Goal: Information Seeking & Learning: Learn about a topic

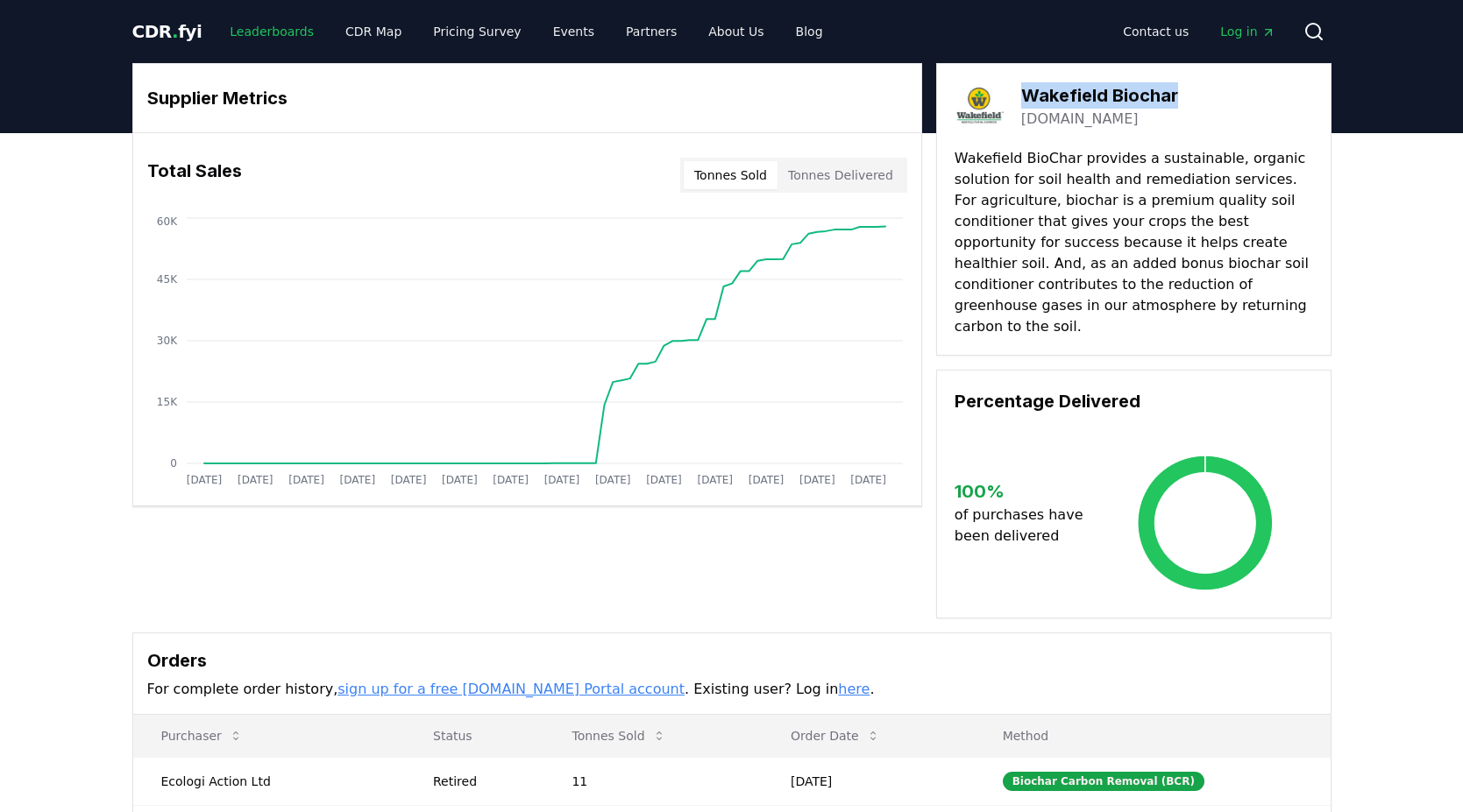
click at [269, 38] on link "Leaderboards" at bounding box center [271, 31] width 112 height 31
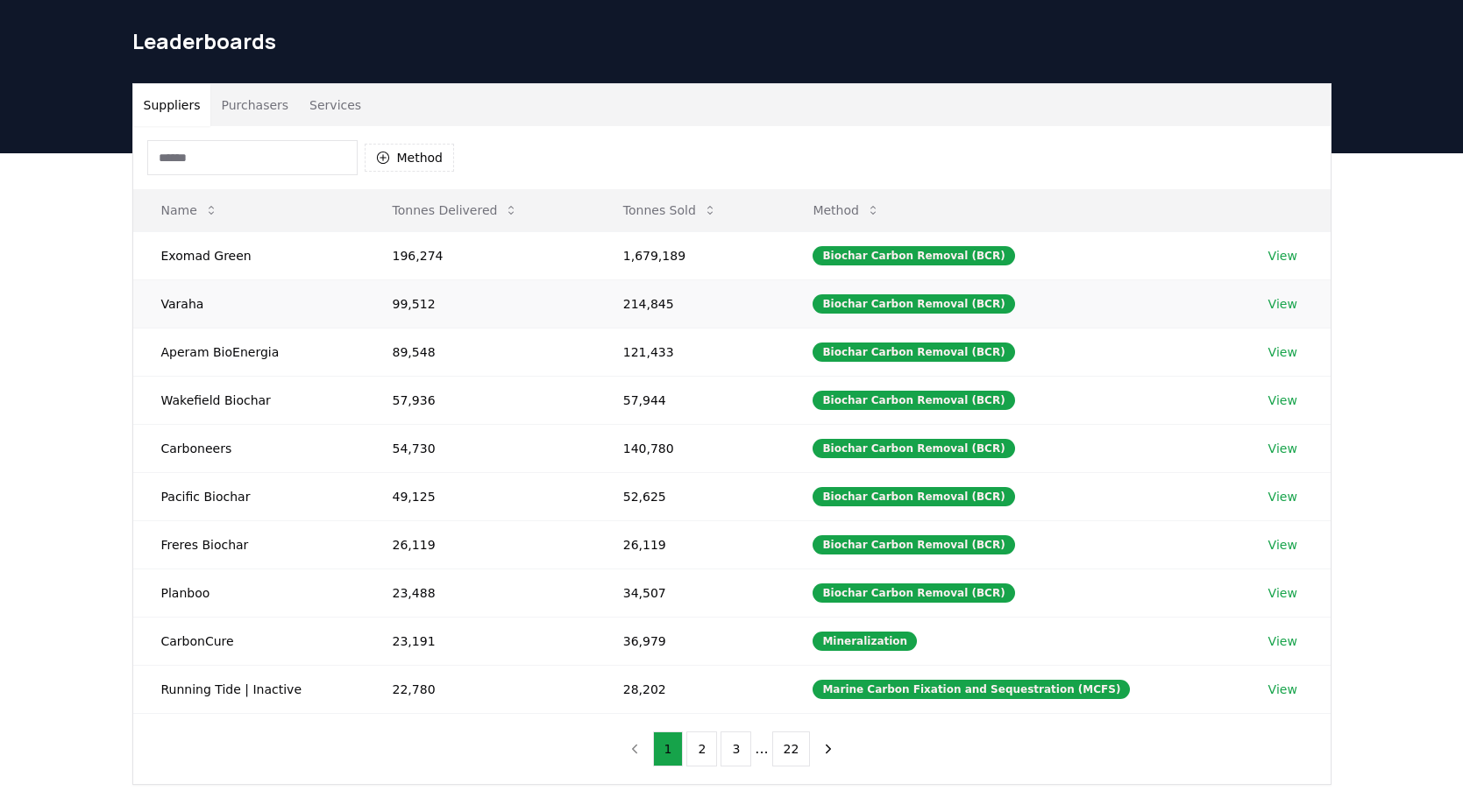
scroll to position [47, 0]
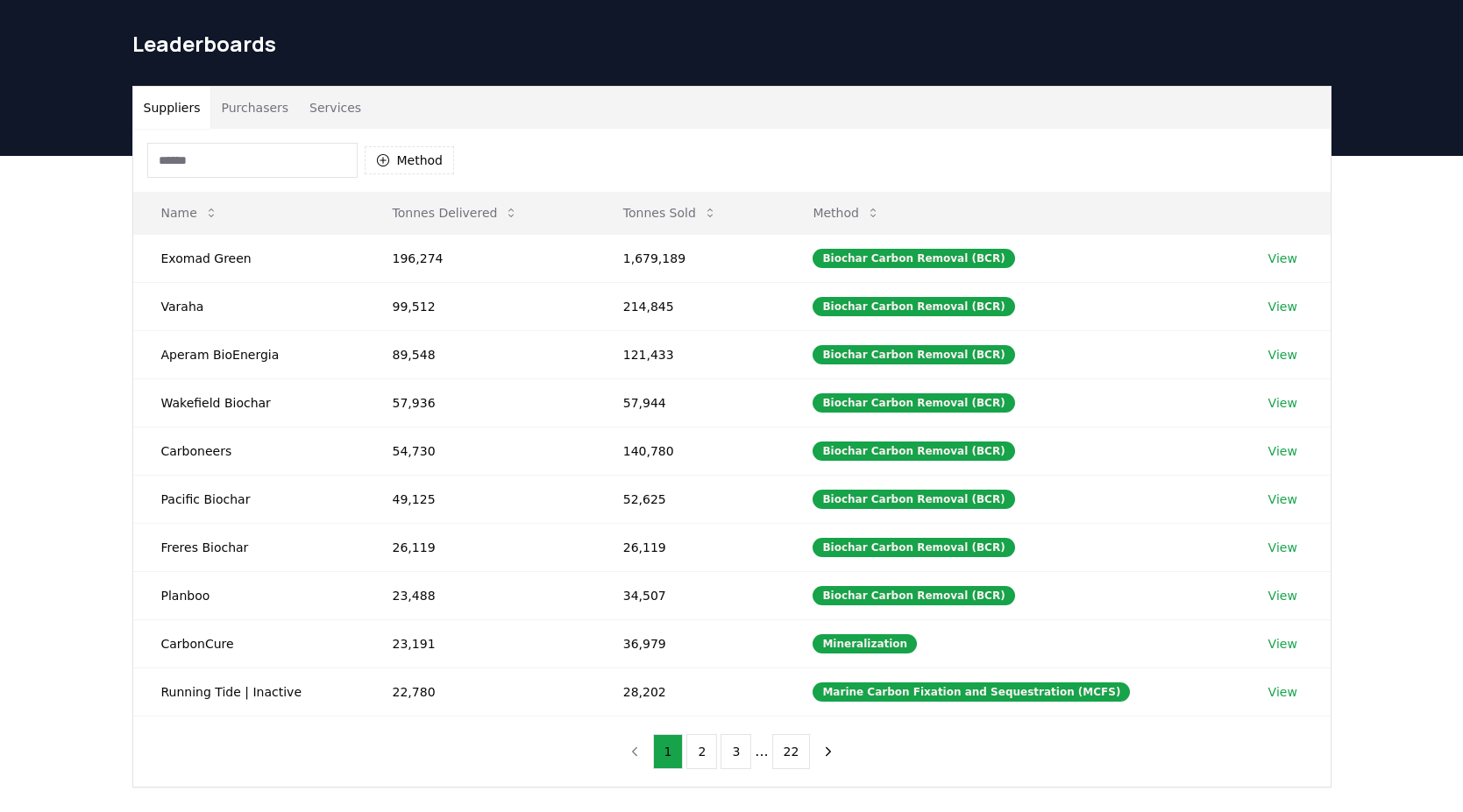
click at [255, 111] on button "Purchasers" at bounding box center [255, 108] width 89 height 42
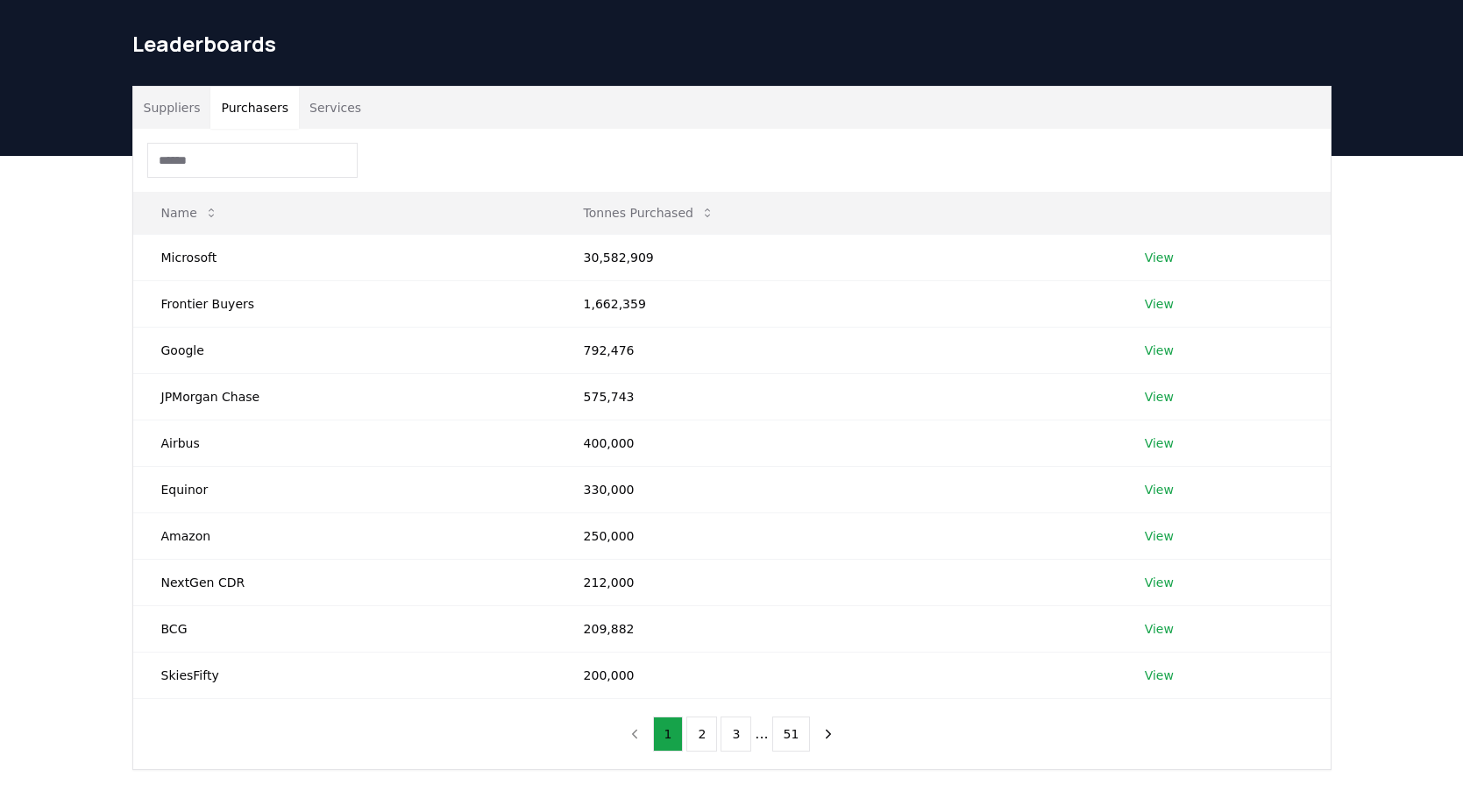
click at [325, 115] on button "Services" at bounding box center [335, 108] width 73 height 42
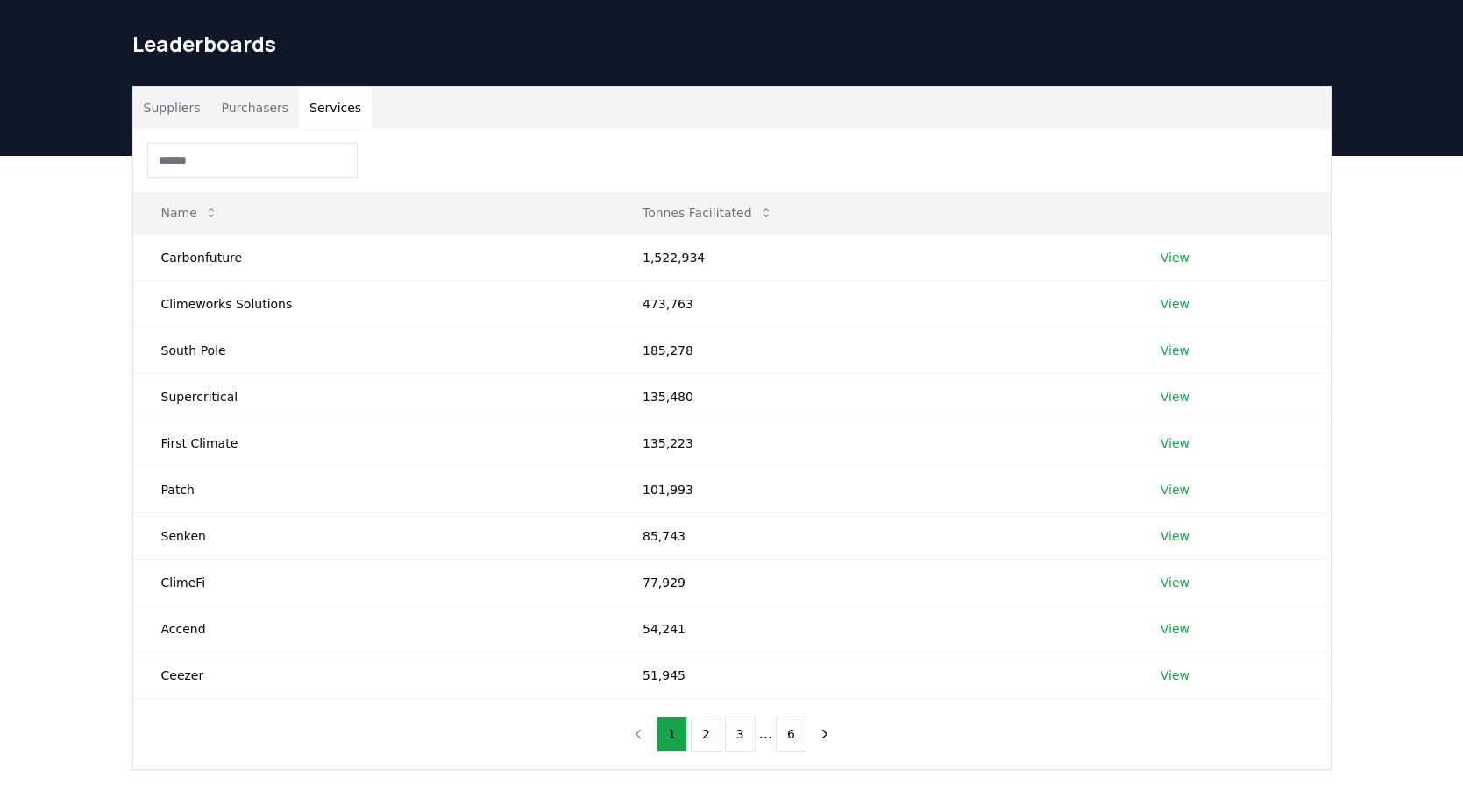
click at [249, 113] on button "Purchasers" at bounding box center [255, 108] width 89 height 42
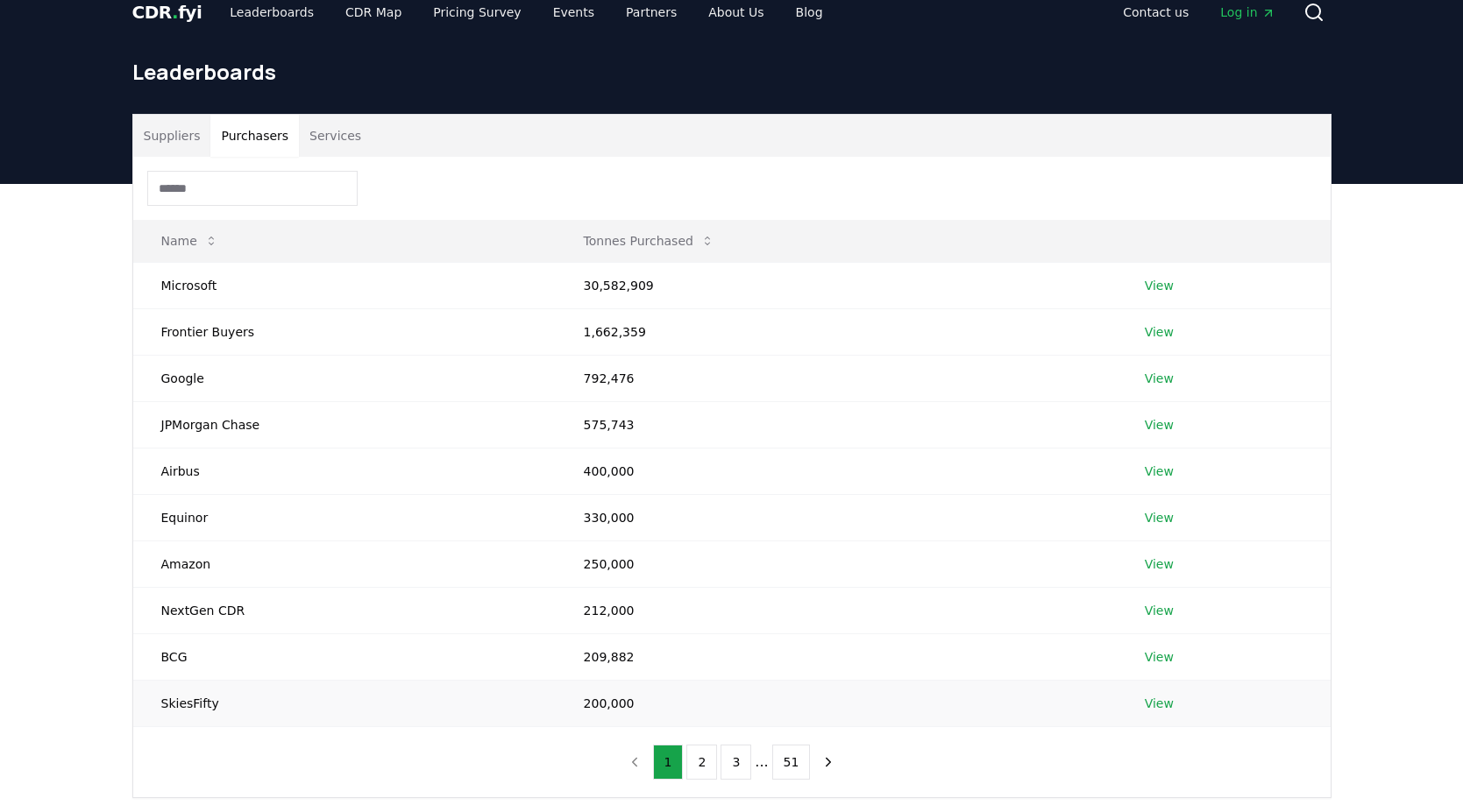
scroll to position [0, 0]
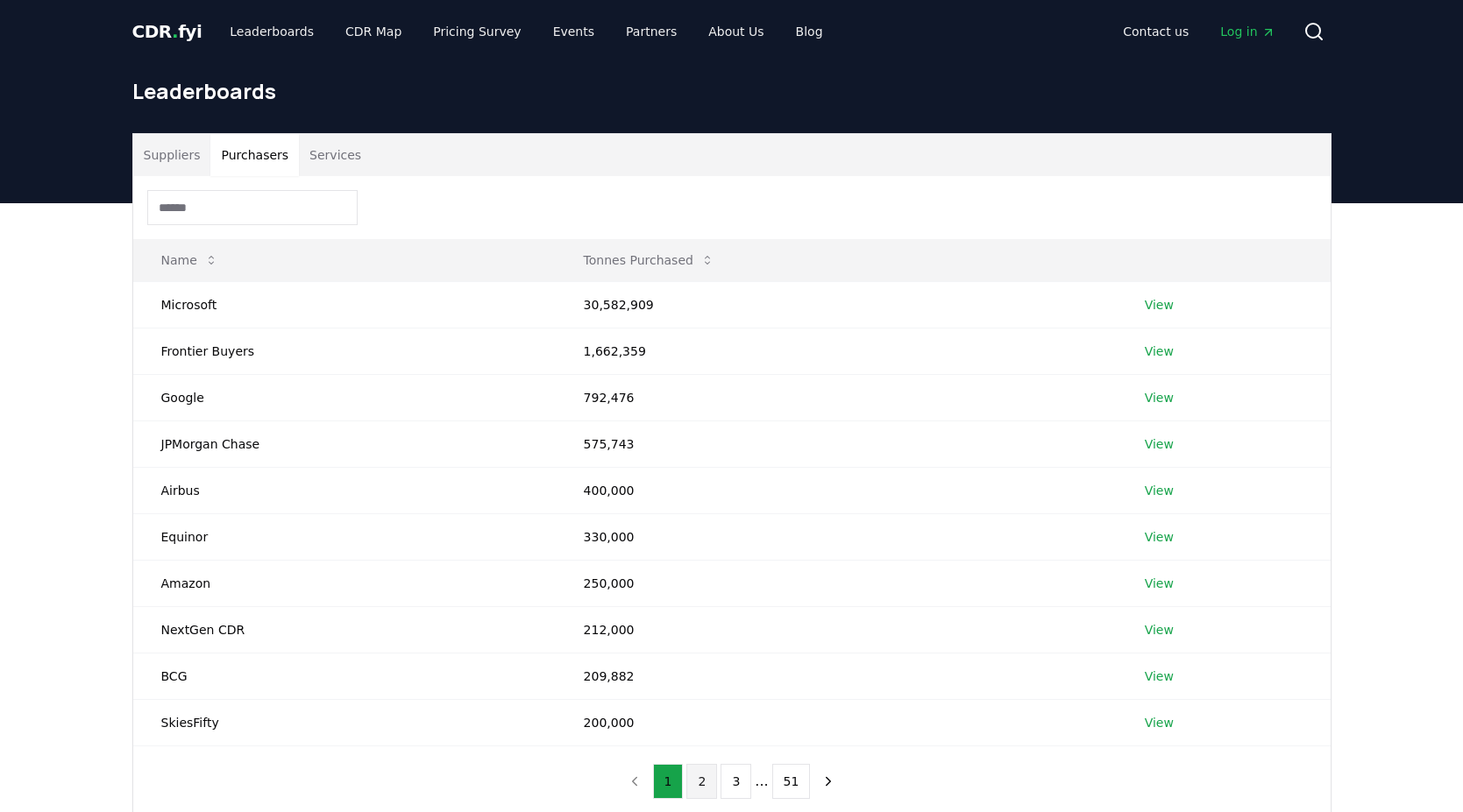
click at [703, 783] on button "2" at bounding box center [702, 781] width 30 height 35
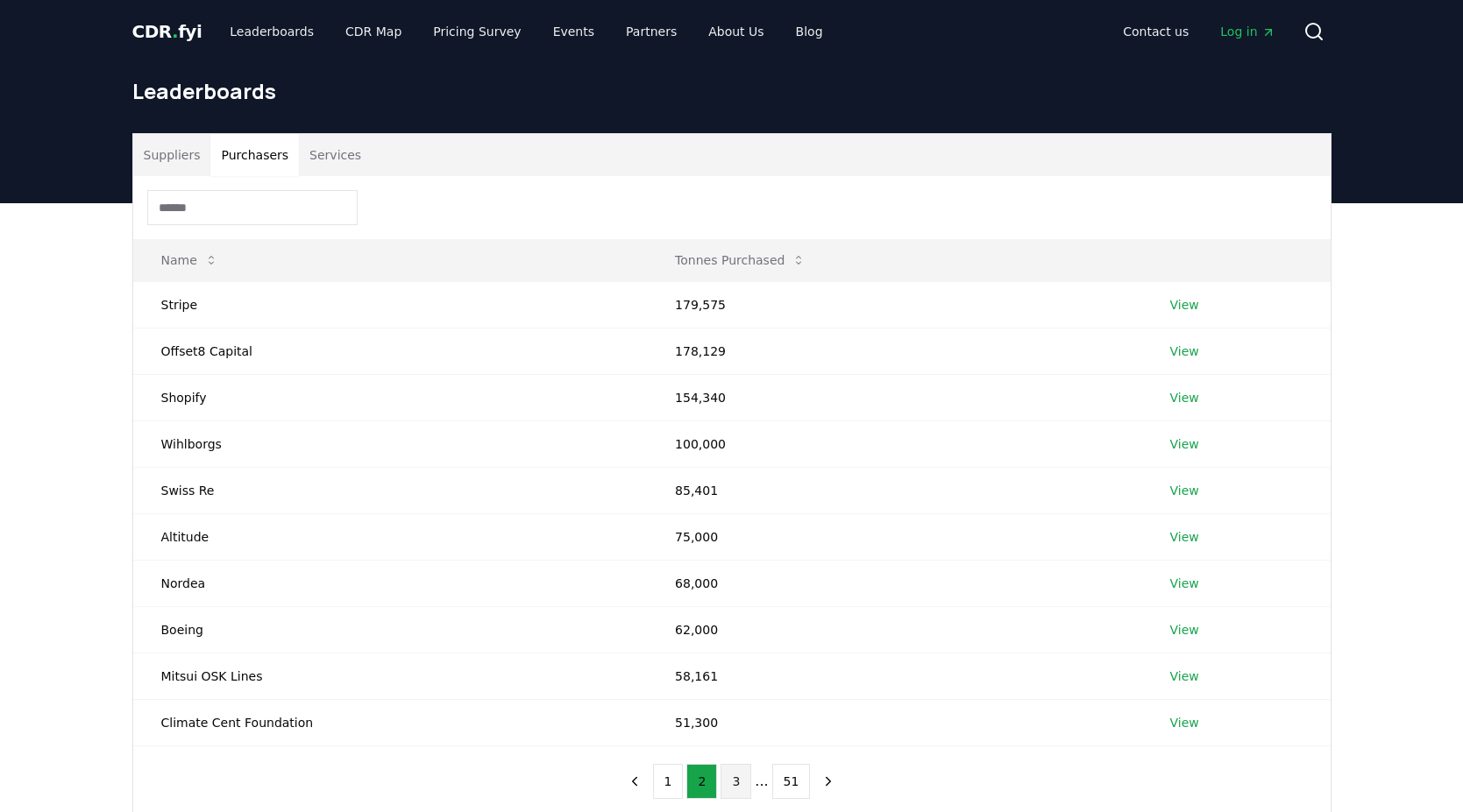
click at [732, 785] on button "3" at bounding box center [736, 781] width 30 height 35
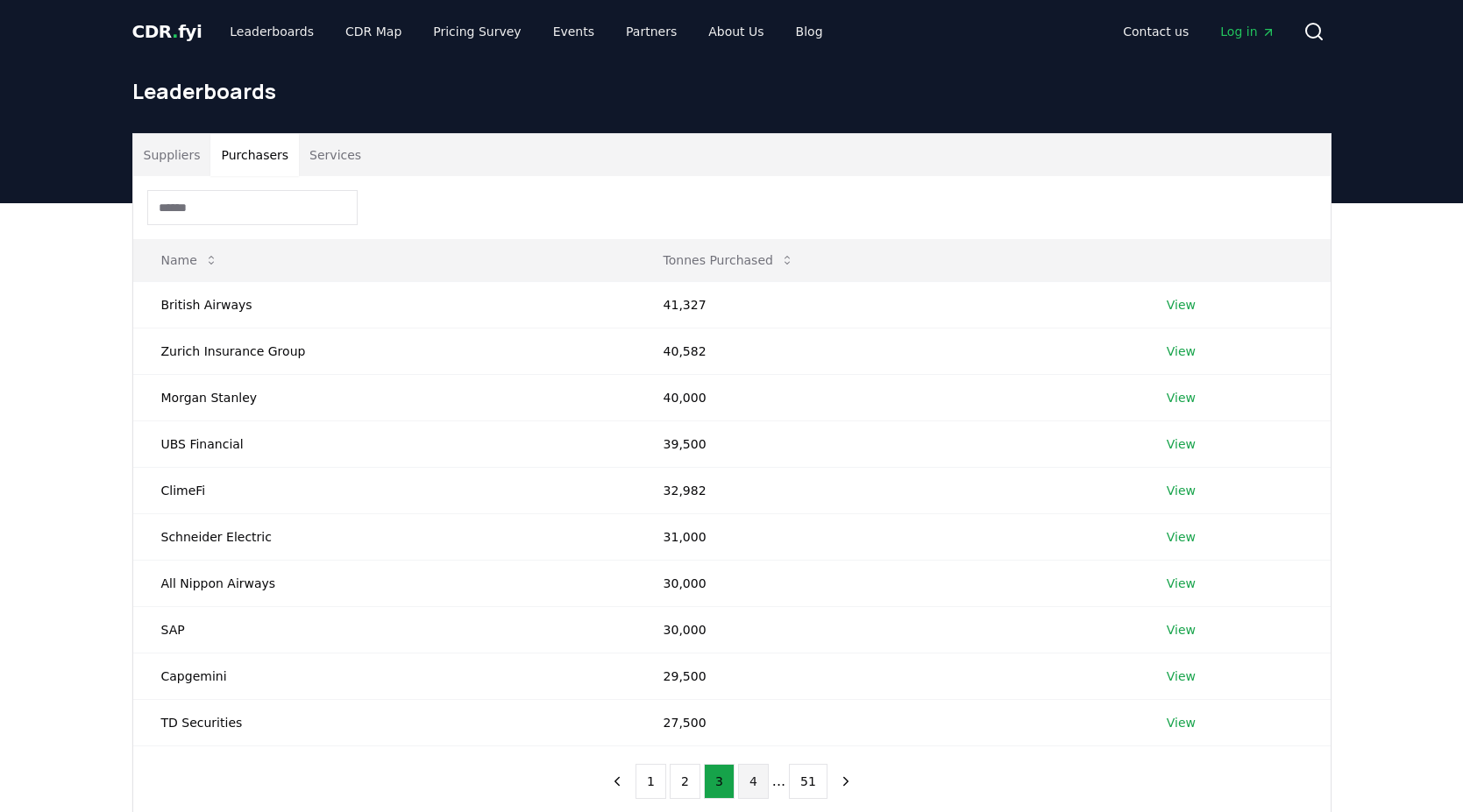
click at [751, 785] on button "4" at bounding box center [754, 781] width 30 height 35
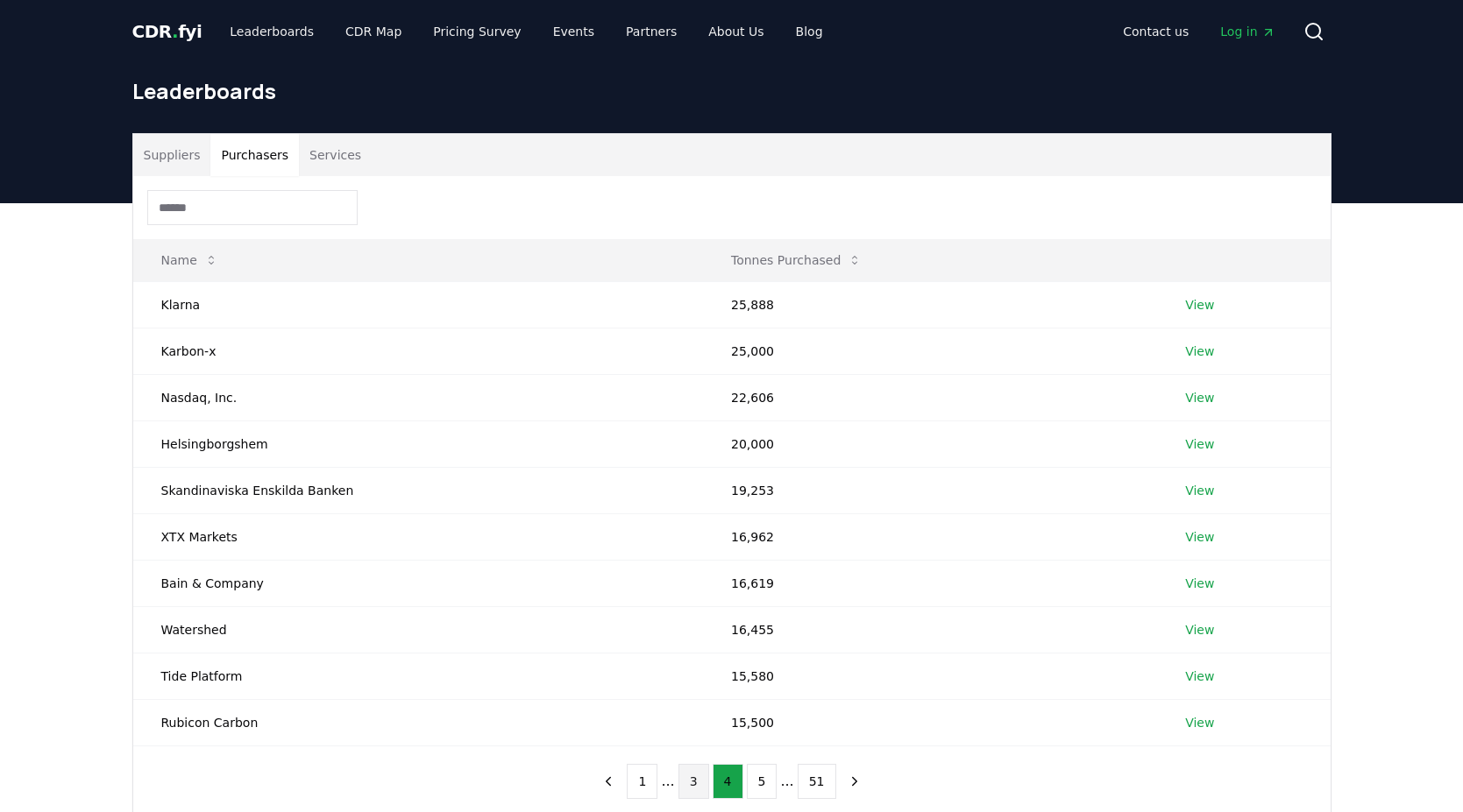
click at [696, 783] on button "3" at bounding box center [693, 781] width 30 height 35
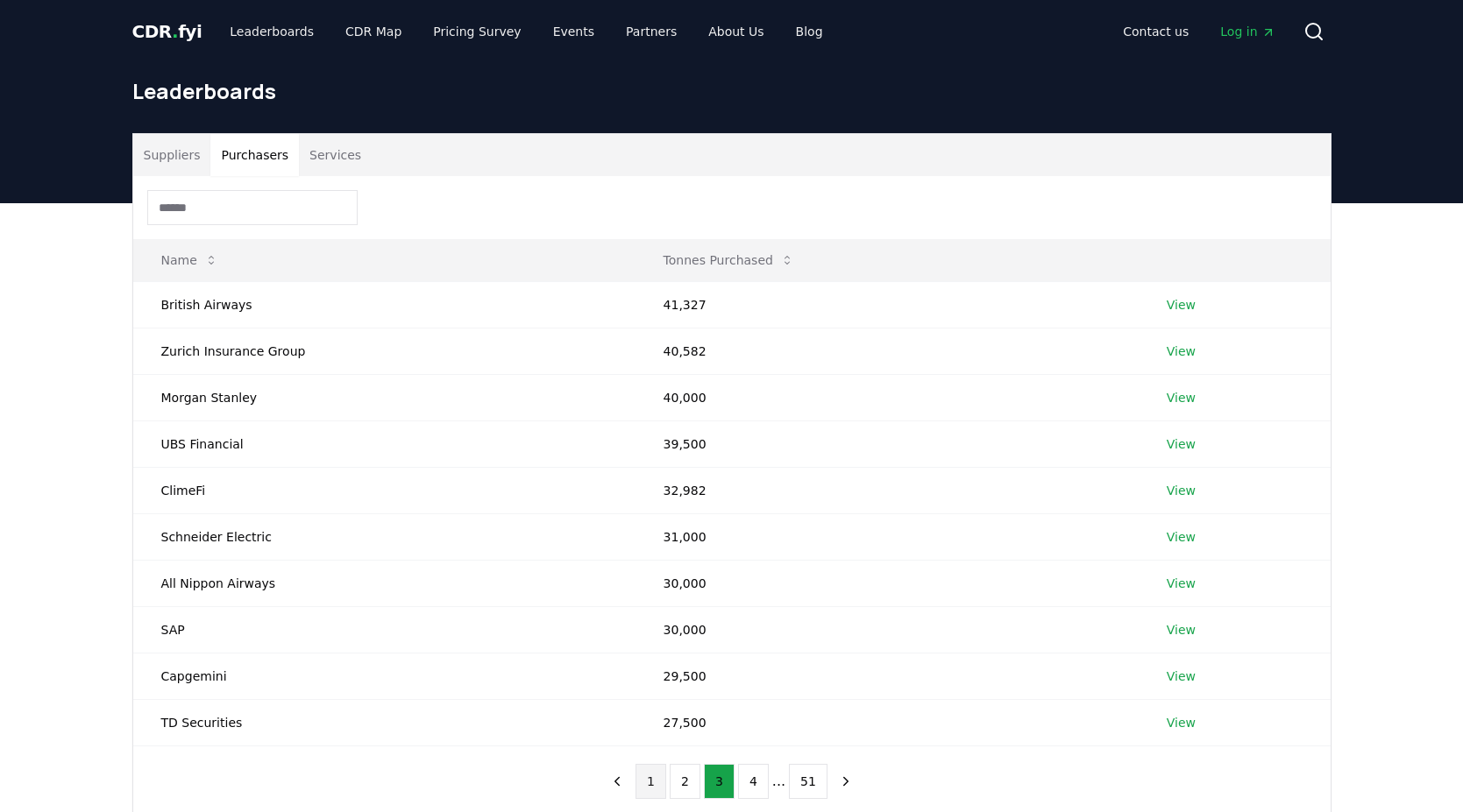
click at [654, 779] on button "1" at bounding box center [651, 781] width 30 height 35
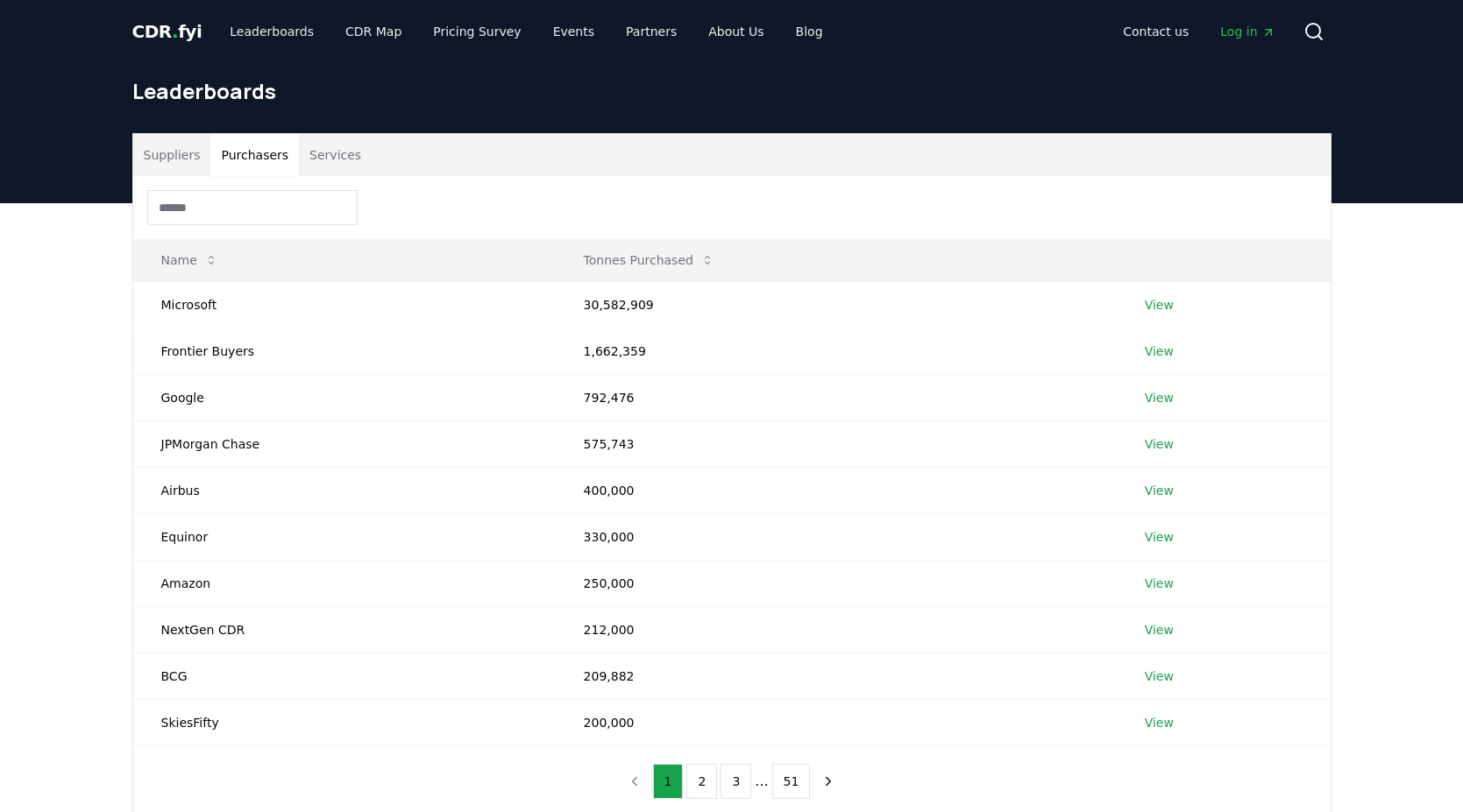
click at [169, 151] on button "Suppliers" at bounding box center [172, 155] width 78 height 42
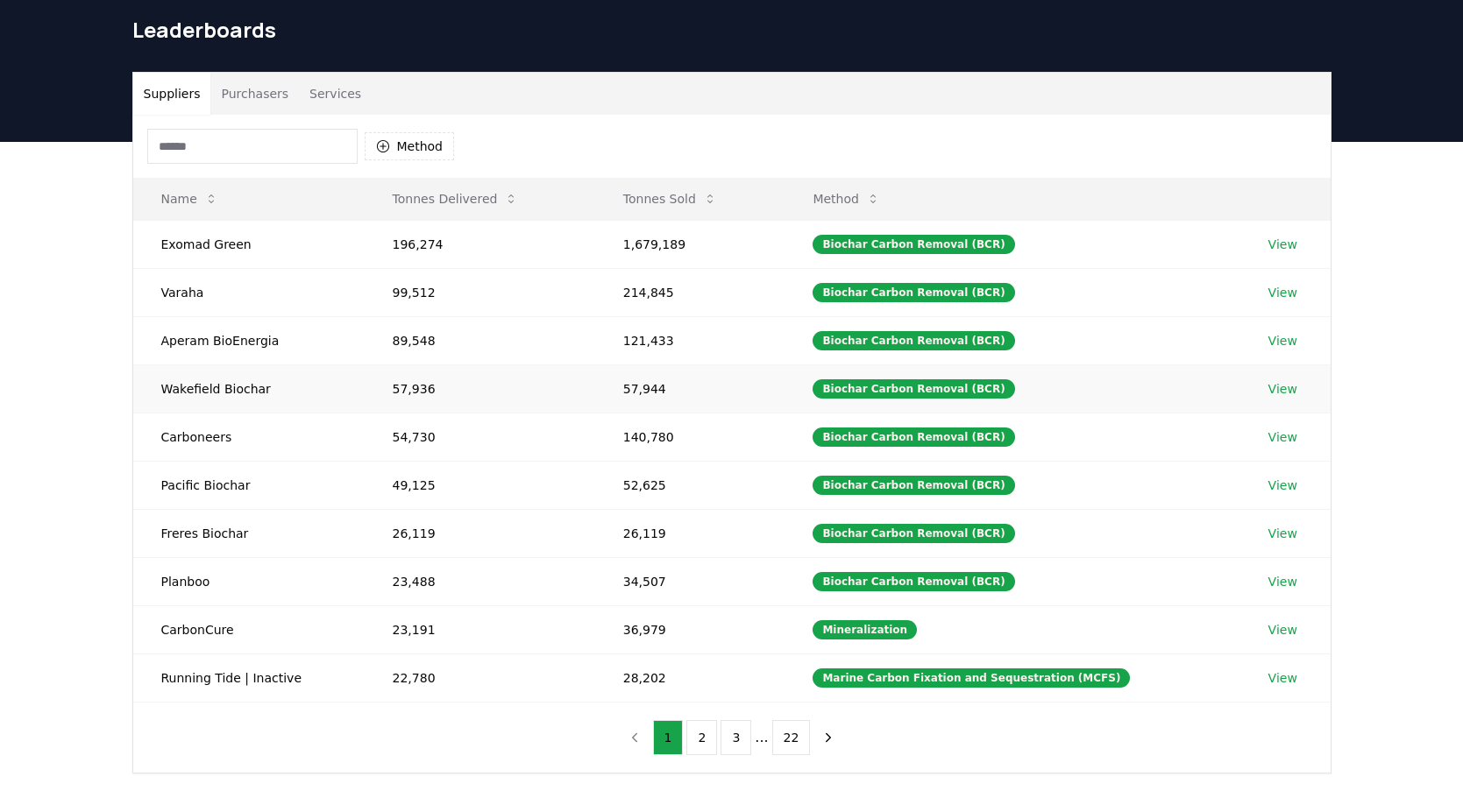
scroll to position [65, 0]
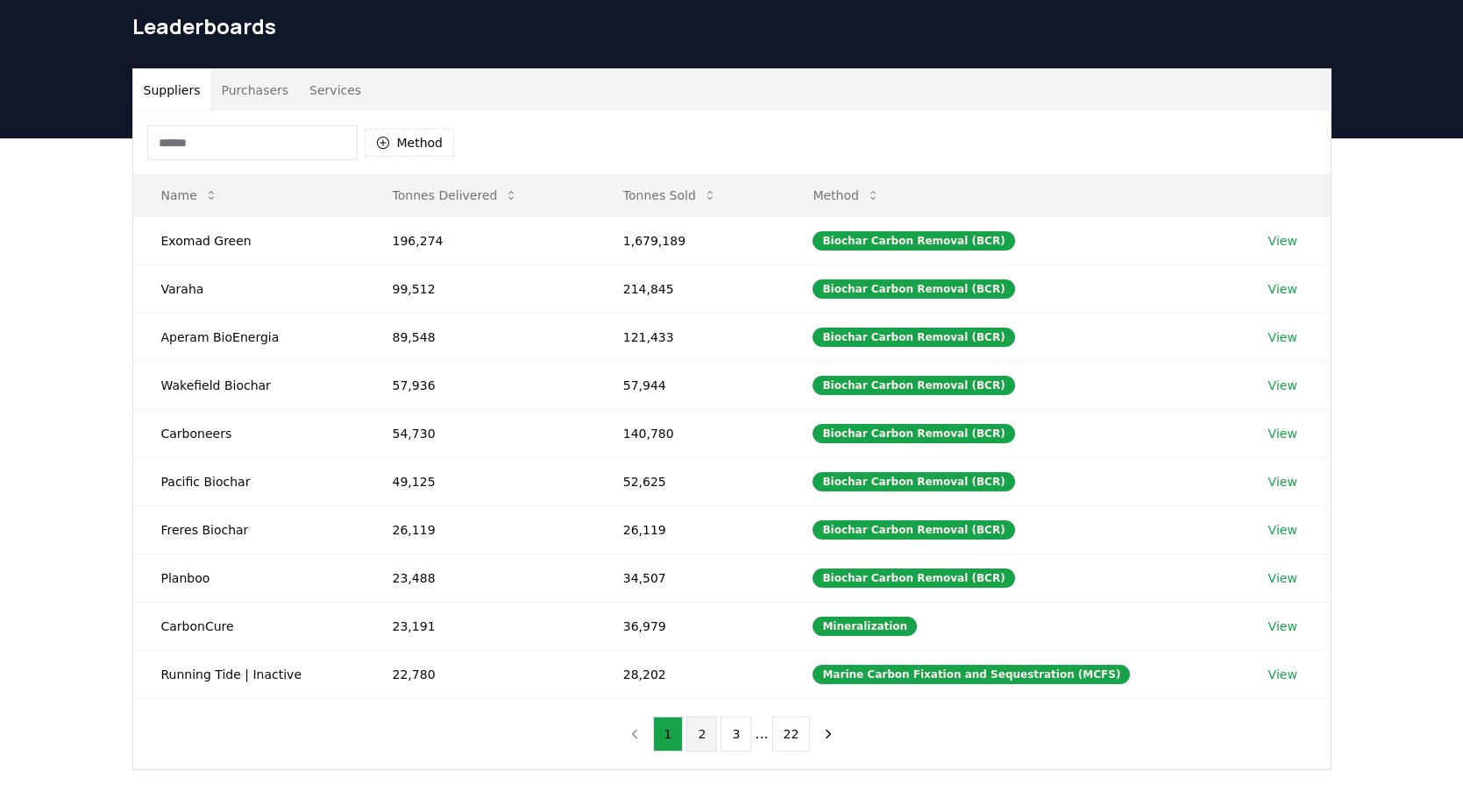
click at [704, 738] on button "2" at bounding box center [702, 734] width 30 height 35
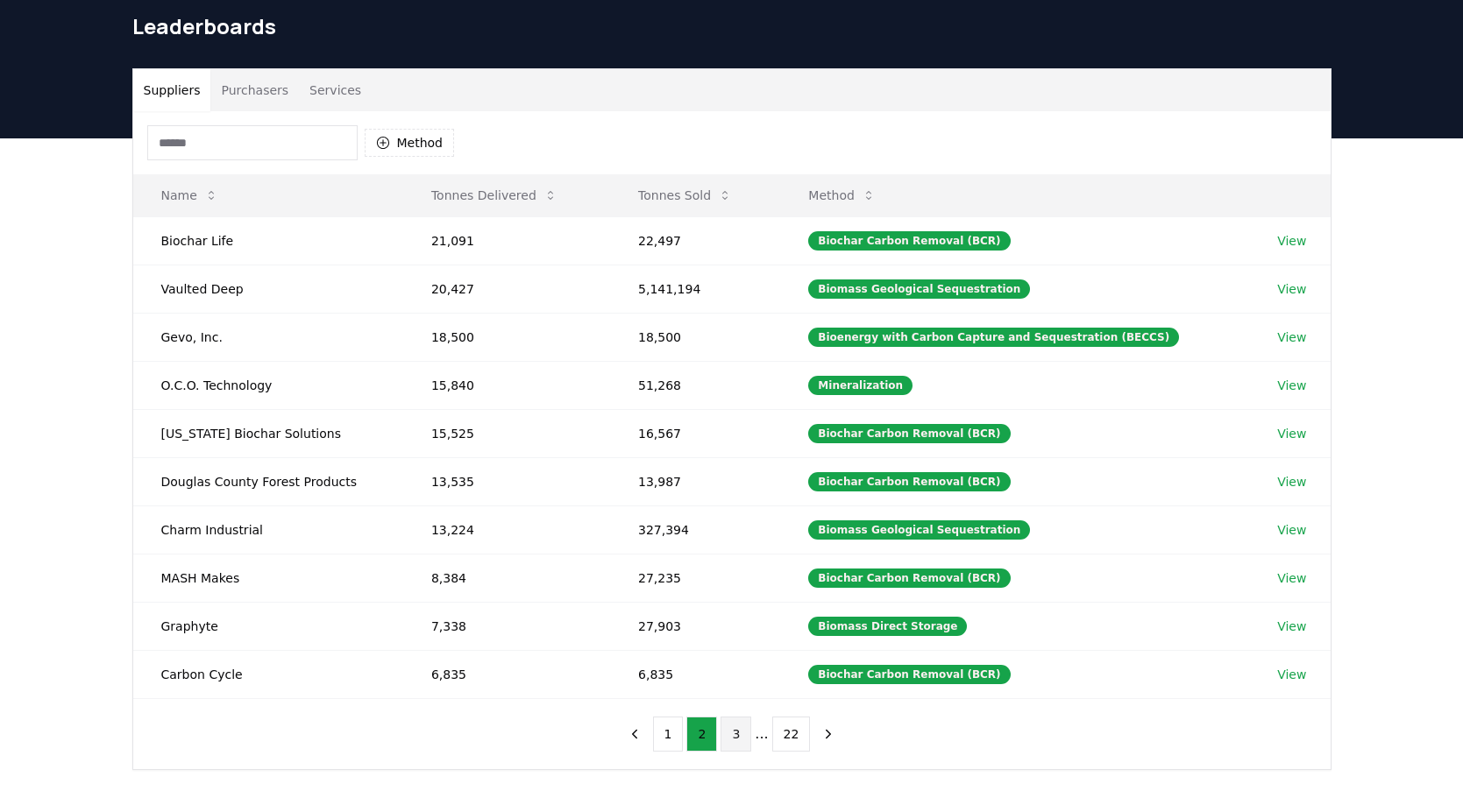
click at [735, 732] on button "3" at bounding box center [736, 734] width 30 height 35
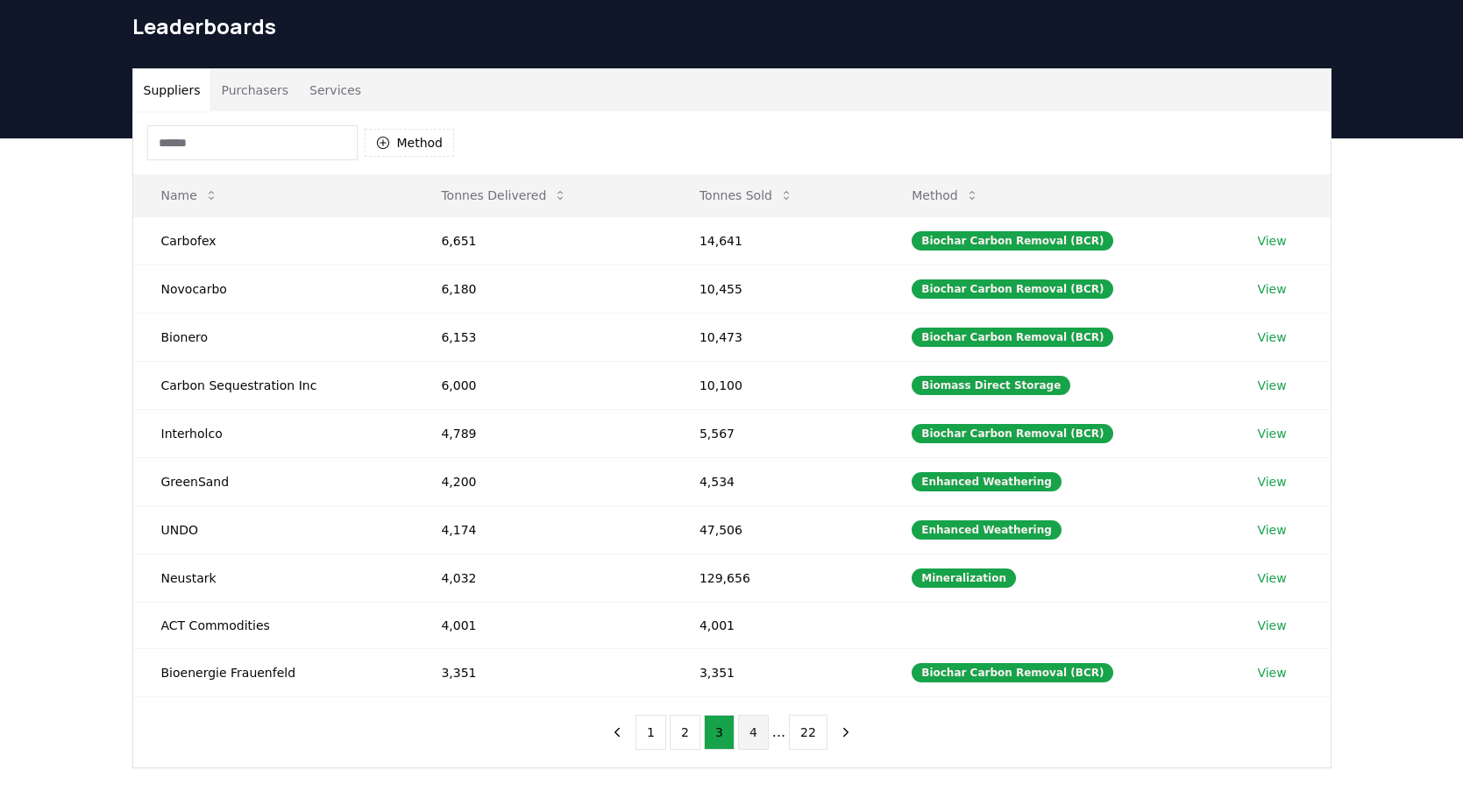
click at [750, 731] on button "4" at bounding box center [754, 732] width 30 height 35
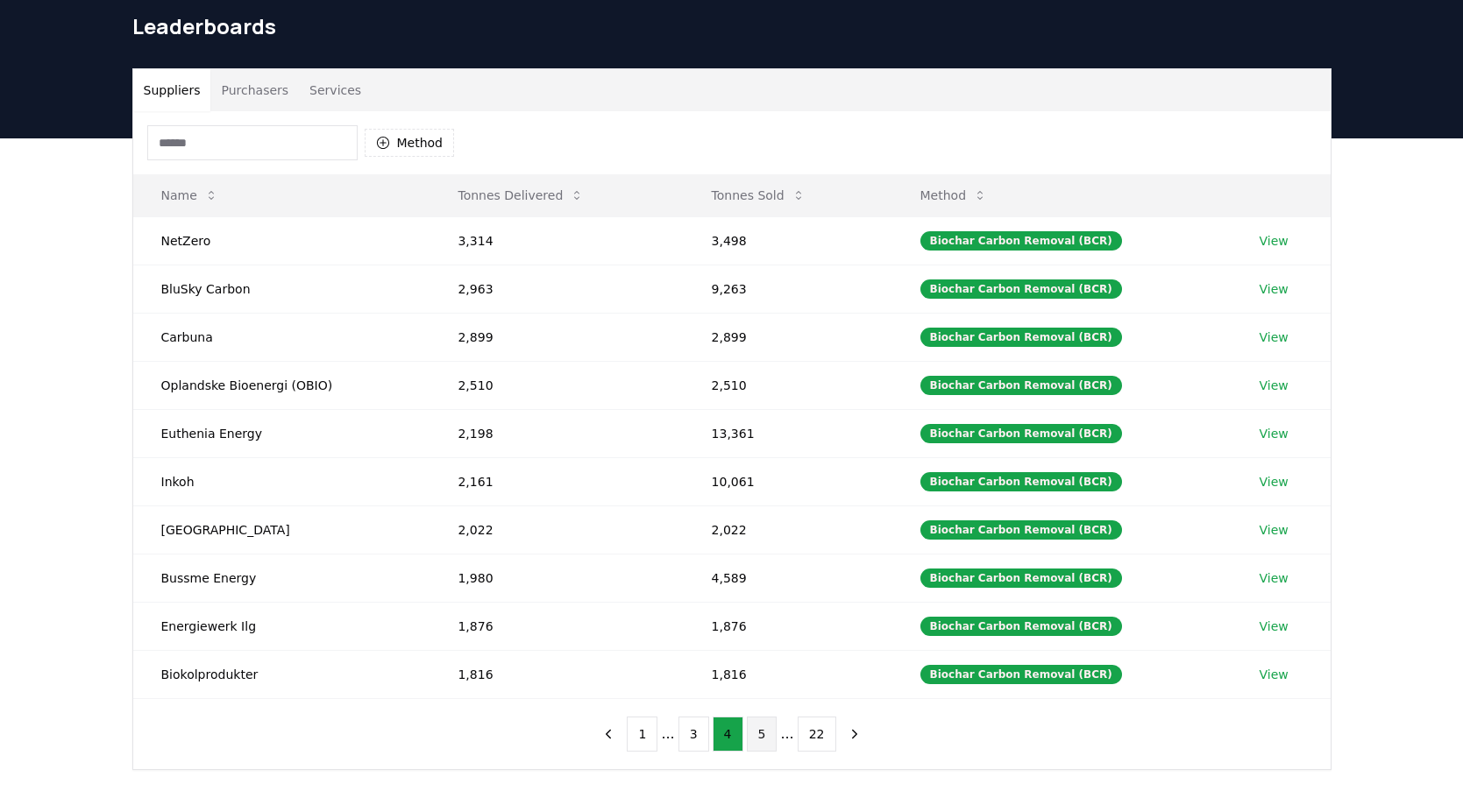
click at [751, 746] on button "5" at bounding box center [762, 734] width 30 height 35
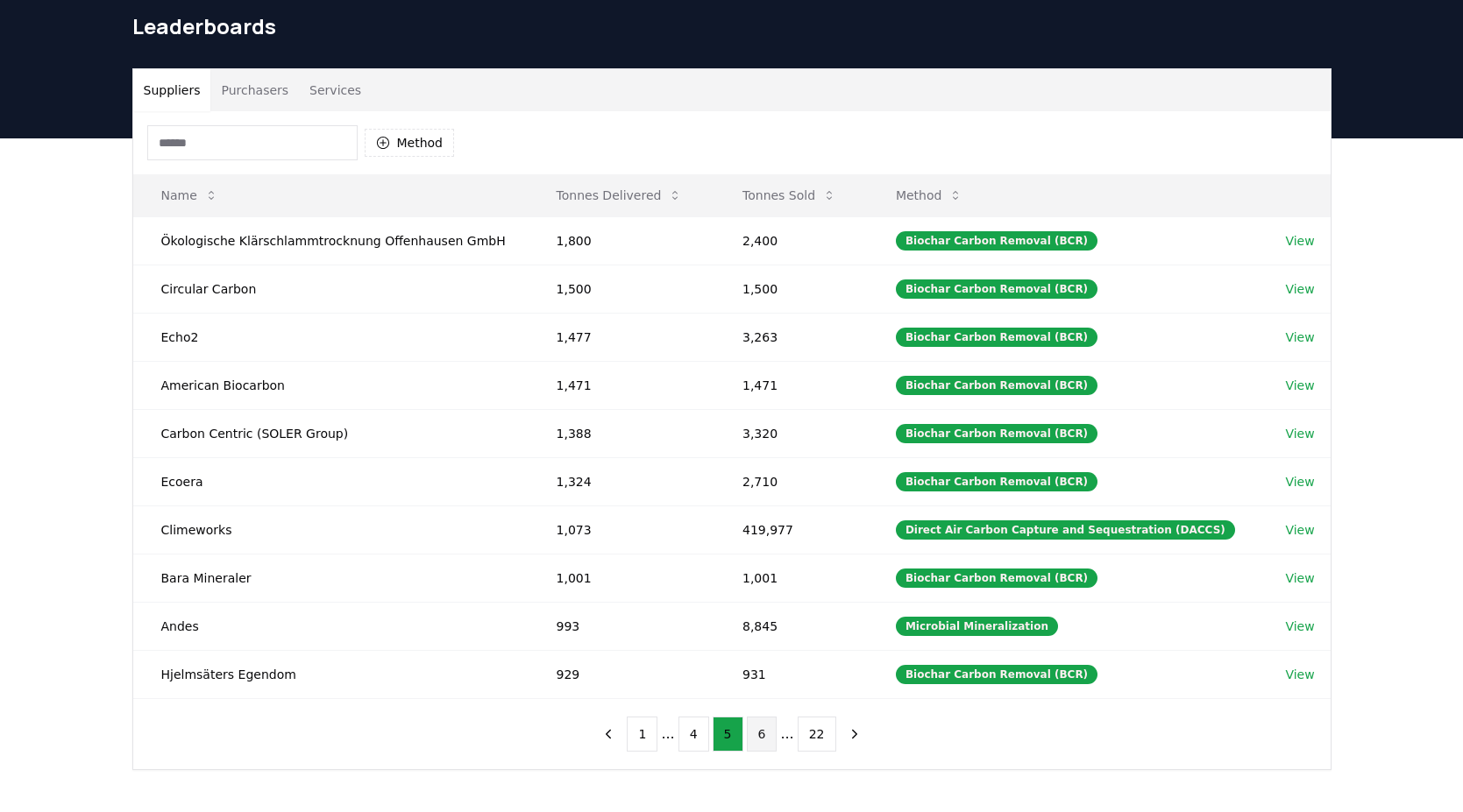
click at [759, 739] on button "6" at bounding box center [762, 734] width 30 height 35
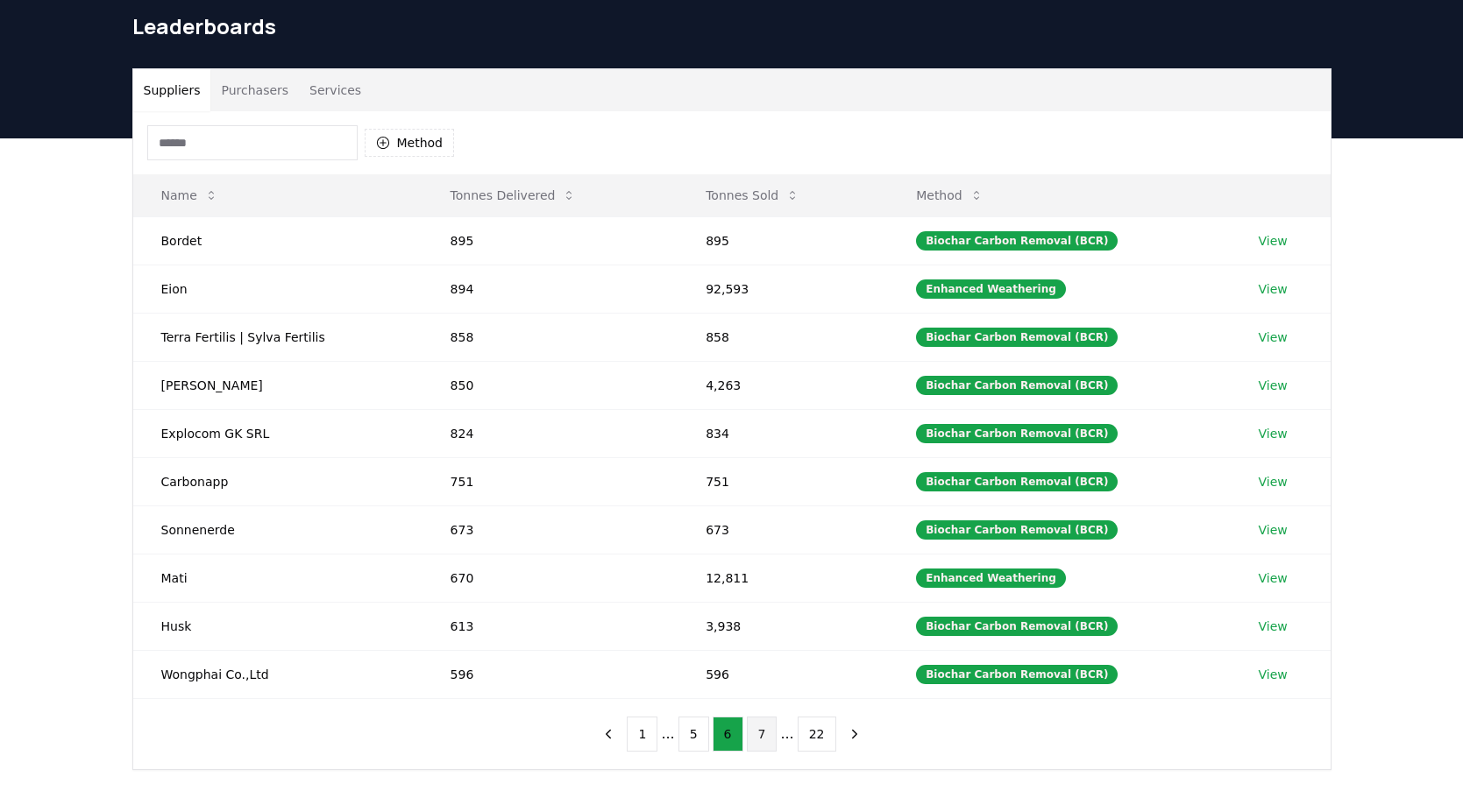
click at [754, 742] on button "7" at bounding box center [762, 734] width 30 height 35
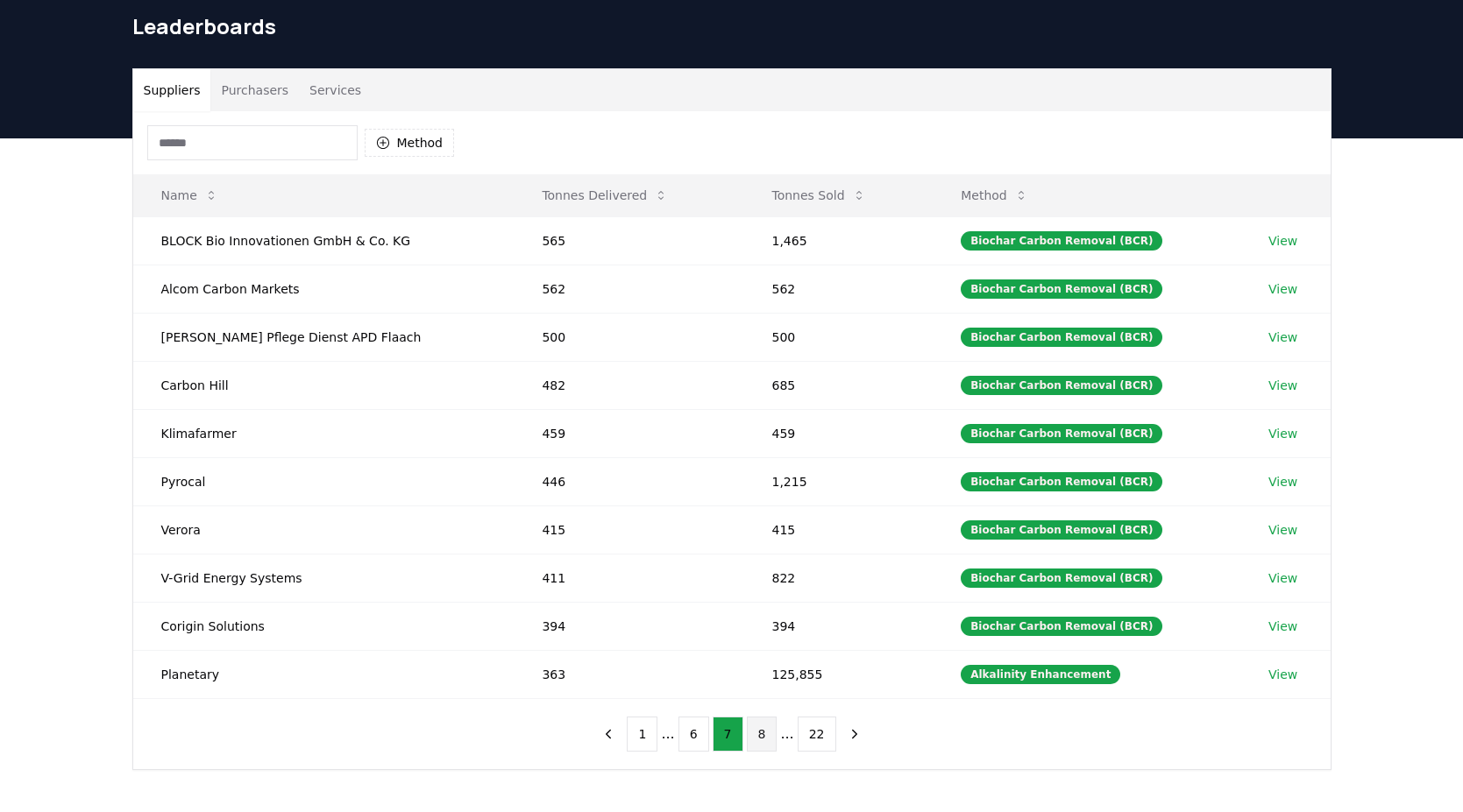
click at [759, 738] on button "8" at bounding box center [762, 734] width 30 height 35
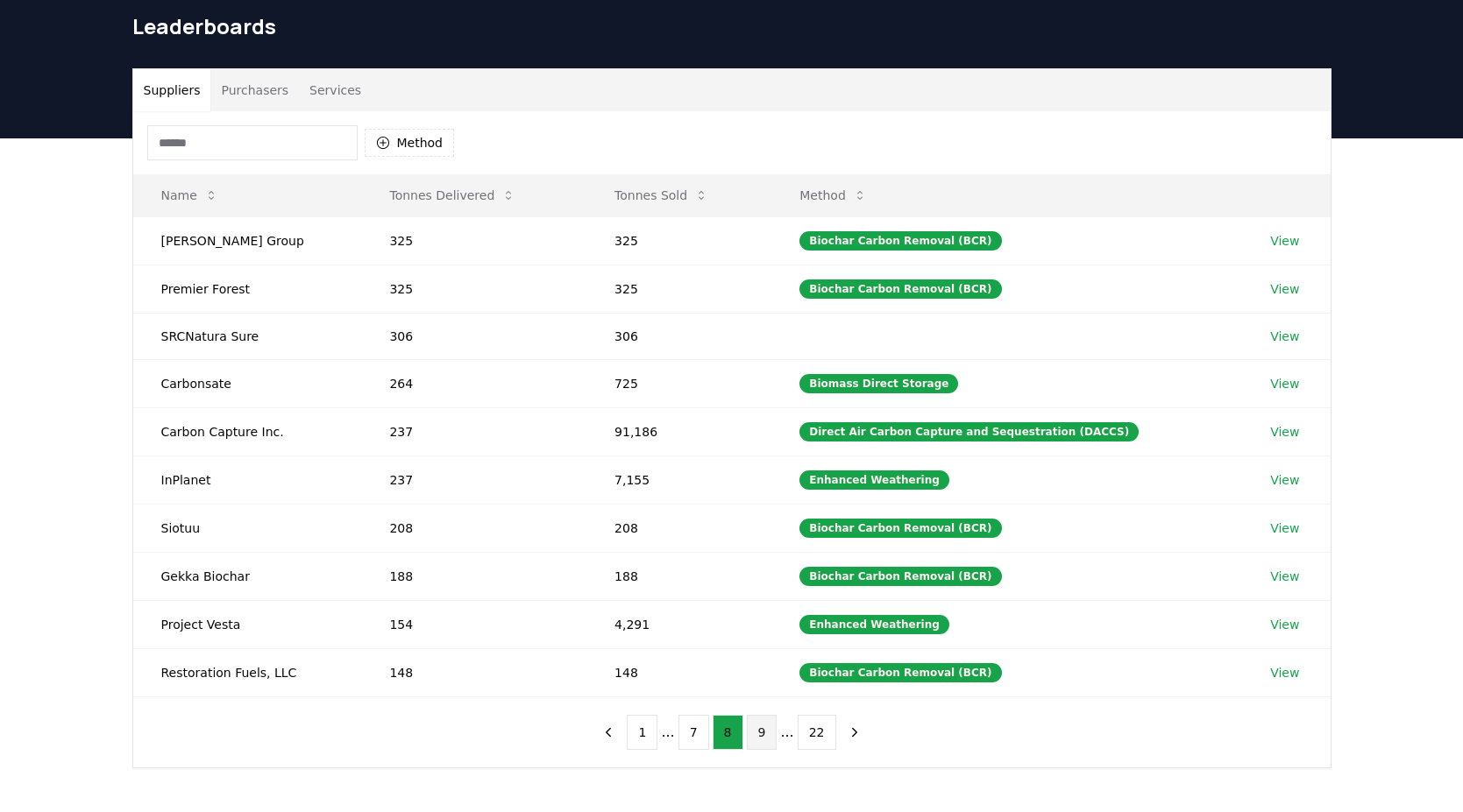
click at [760, 736] on button "9" at bounding box center [762, 732] width 30 height 35
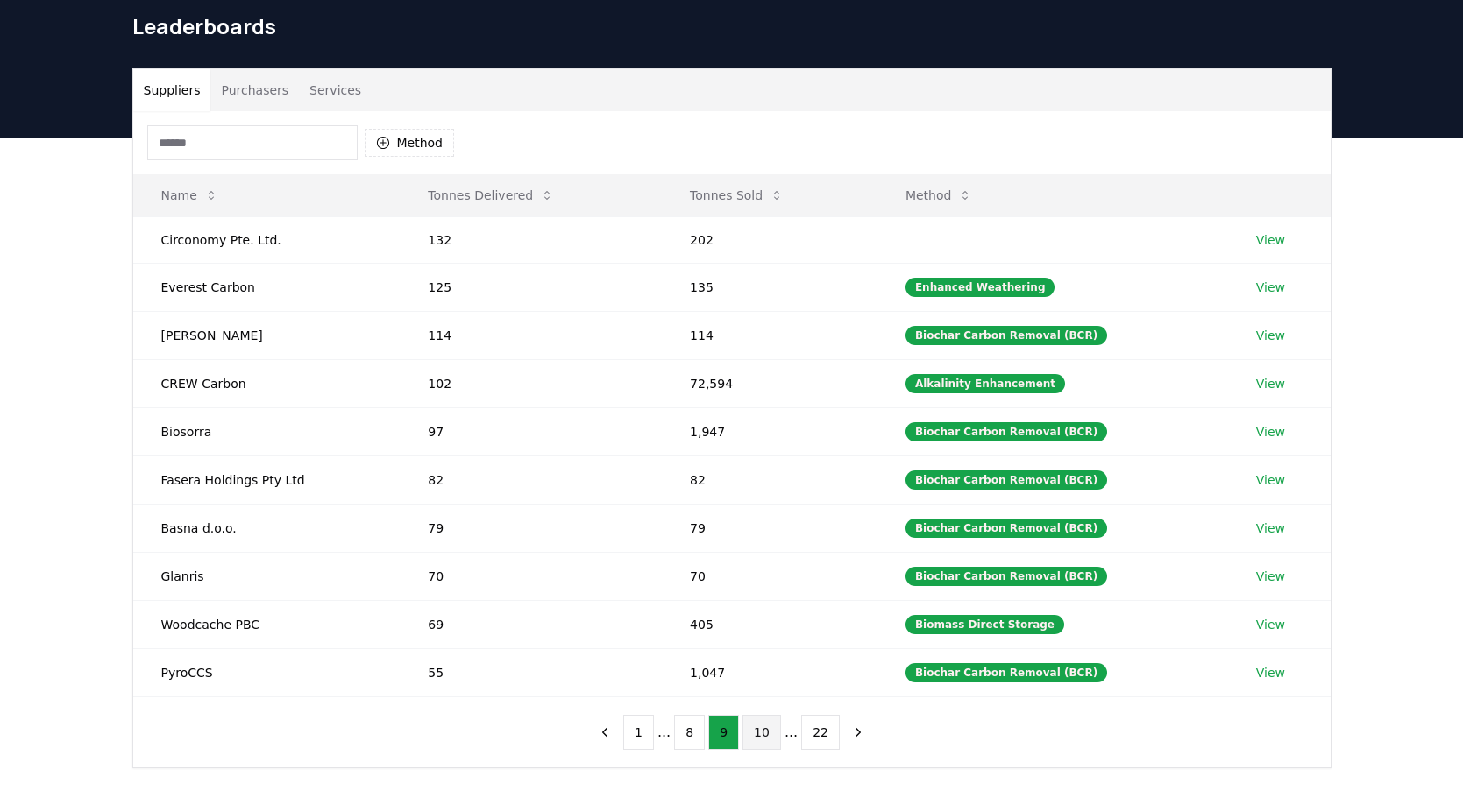
click at [769, 742] on button "10" at bounding box center [761, 732] width 39 height 35
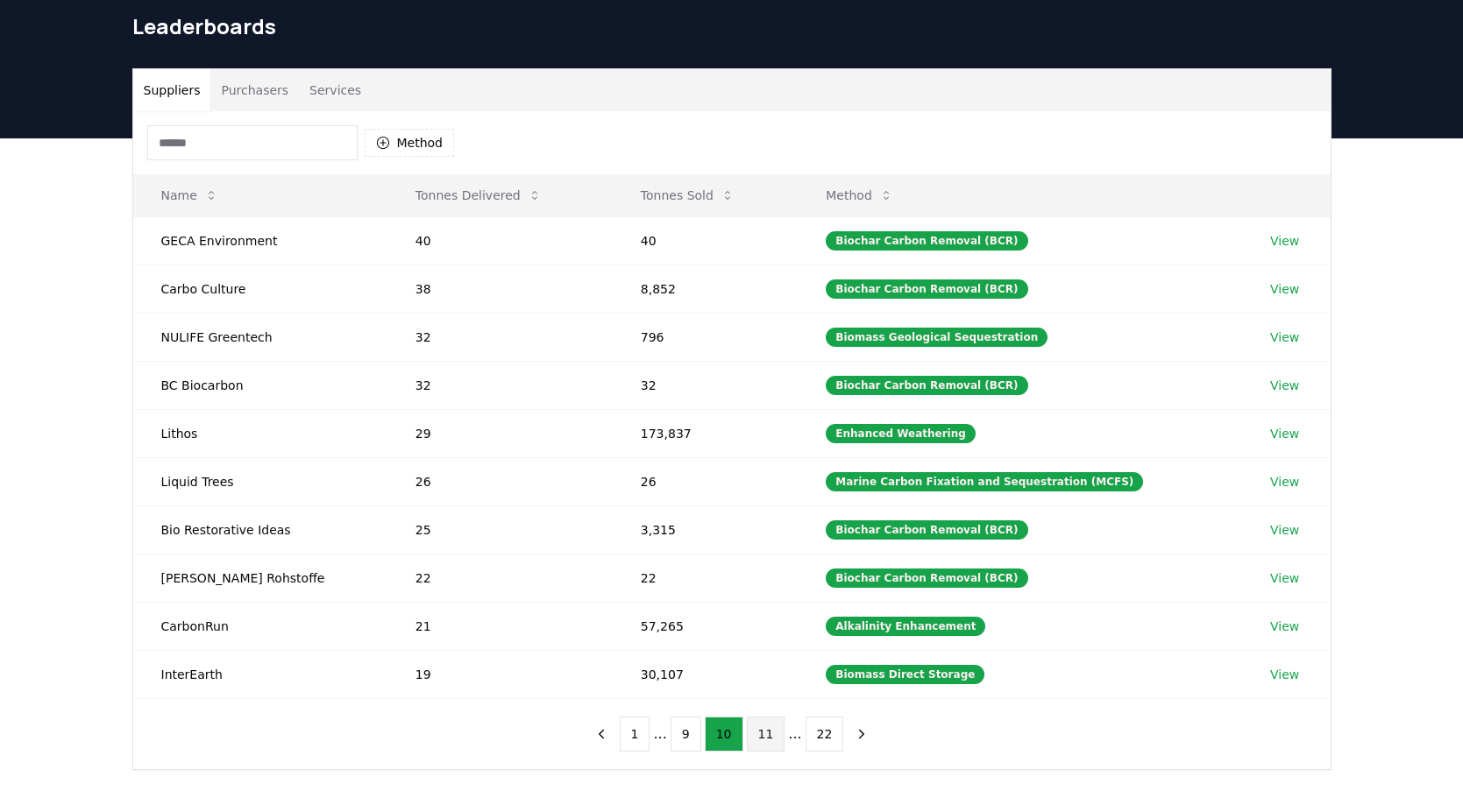
click at [764, 732] on button "11" at bounding box center [766, 734] width 39 height 35
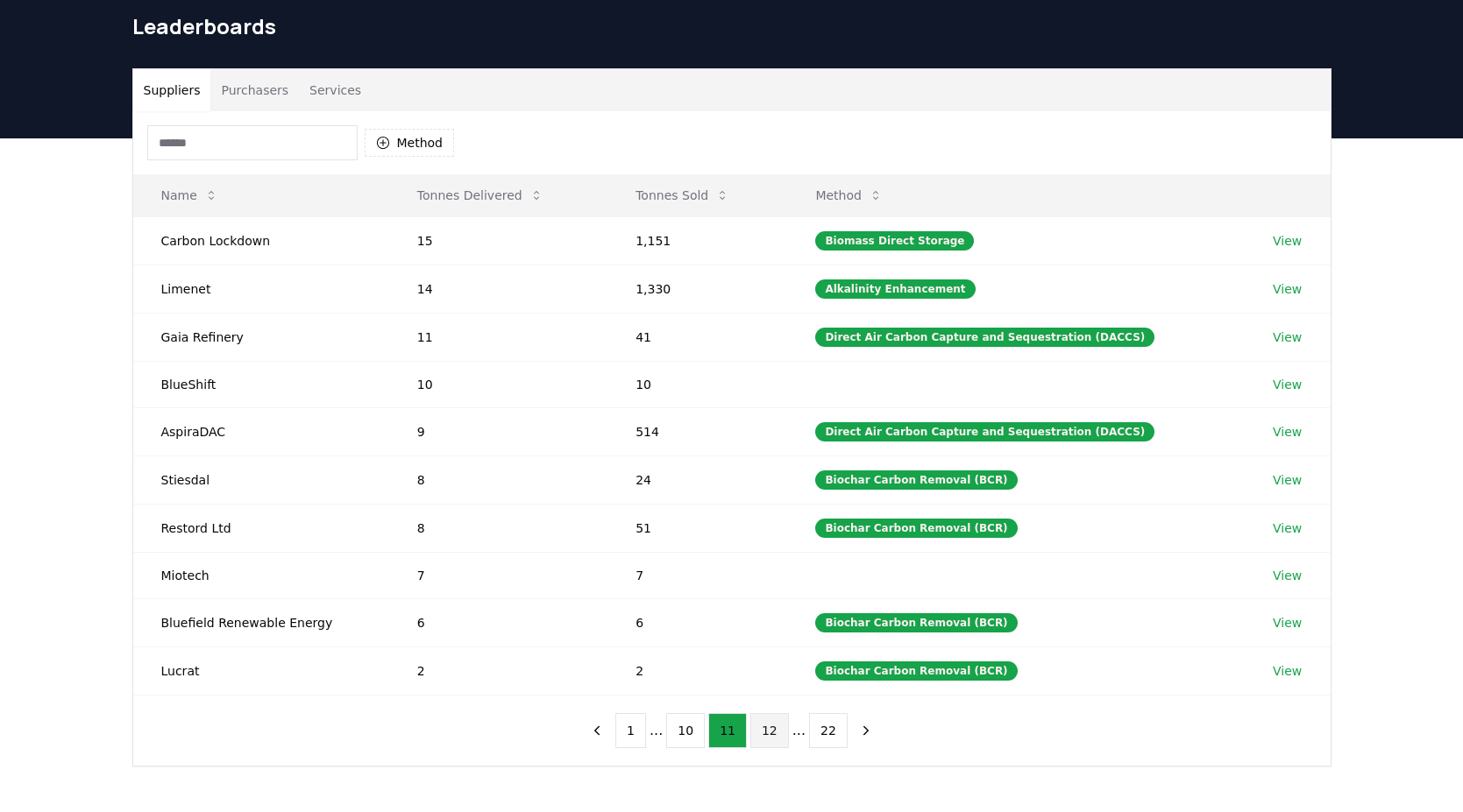
click at [769, 733] on button "12" at bounding box center [770, 731] width 39 height 35
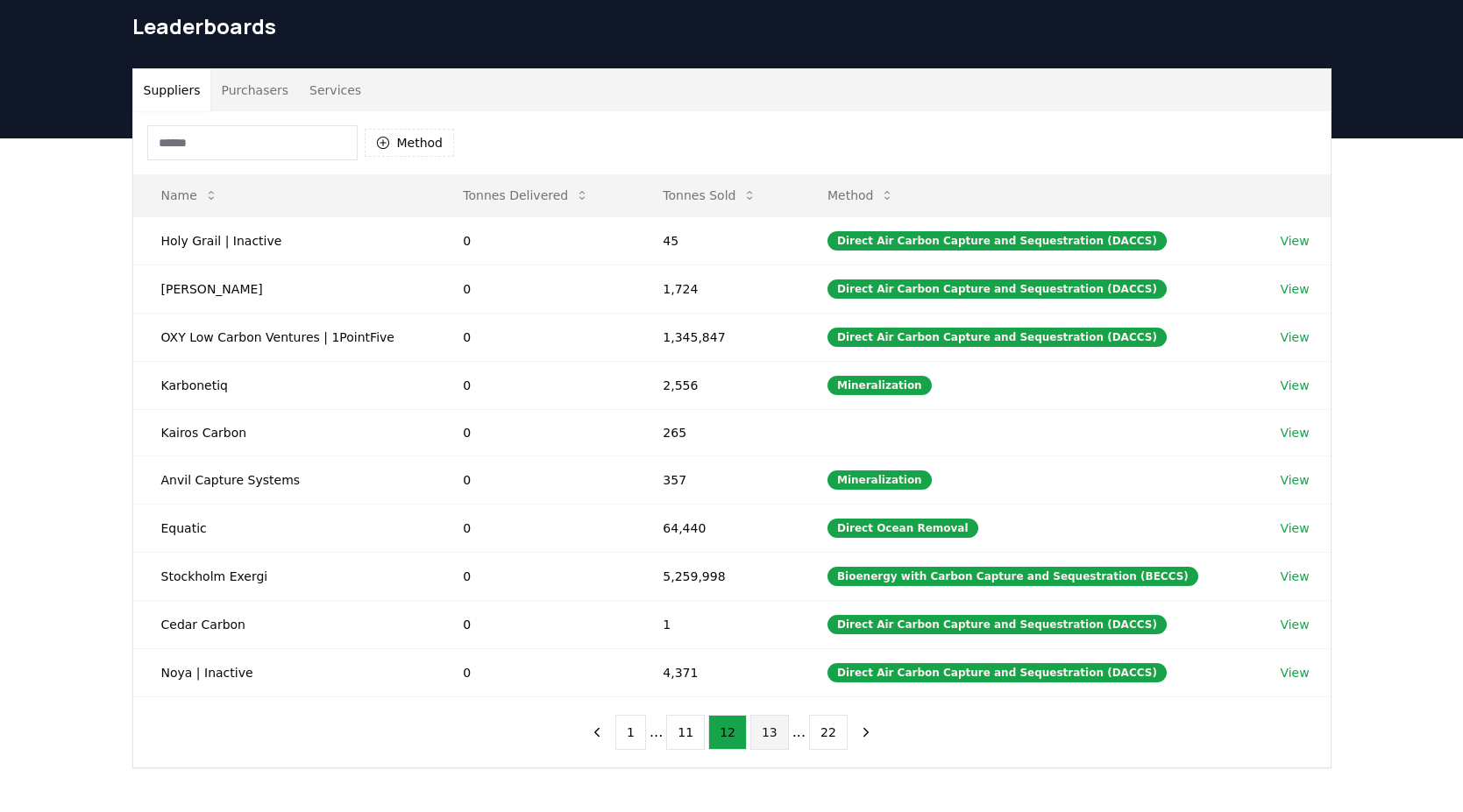
click at [757, 737] on button "13" at bounding box center [770, 732] width 39 height 35
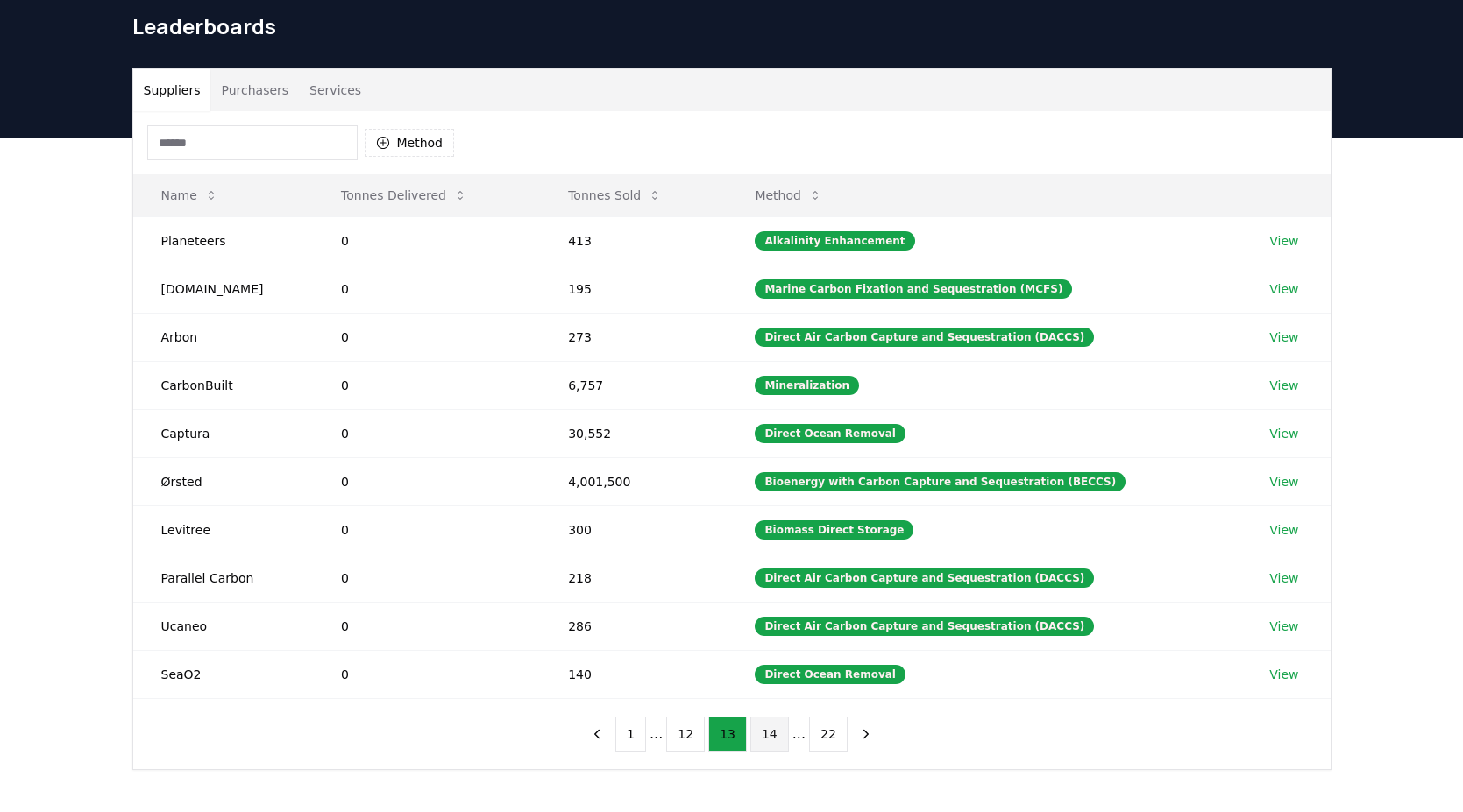
click at [754, 743] on button "14" at bounding box center [770, 734] width 39 height 35
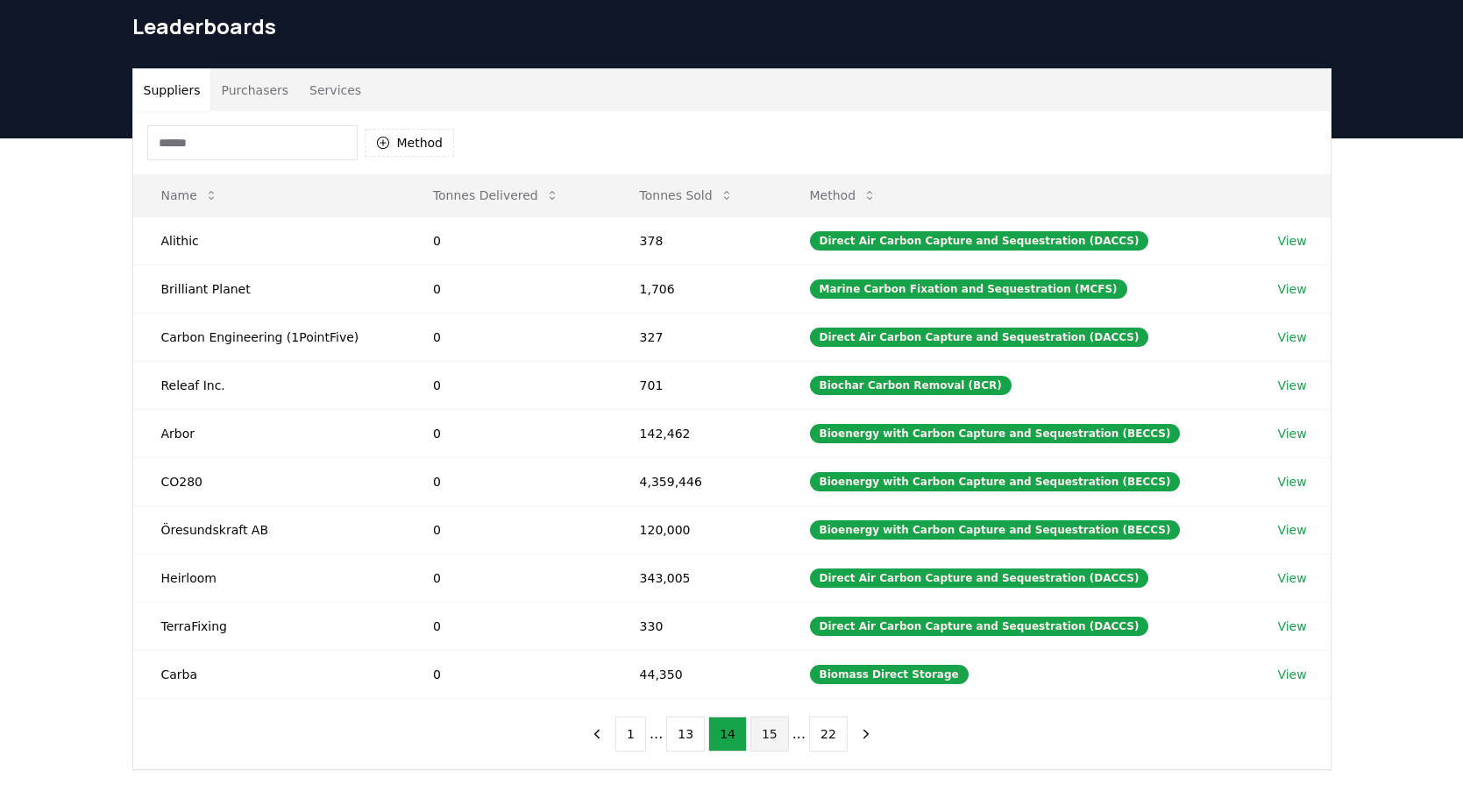
click at [763, 733] on button "15" at bounding box center [770, 734] width 39 height 35
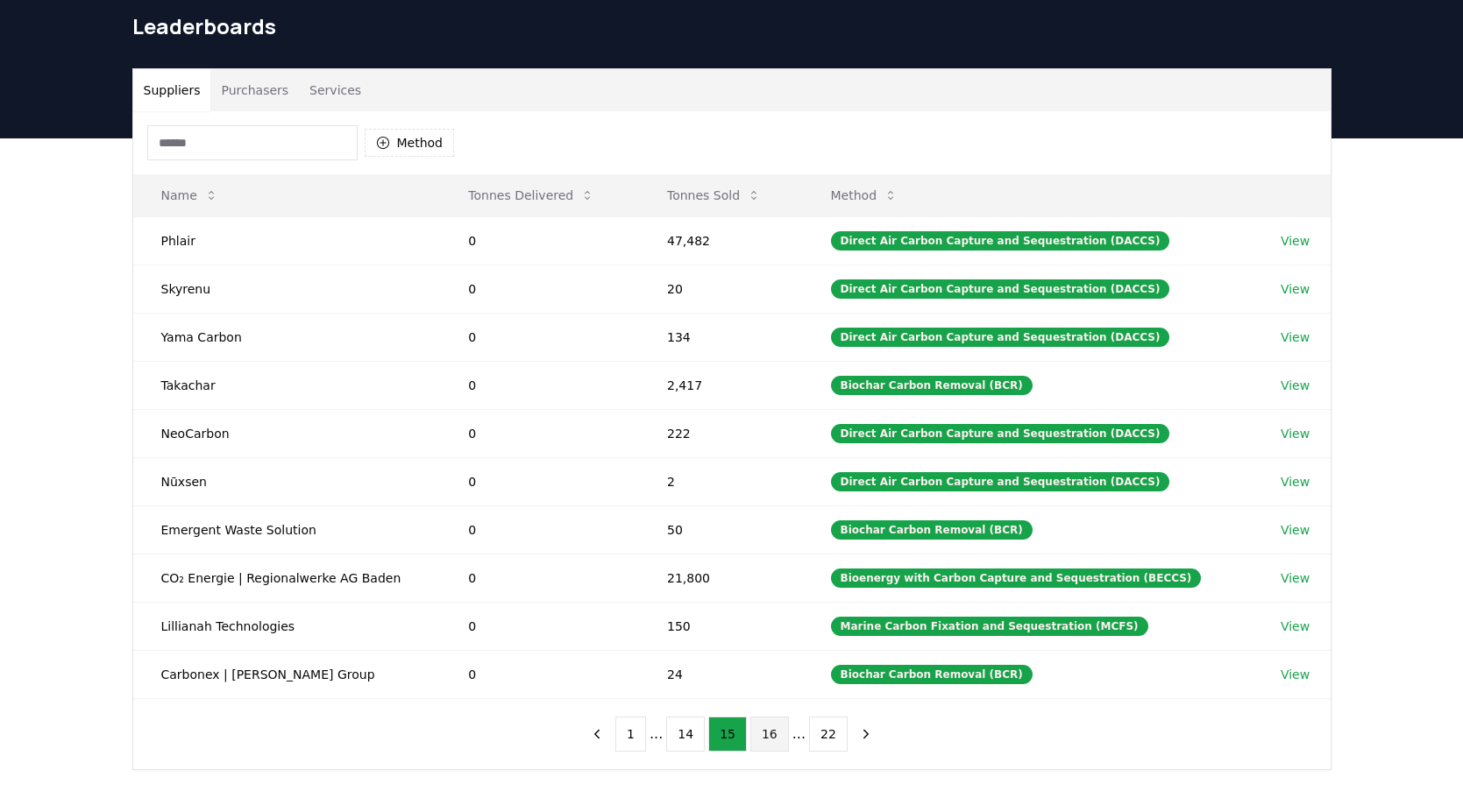
click at [763, 736] on button "16" at bounding box center [770, 734] width 39 height 35
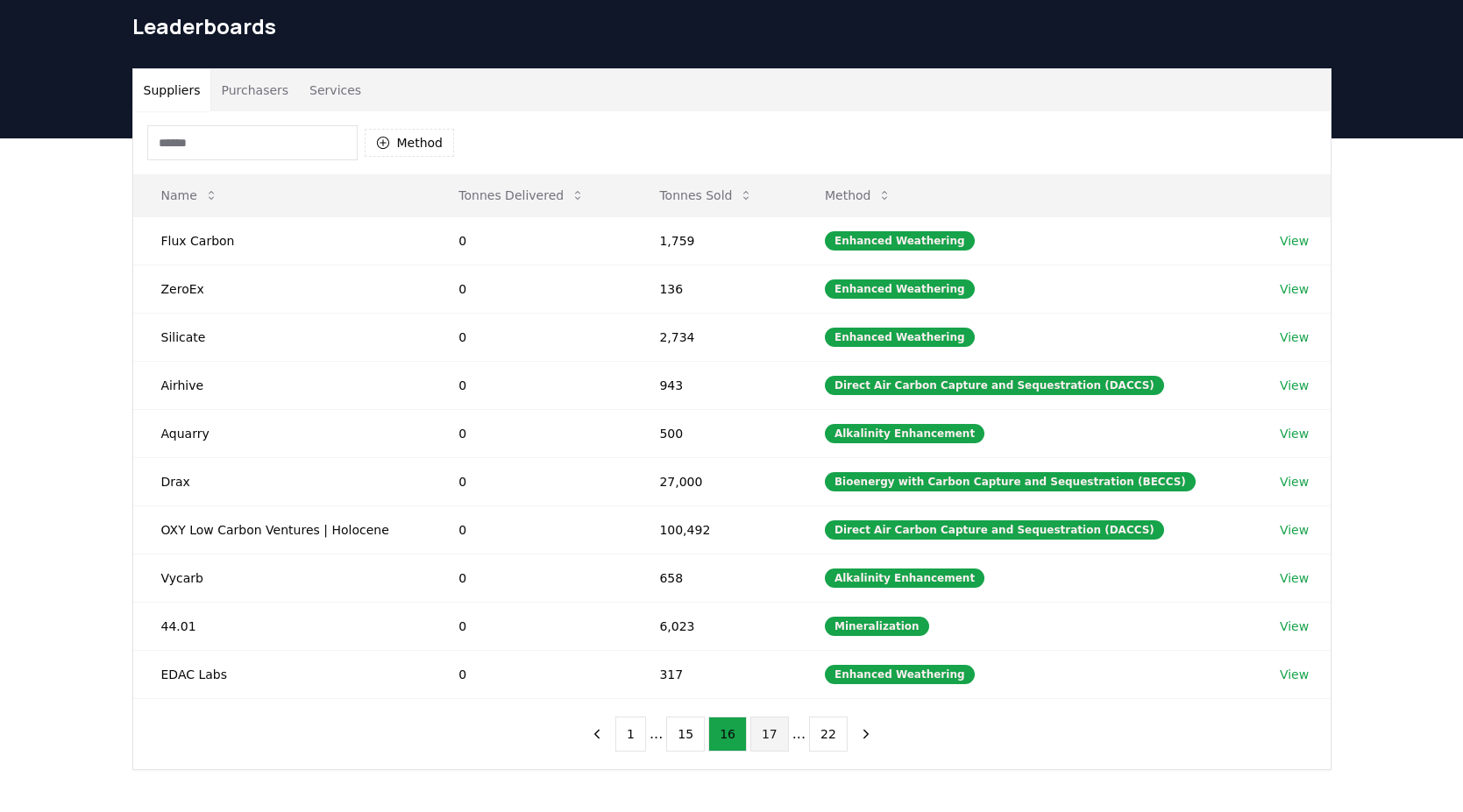
click at [763, 726] on button "17" at bounding box center [770, 734] width 39 height 35
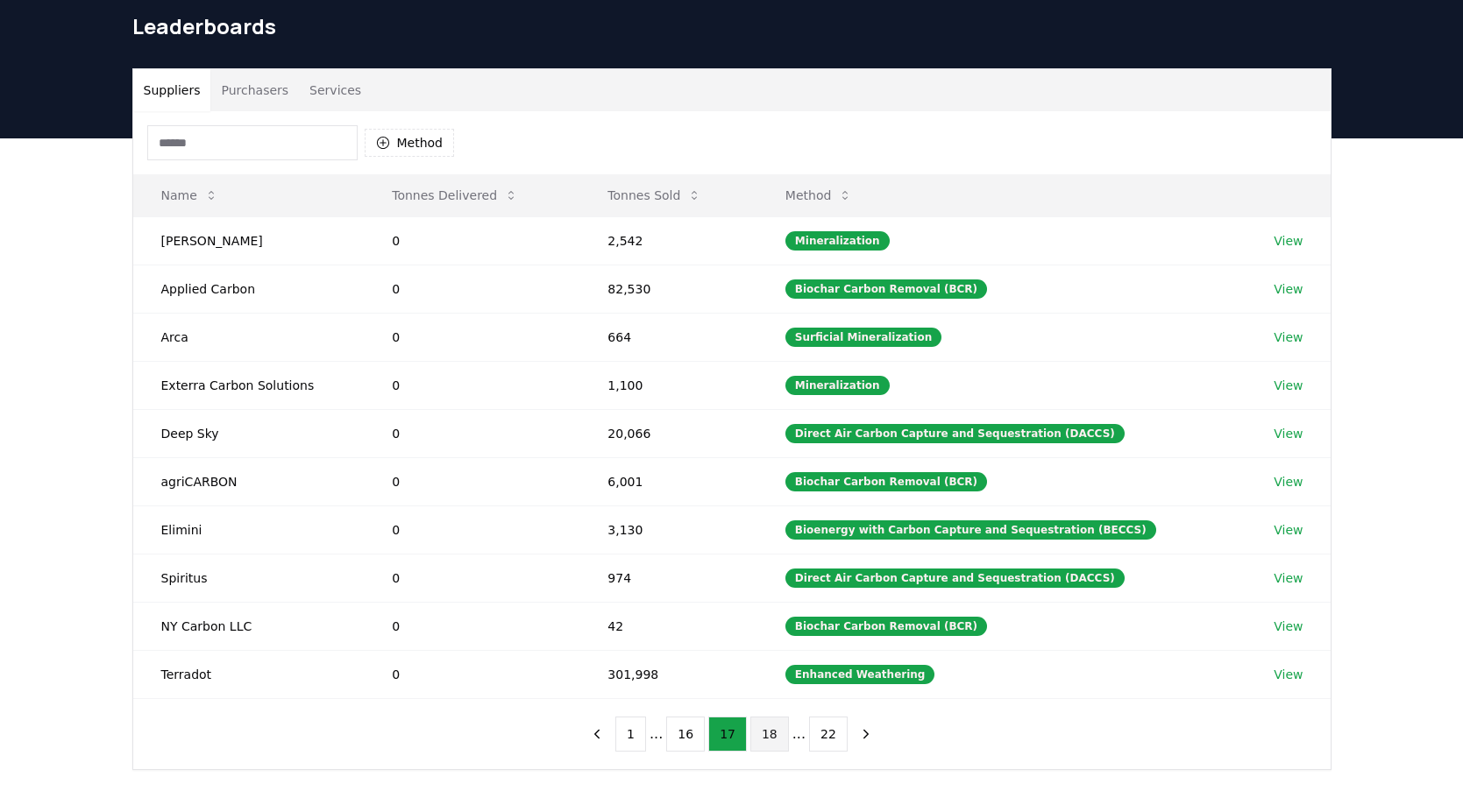
click at [774, 732] on button "18" at bounding box center [770, 734] width 39 height 35
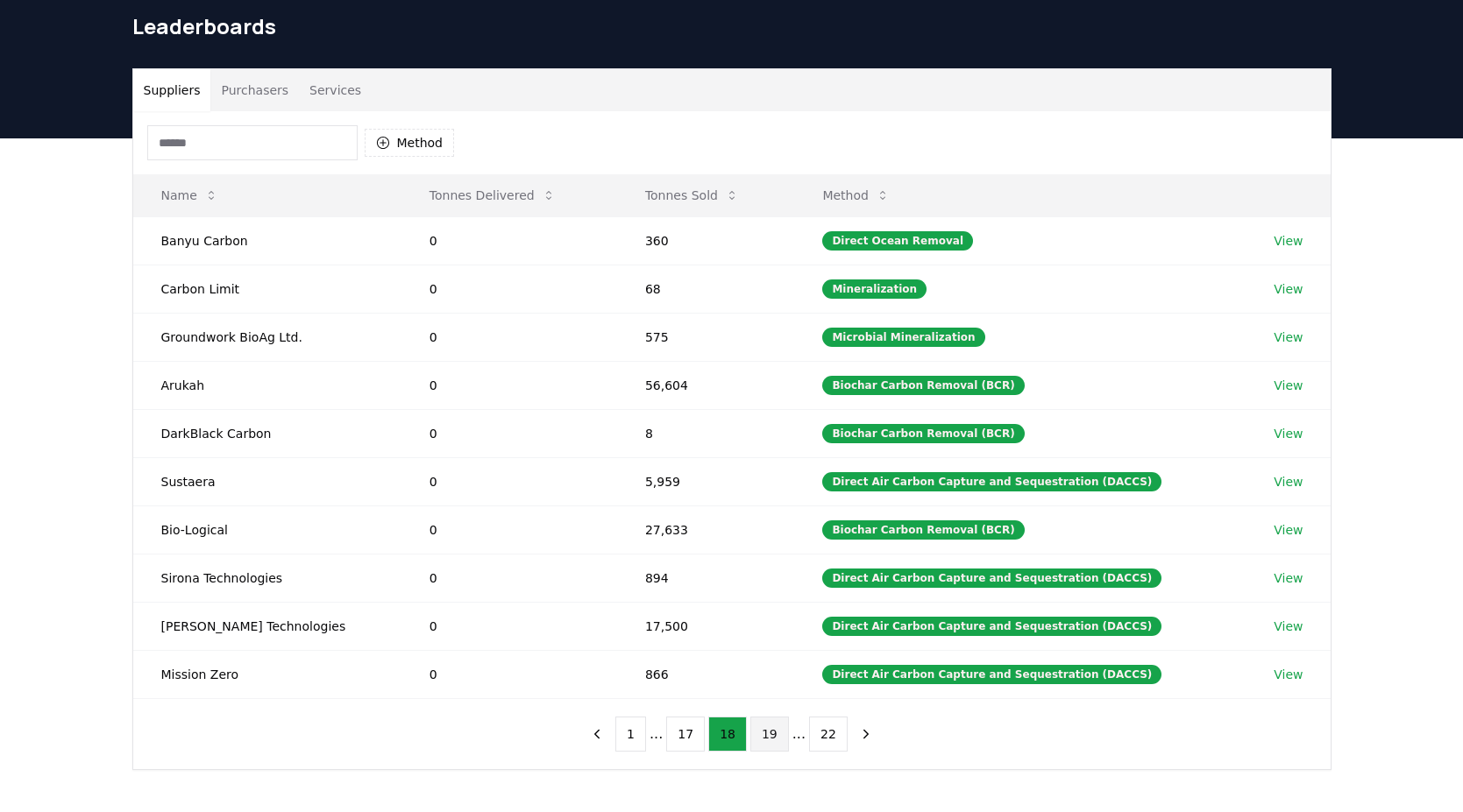
click at [765, 741] on button "19" at bounding box center [770, 734] width 39 height 35
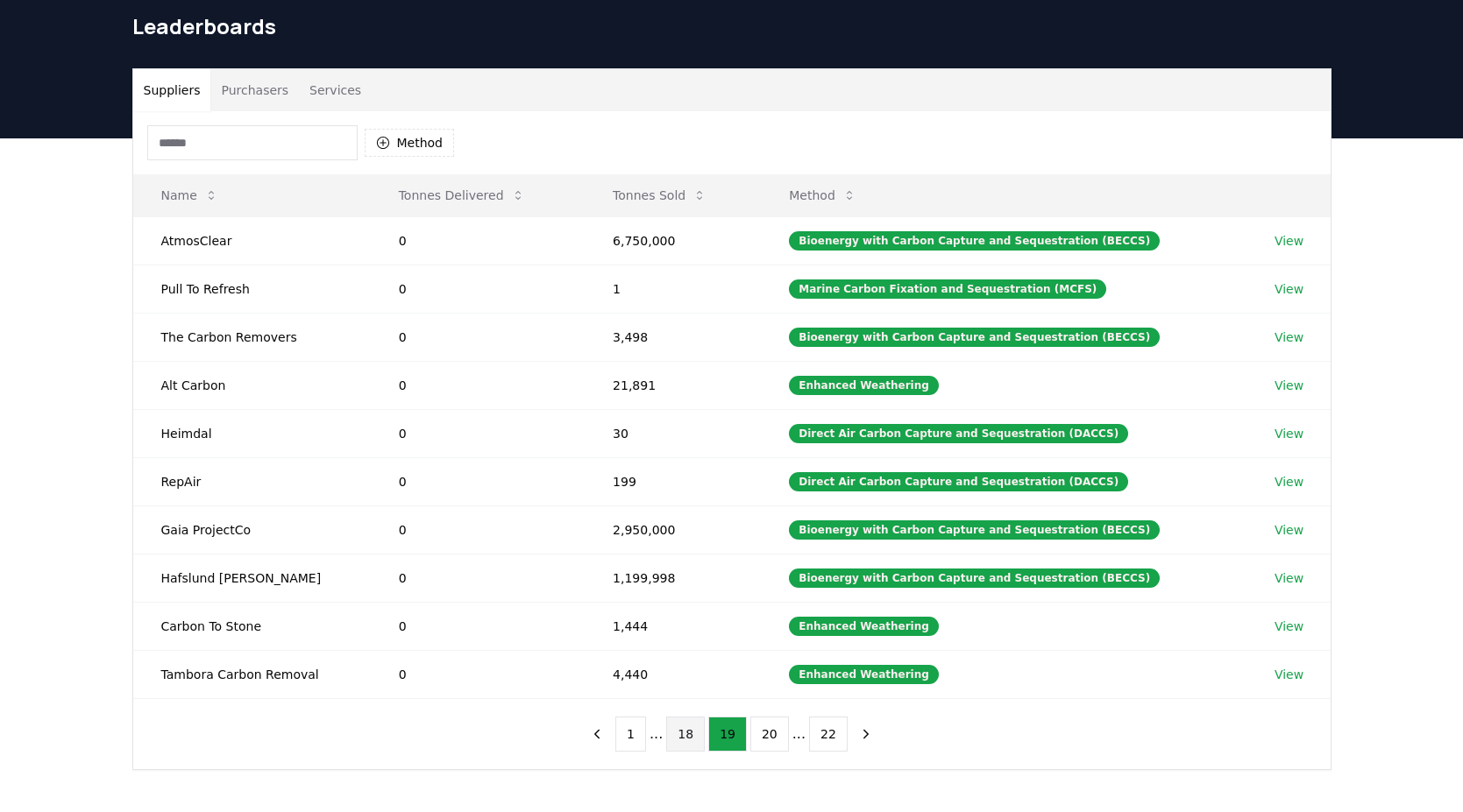
click at [681, 747] on button "18" at bounding box center [685, 734] width 39 height 35
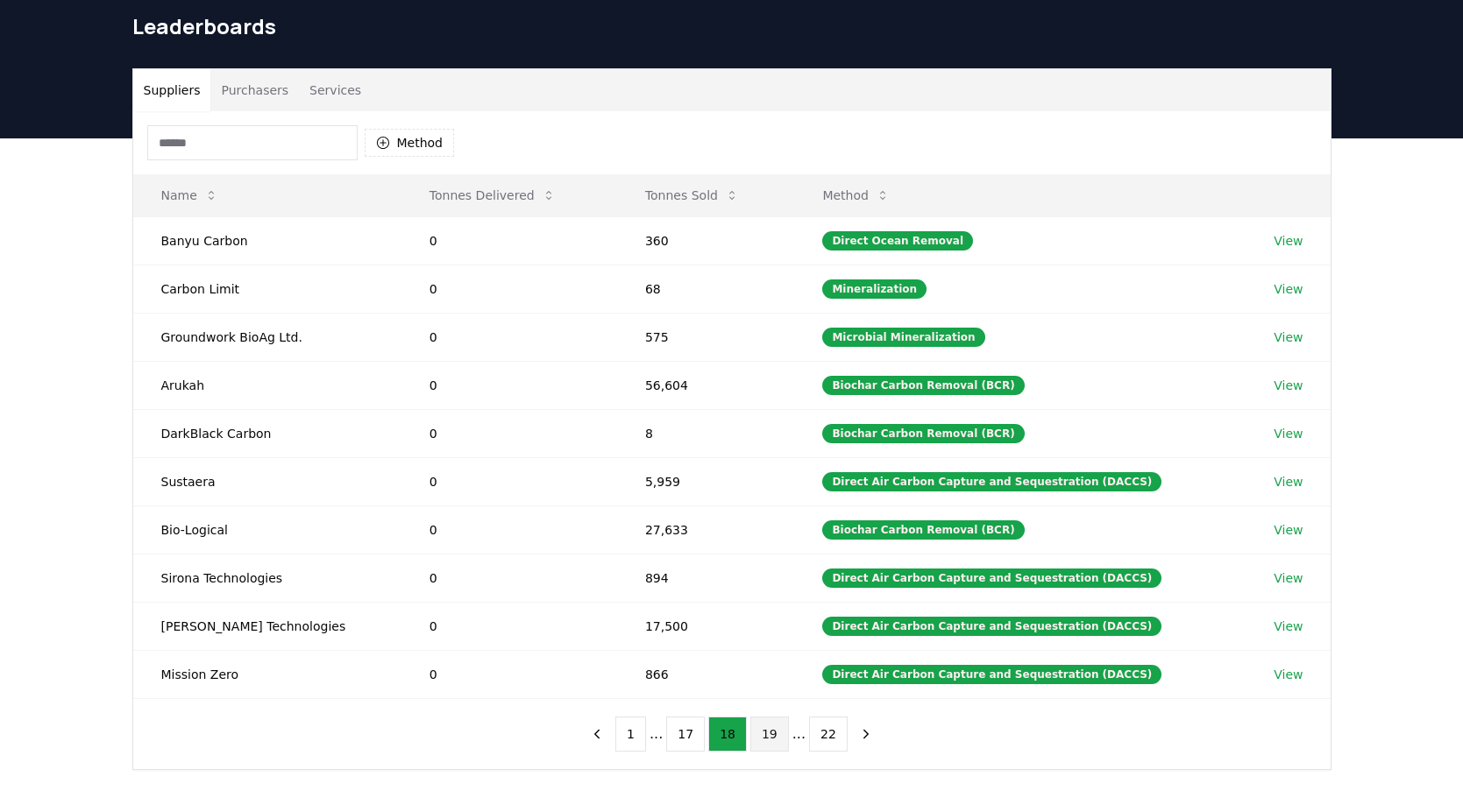
click at [770, 740] on button "19" at bounding box center [770, 734] width 39 height 35
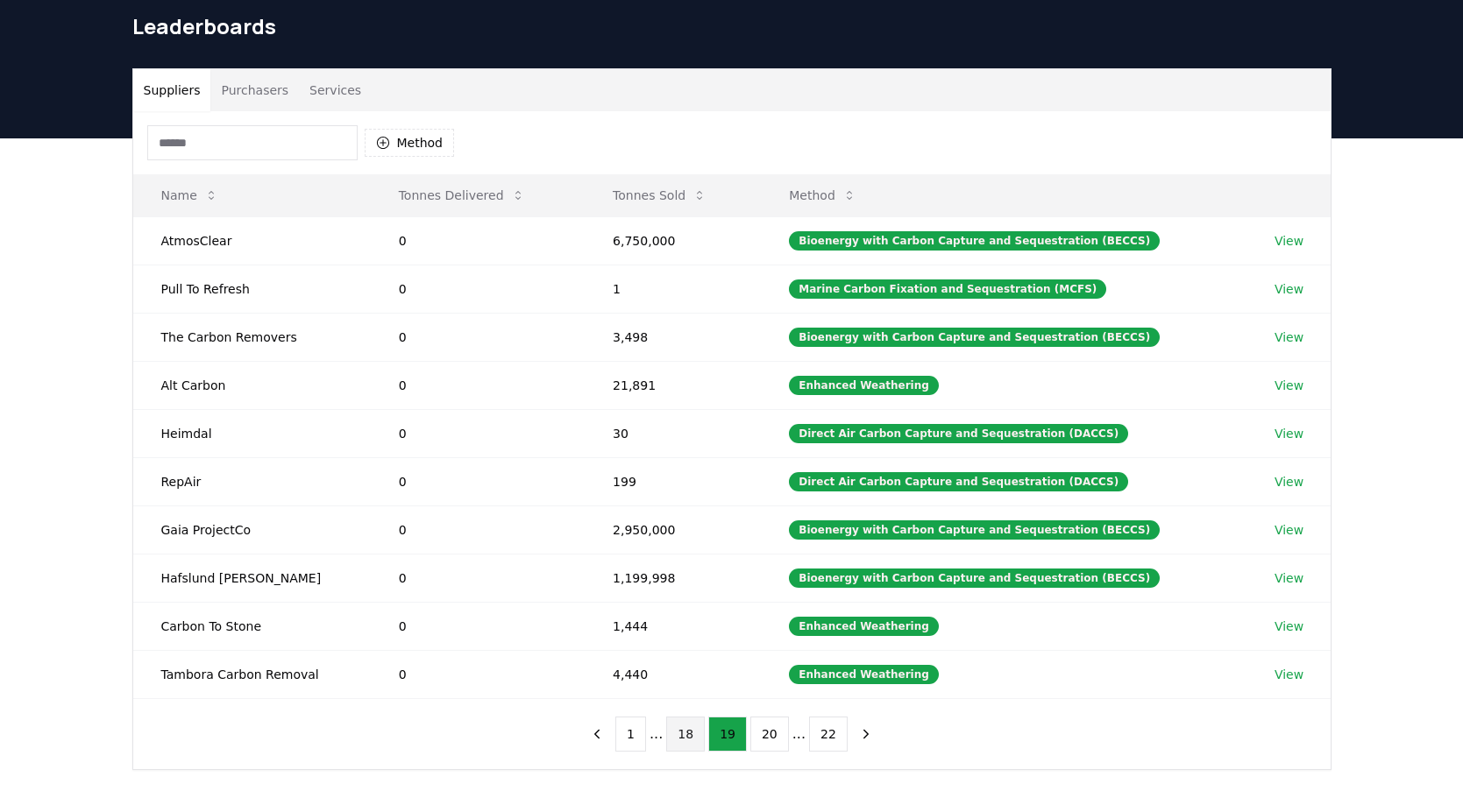
click at [684, 724] on button "18" at bounding box center [685, 734] width 39 height 35
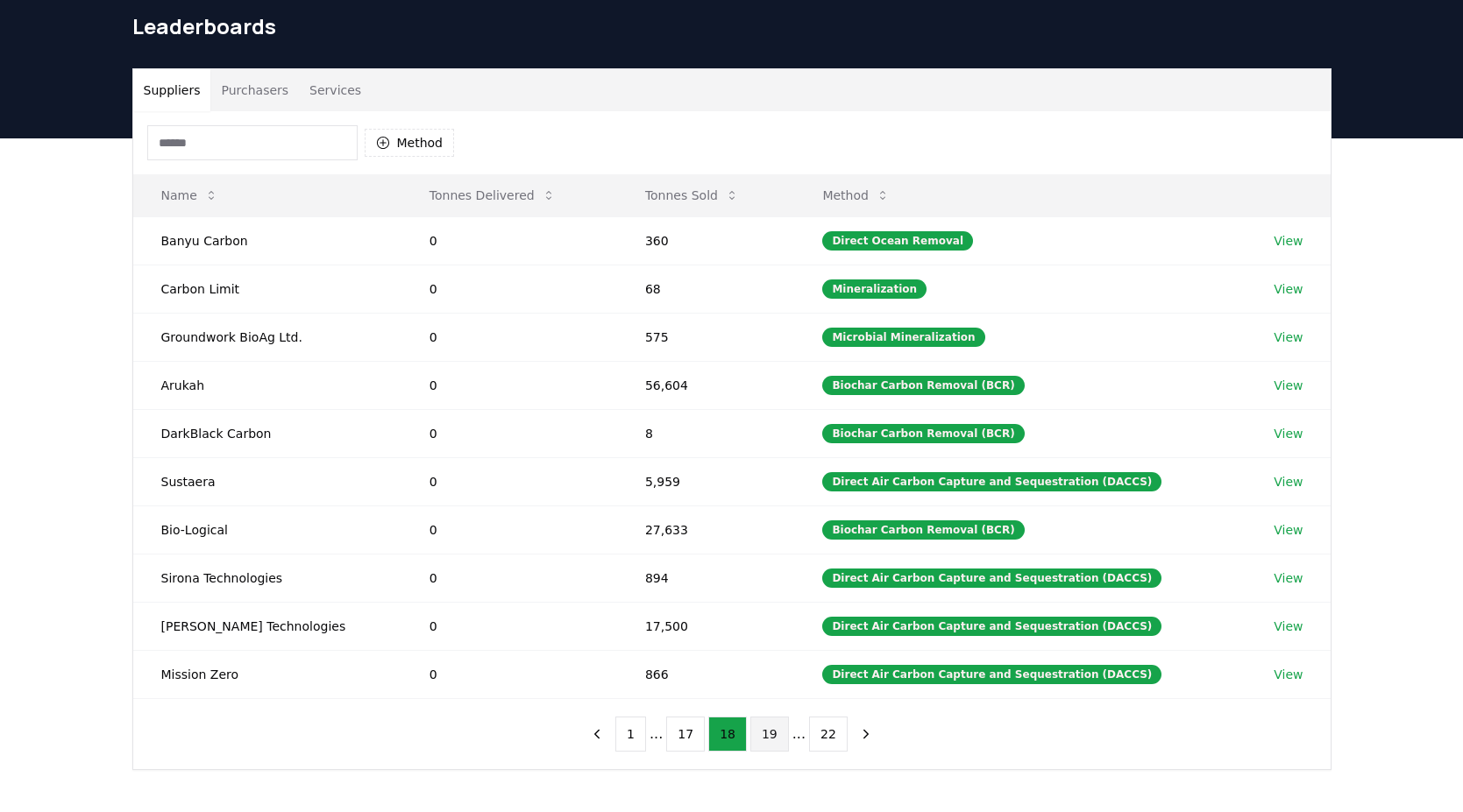
click at [760, 736] on button "19" at bounding box center [770, 734] width 39 height 35
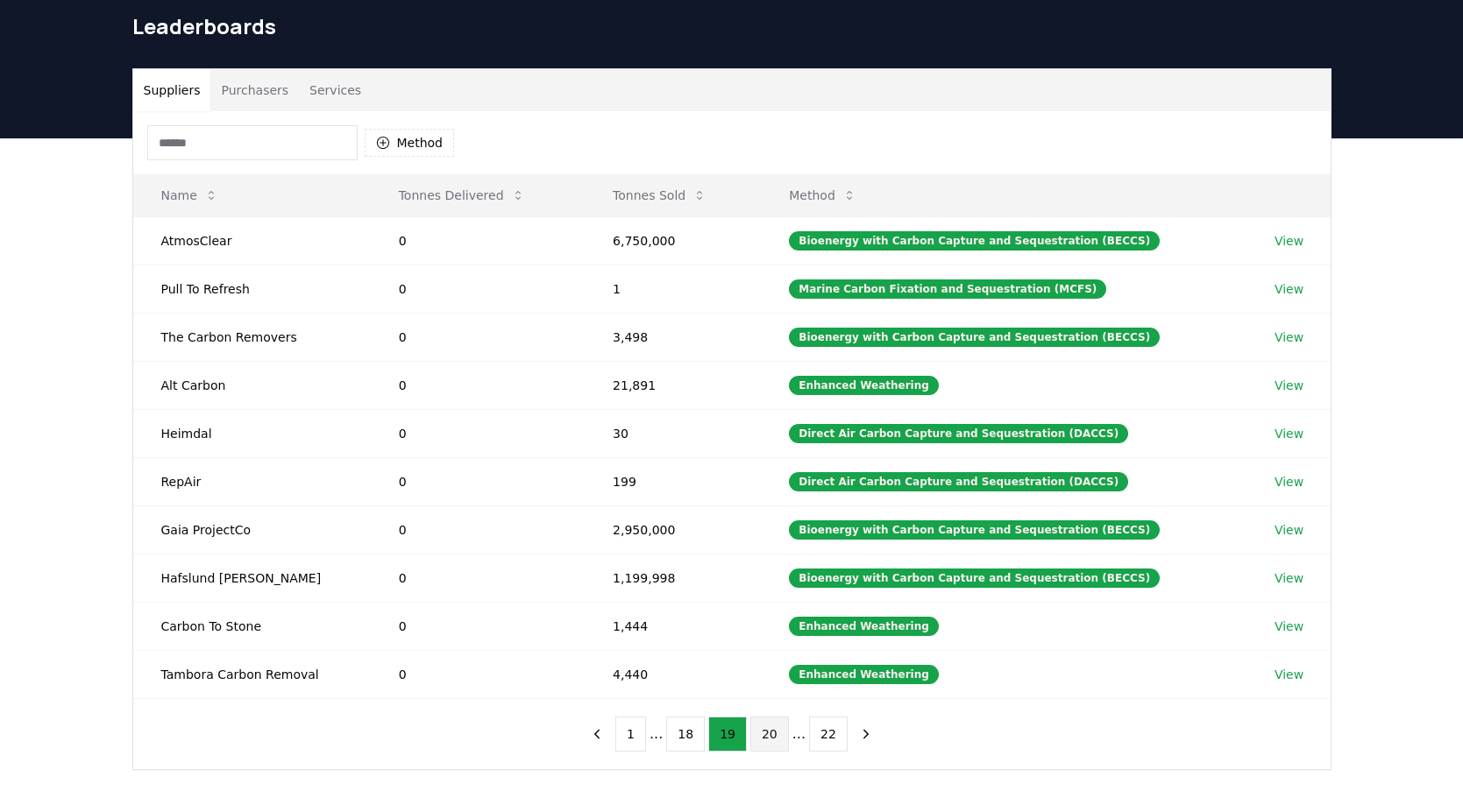
click at [760, 729] on button "20" at bounding box center [770, 734] width 39 height 35
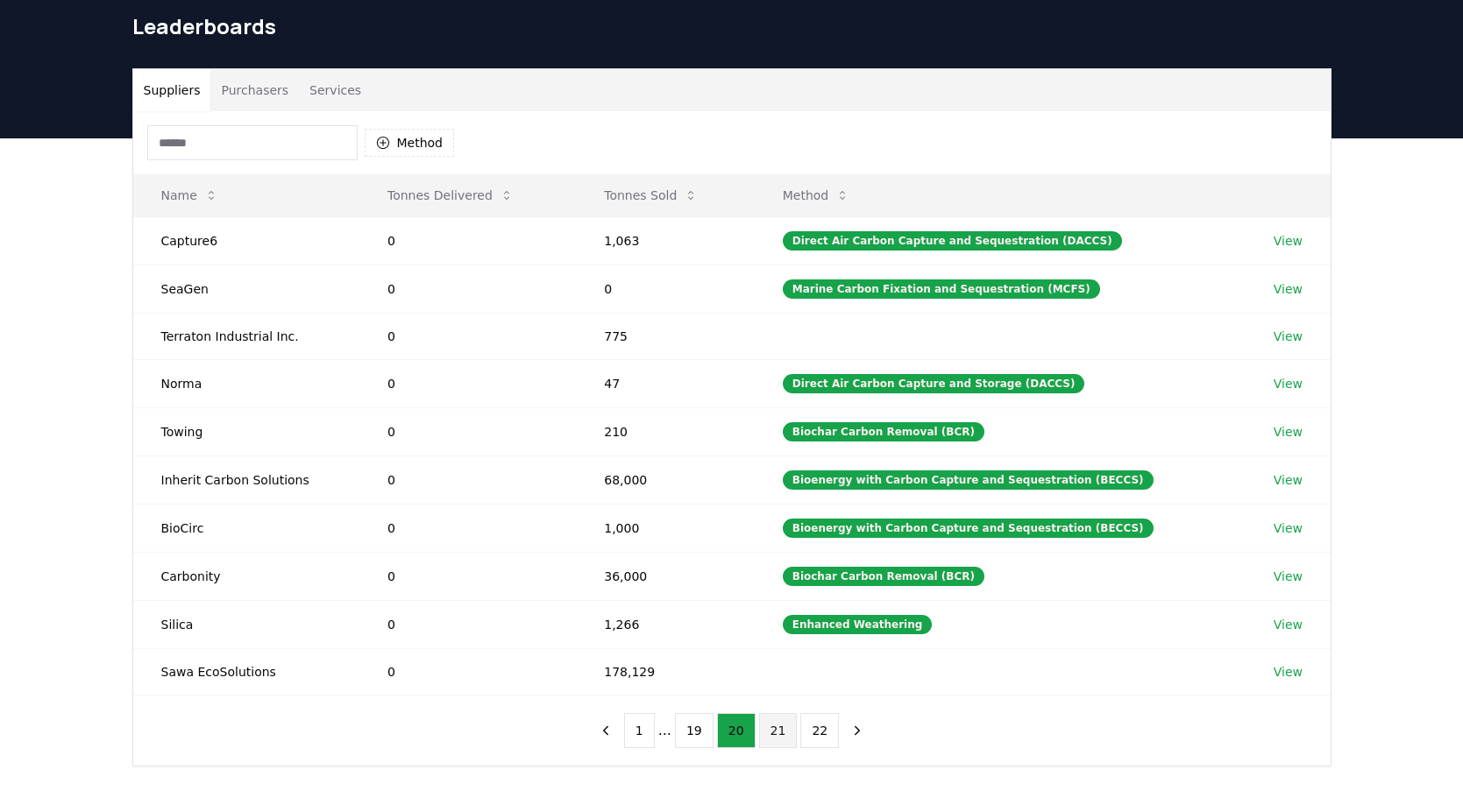
click at [779, 733] on button "21" at bounding box center [778, 731] width 39 height 35
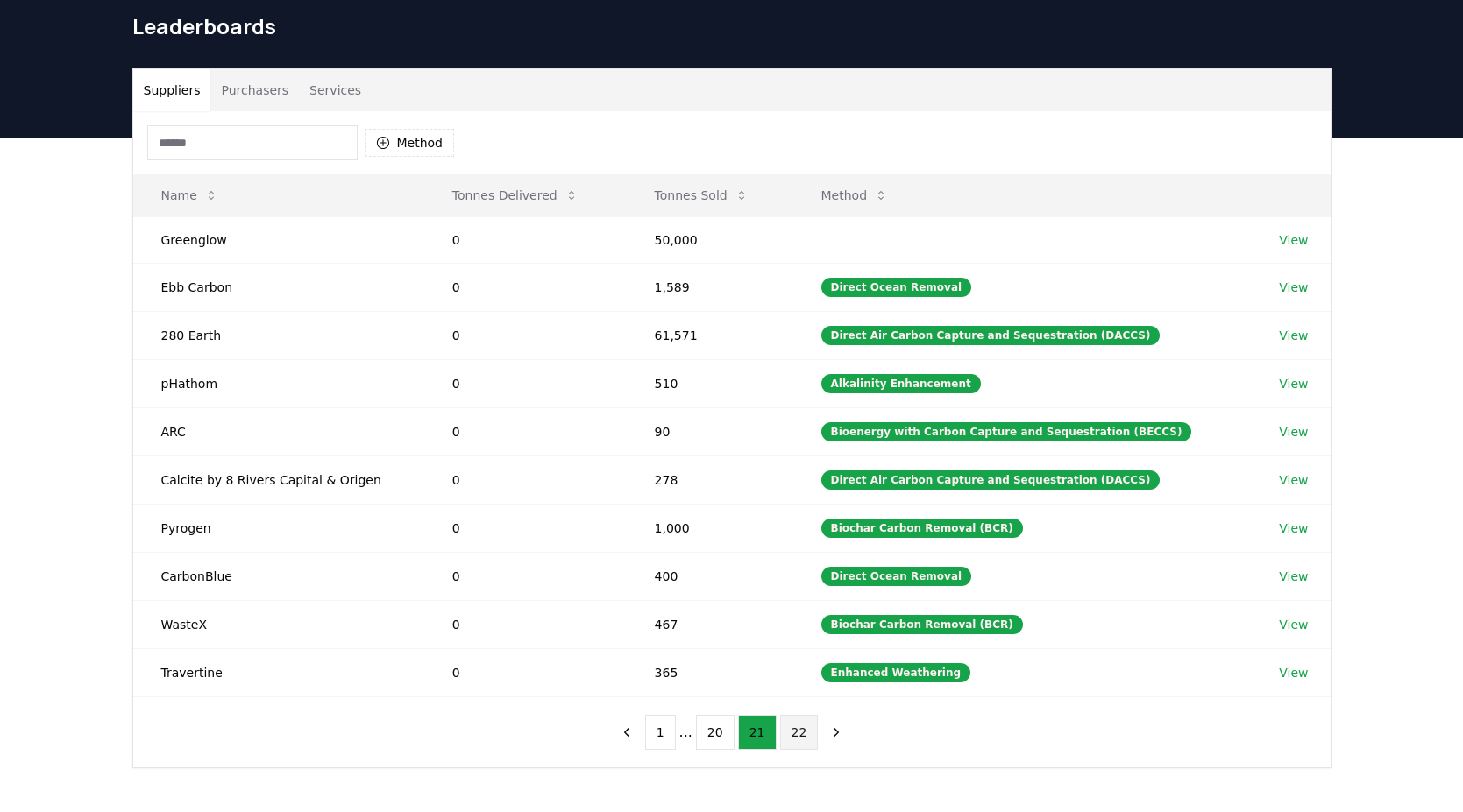
click at [802, 743] on button "22" at bounding box center [799, 732] width 39 height 35
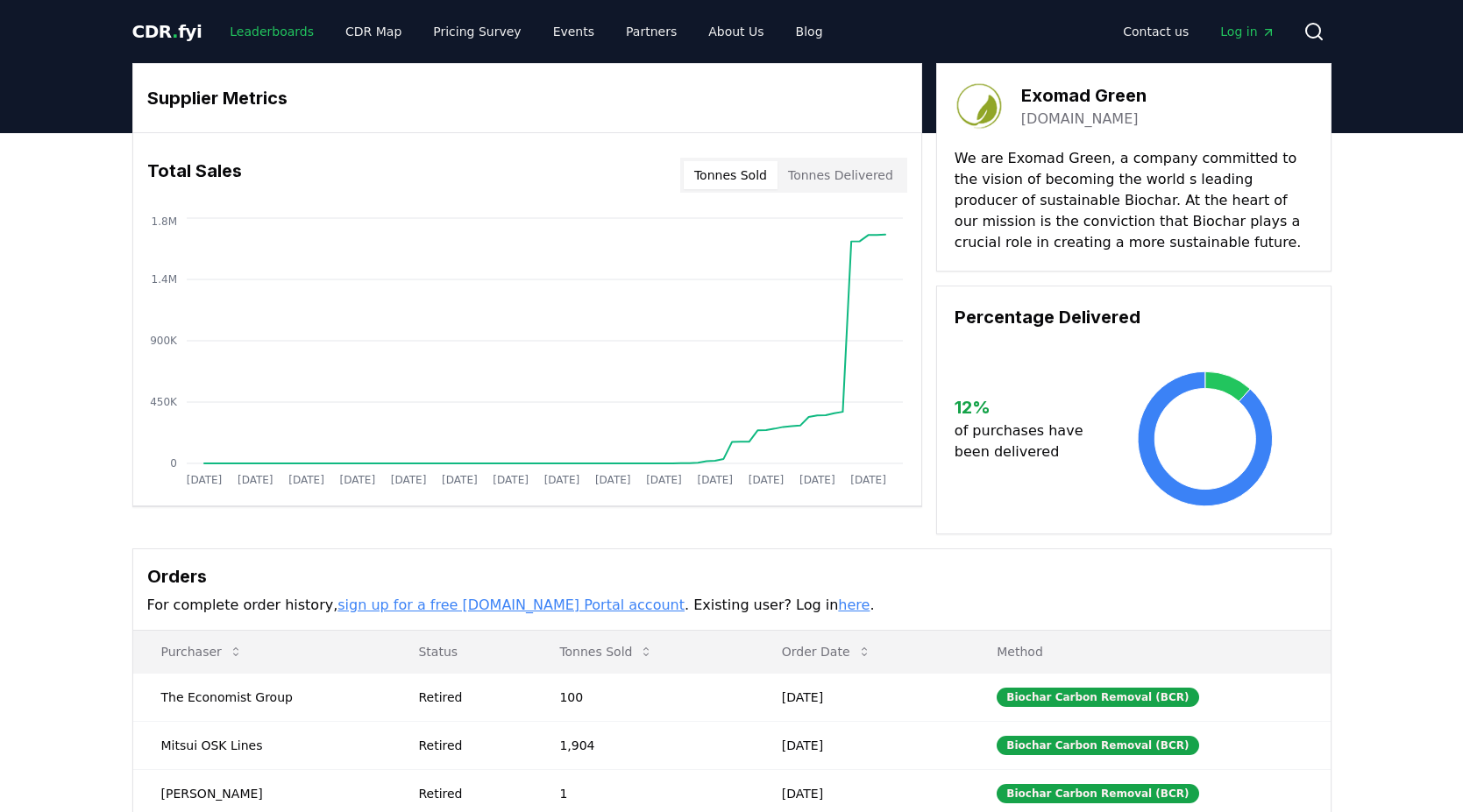
click at [250, 35] on link "Leaderboards" at bounding box center [271, 31] width 112 height 31
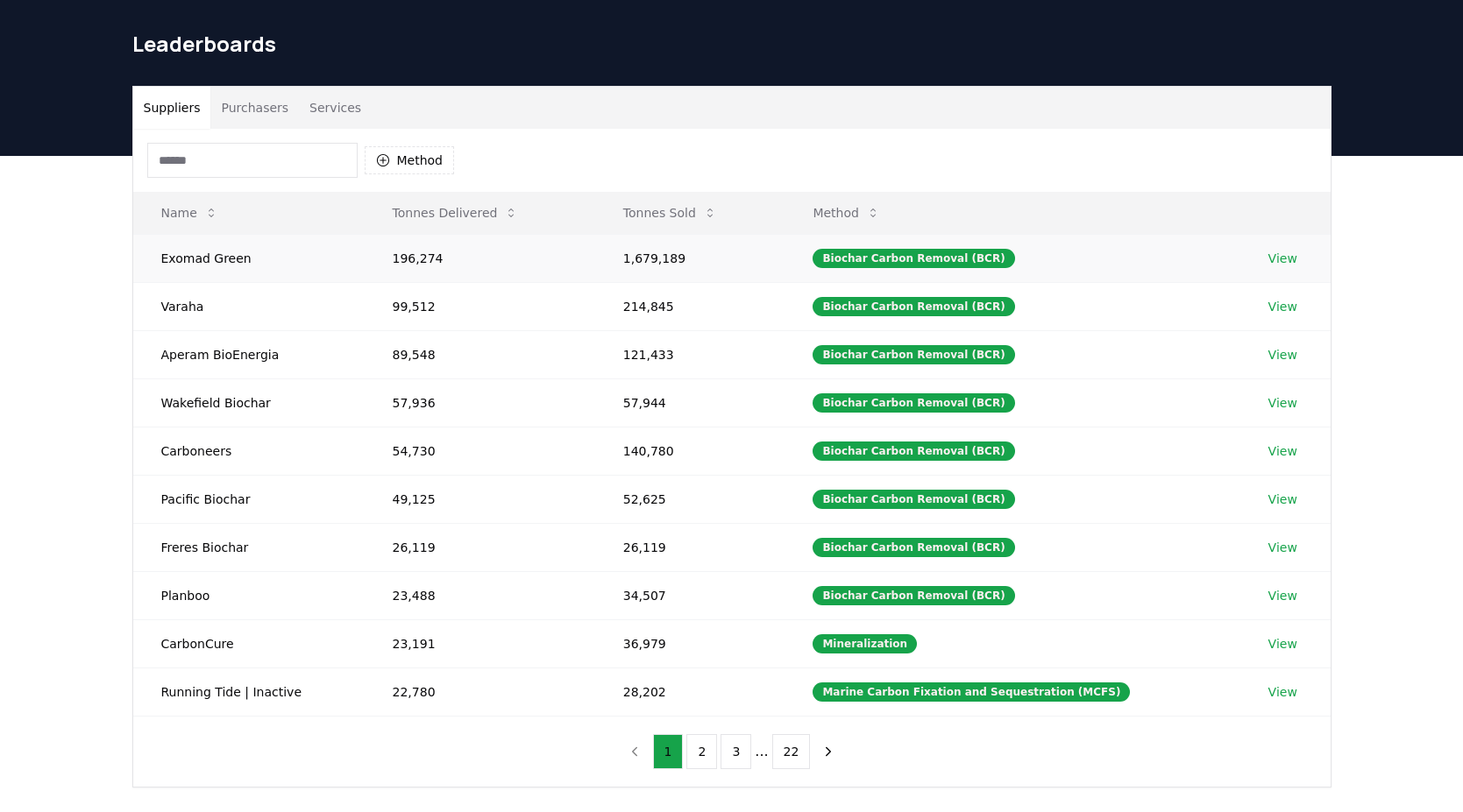
scroll to position [42, 0]
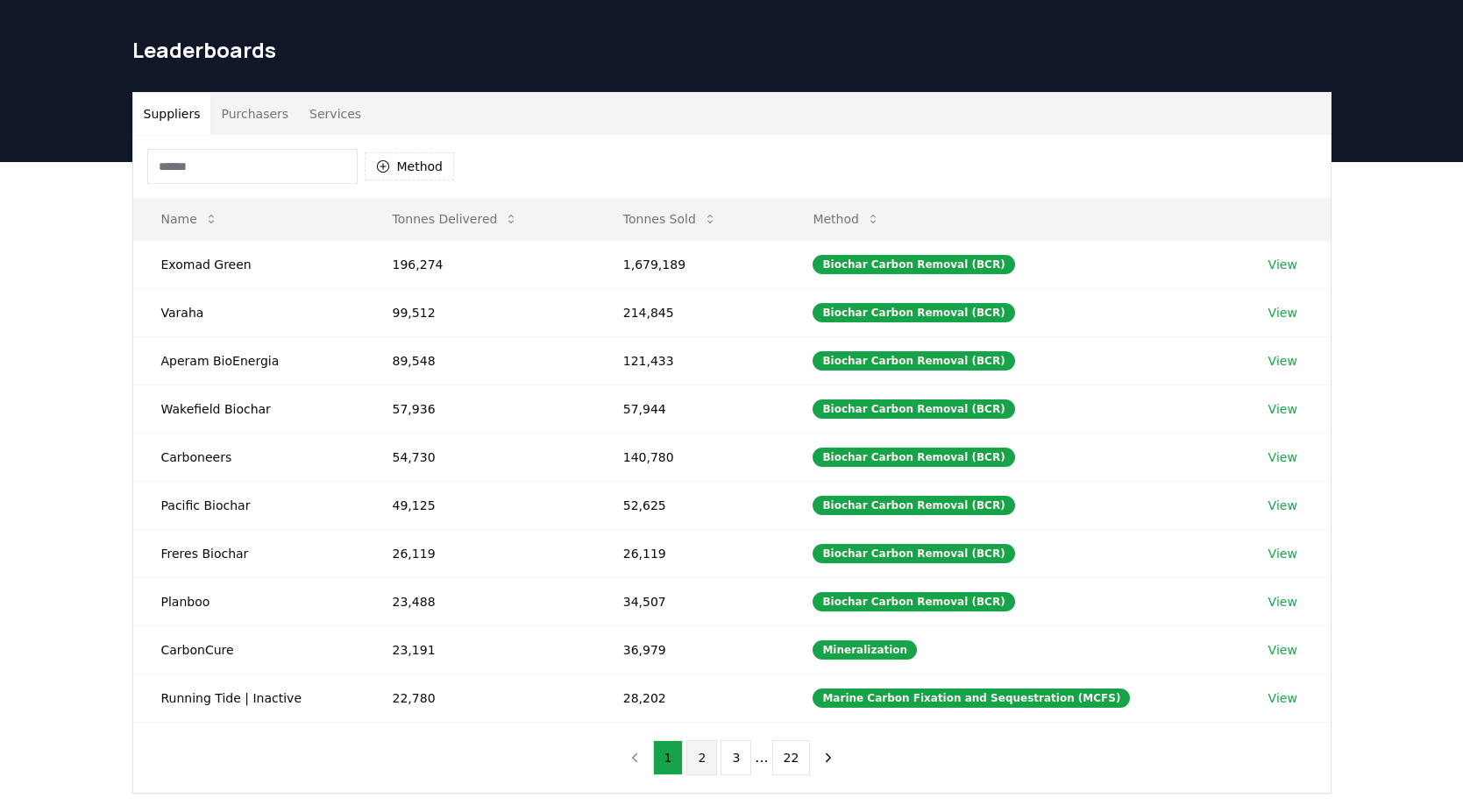
click at [703, 763] on button "2" at bounding box center [702, 757] width 30 height 35
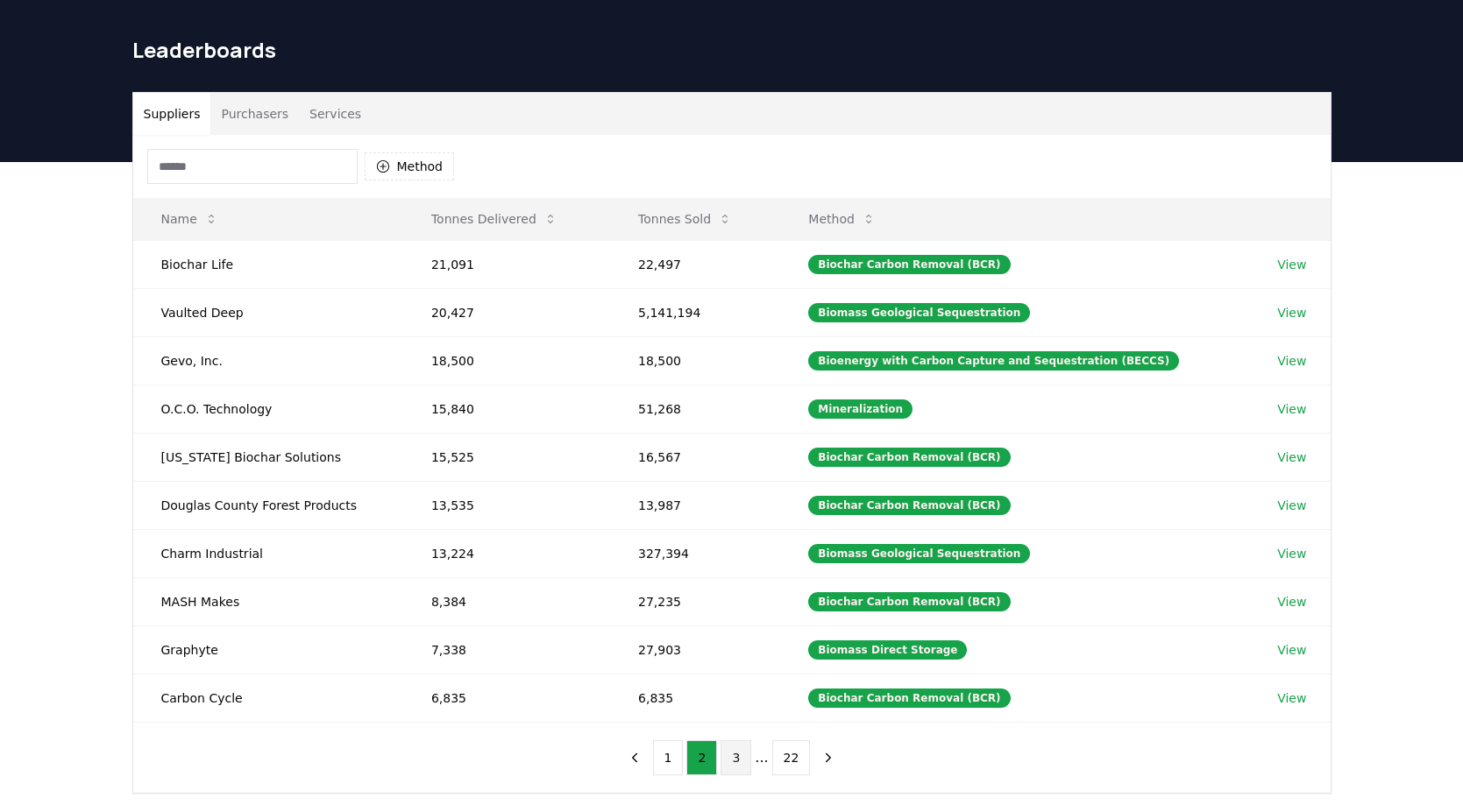
click at [729, 763] on button "3" at bounding box center [736, 757] width 30 height 35
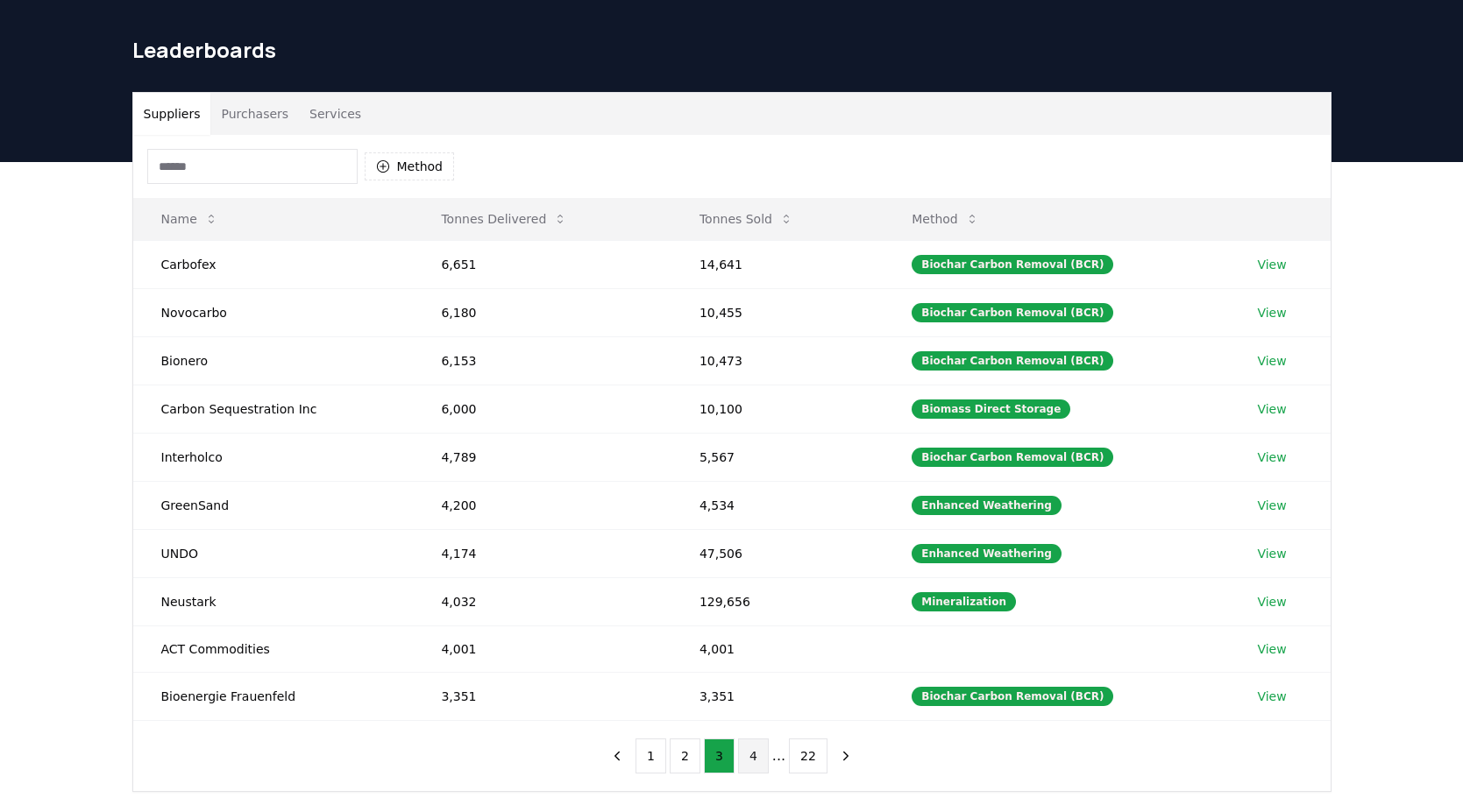
click at [751, 759] on button "4" at bounding box center [754, 755] width 30 height 35
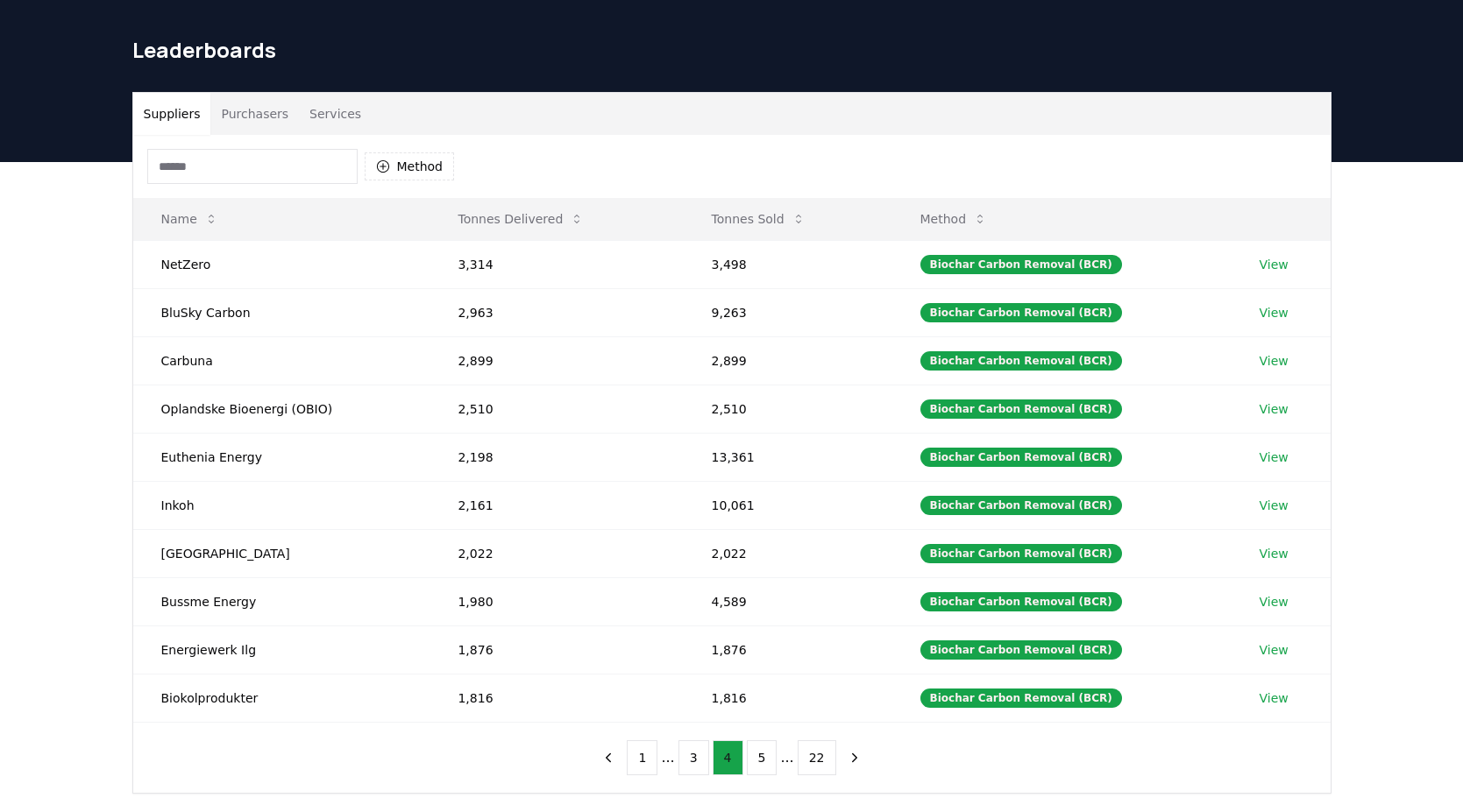
click at [751, 759] on button "5" at bounding box center [762, 757] width 30 height 35
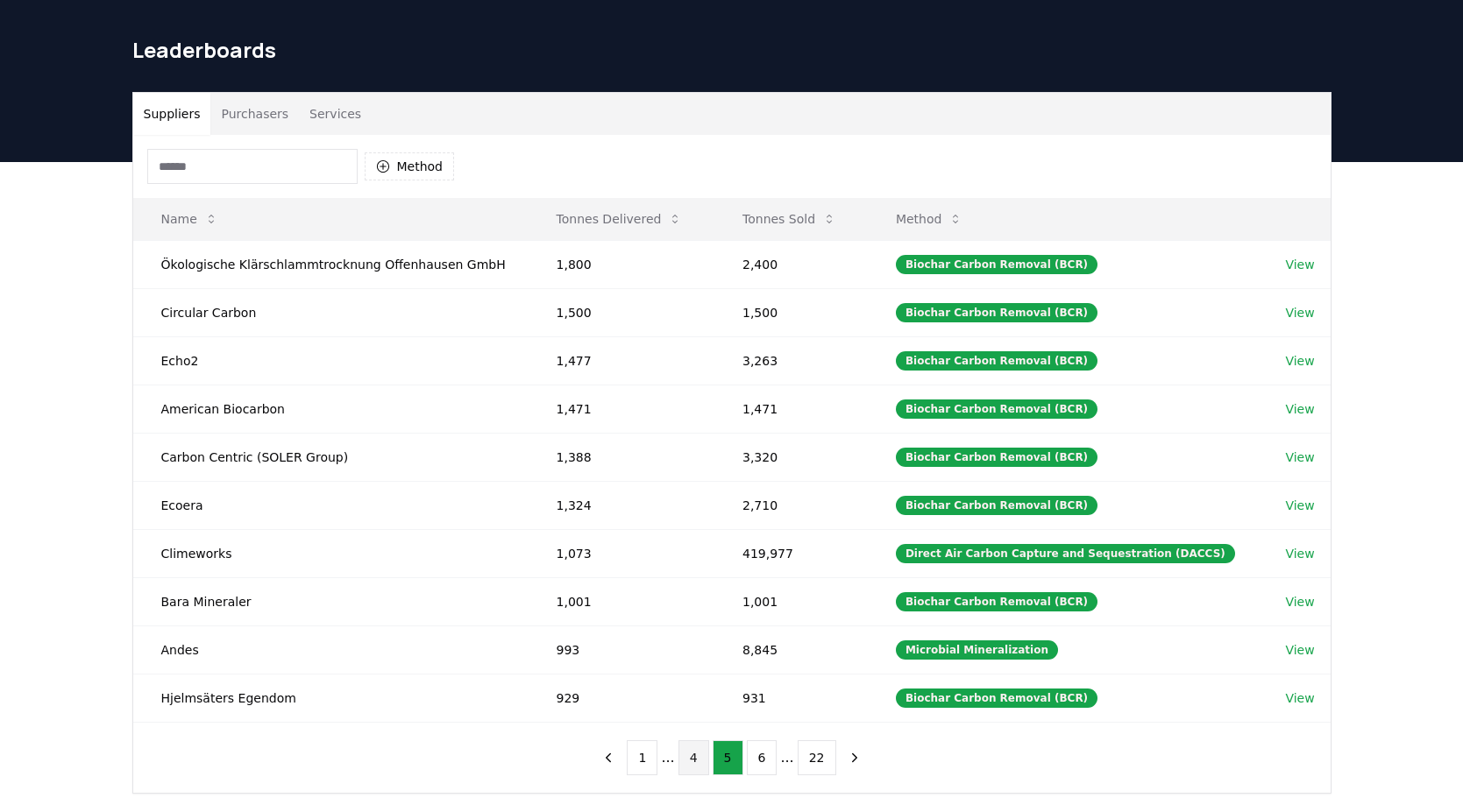
click at [751, 759] on button "6" at bounding box center [762, 757] width 30 height 35
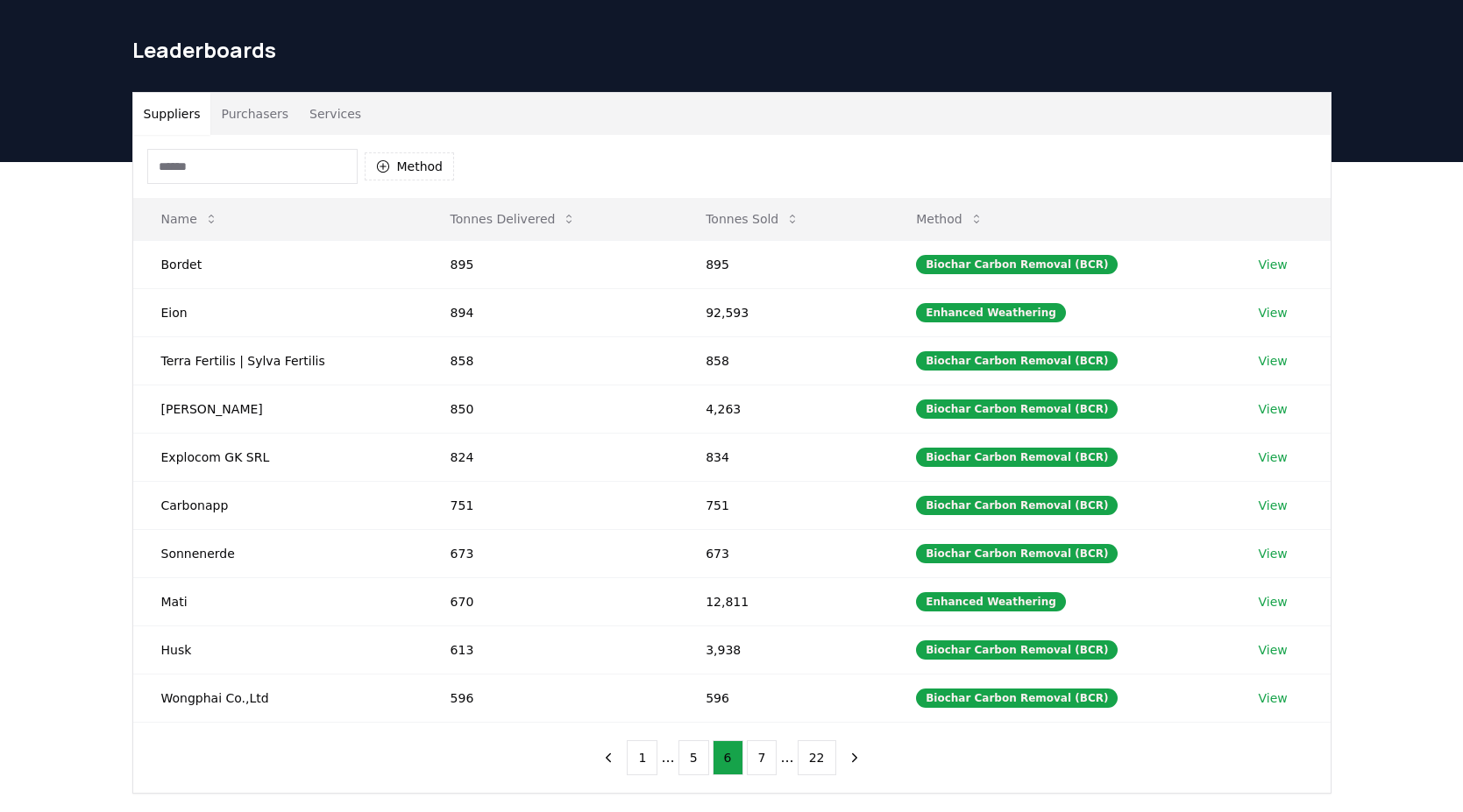
click at [751, 759] on button "7" at bounding box center [762, 757] width 30 height 35
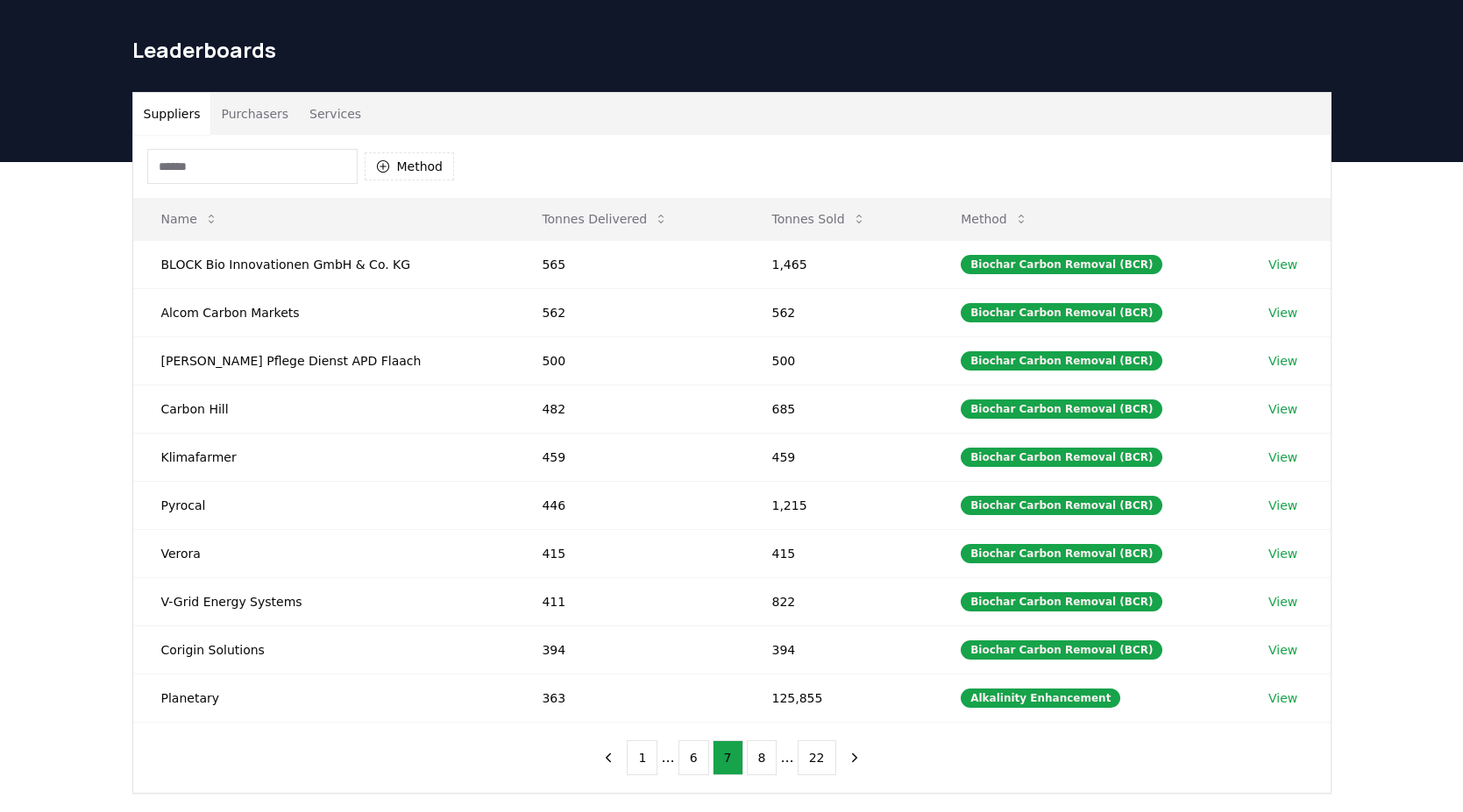
click at [751, 759] on button "8" at bounding box center [762, 757] width 30 height 35
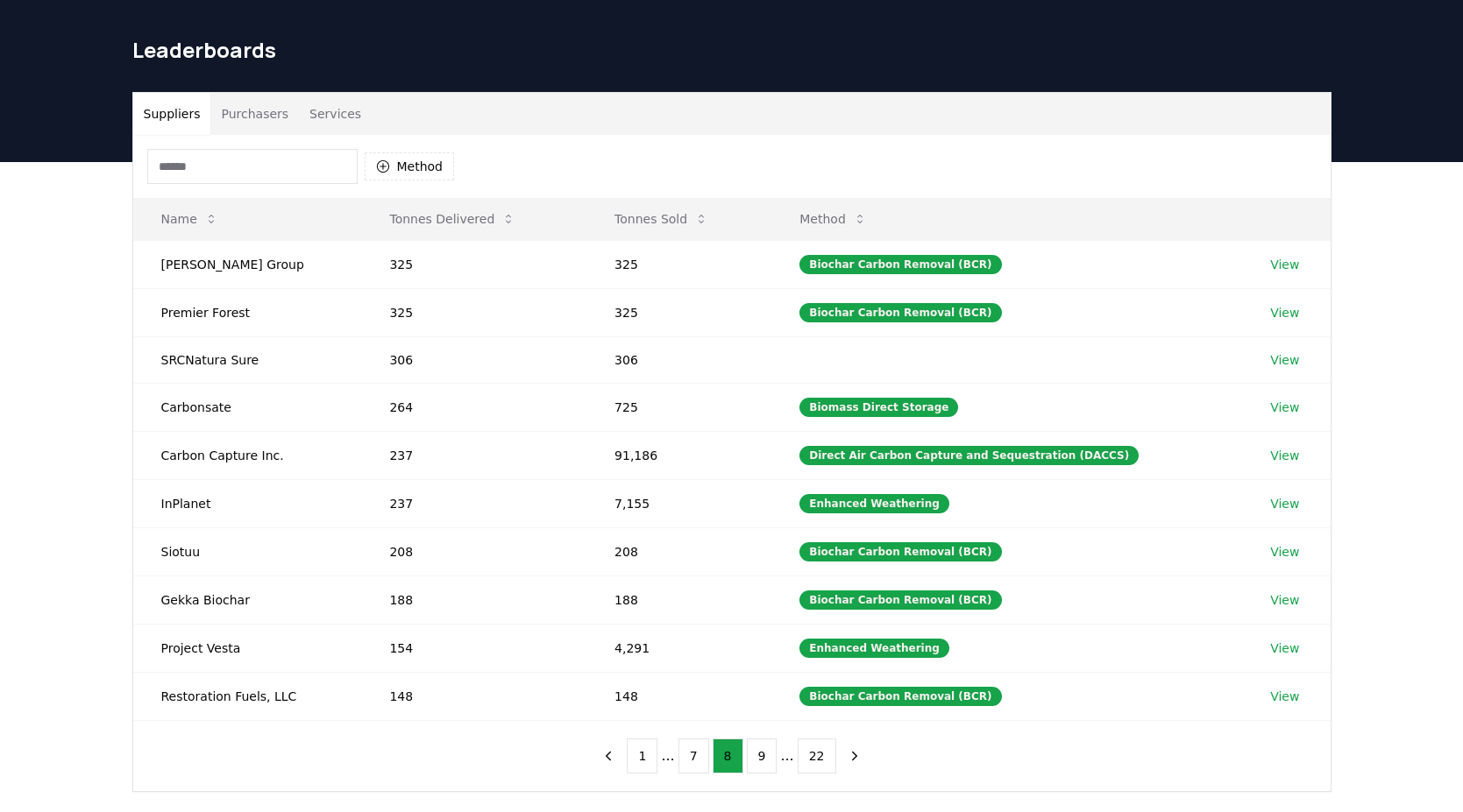
click at [751, 759] on button "9" at bounding box center [762, 755] width 30 height 35
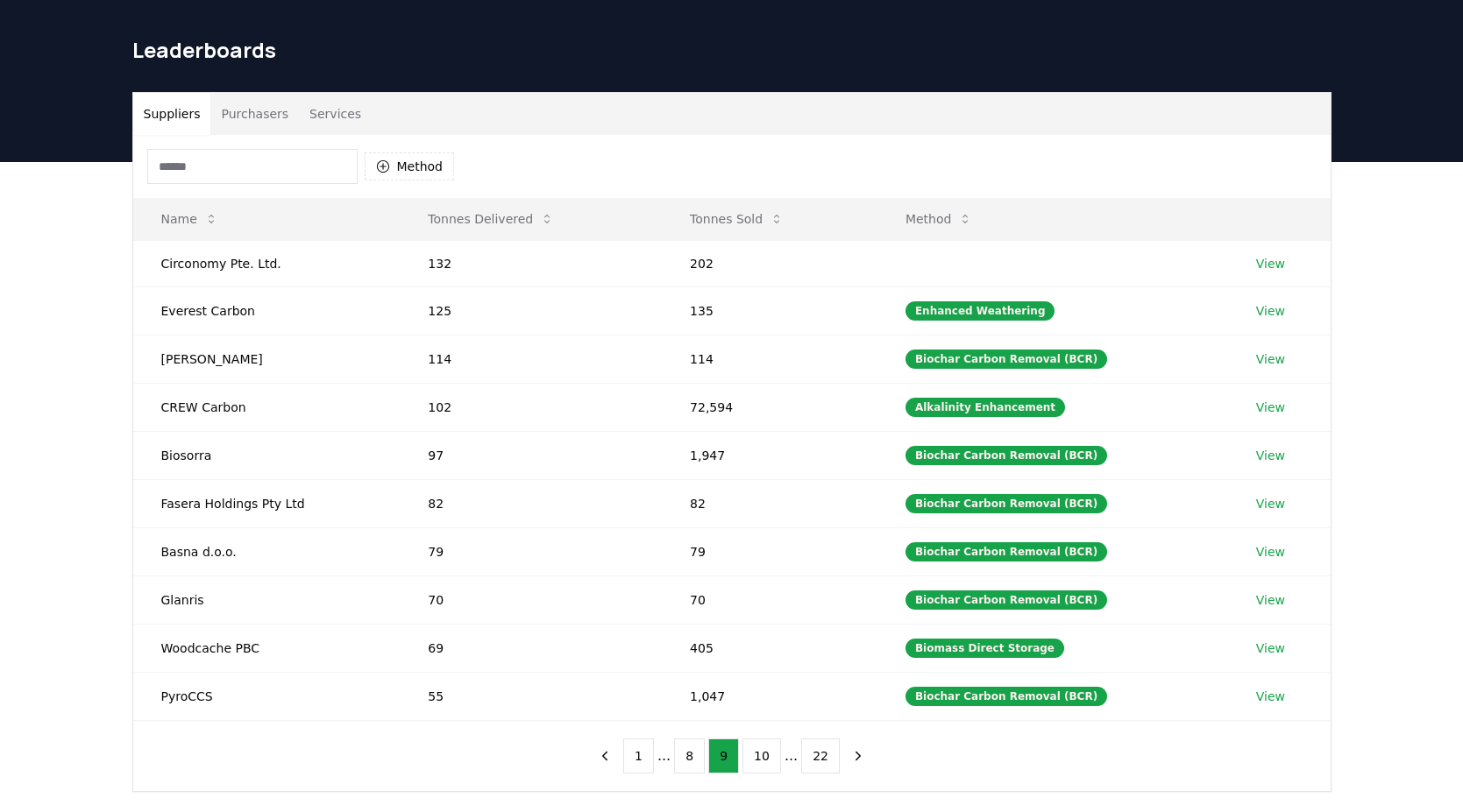
click at [751, 759] on button "10" at bounding box center [761, 755] width 39 height 35
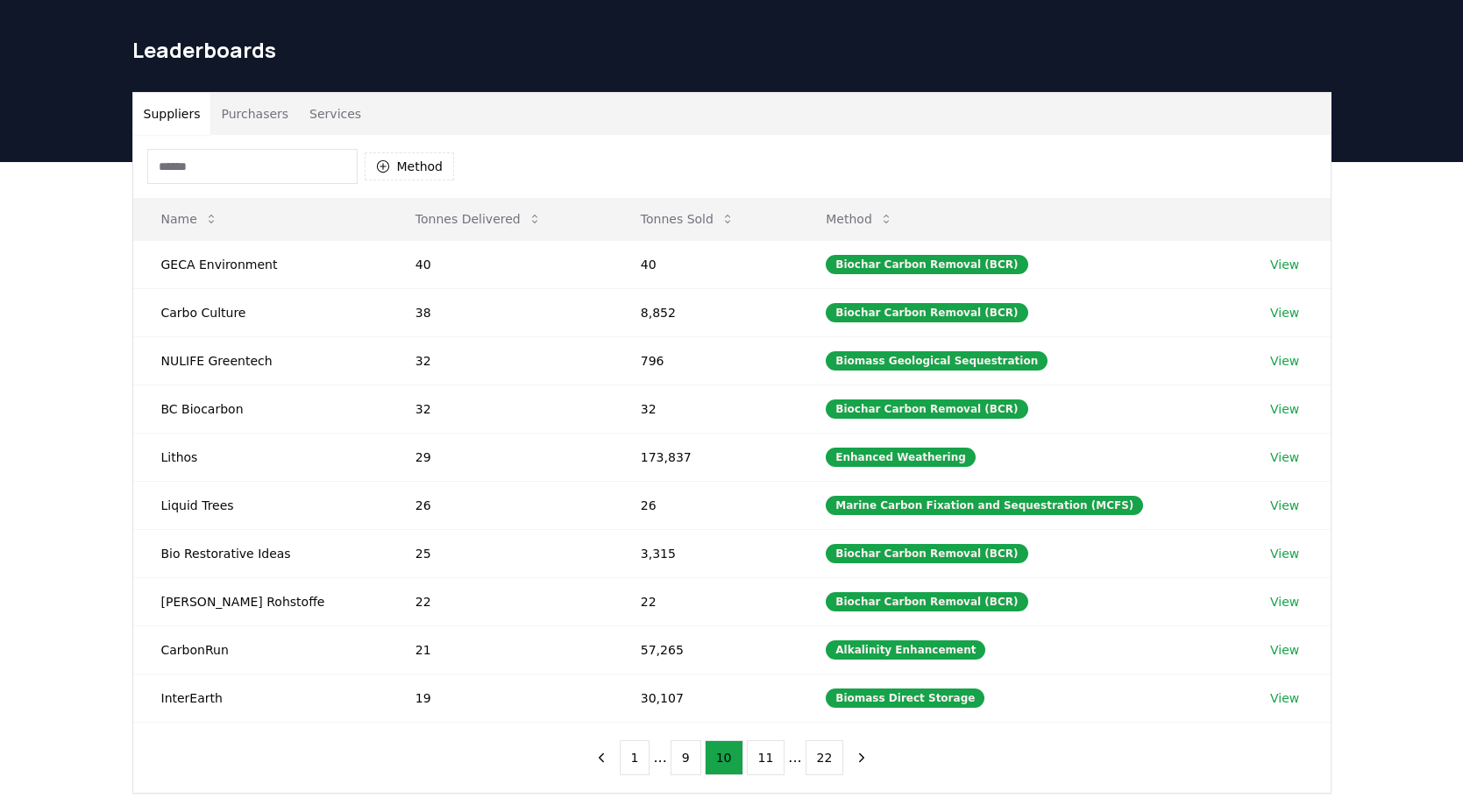
click at [751, 759] on button "11" at bounding box center [766, 757] width 39 height 35
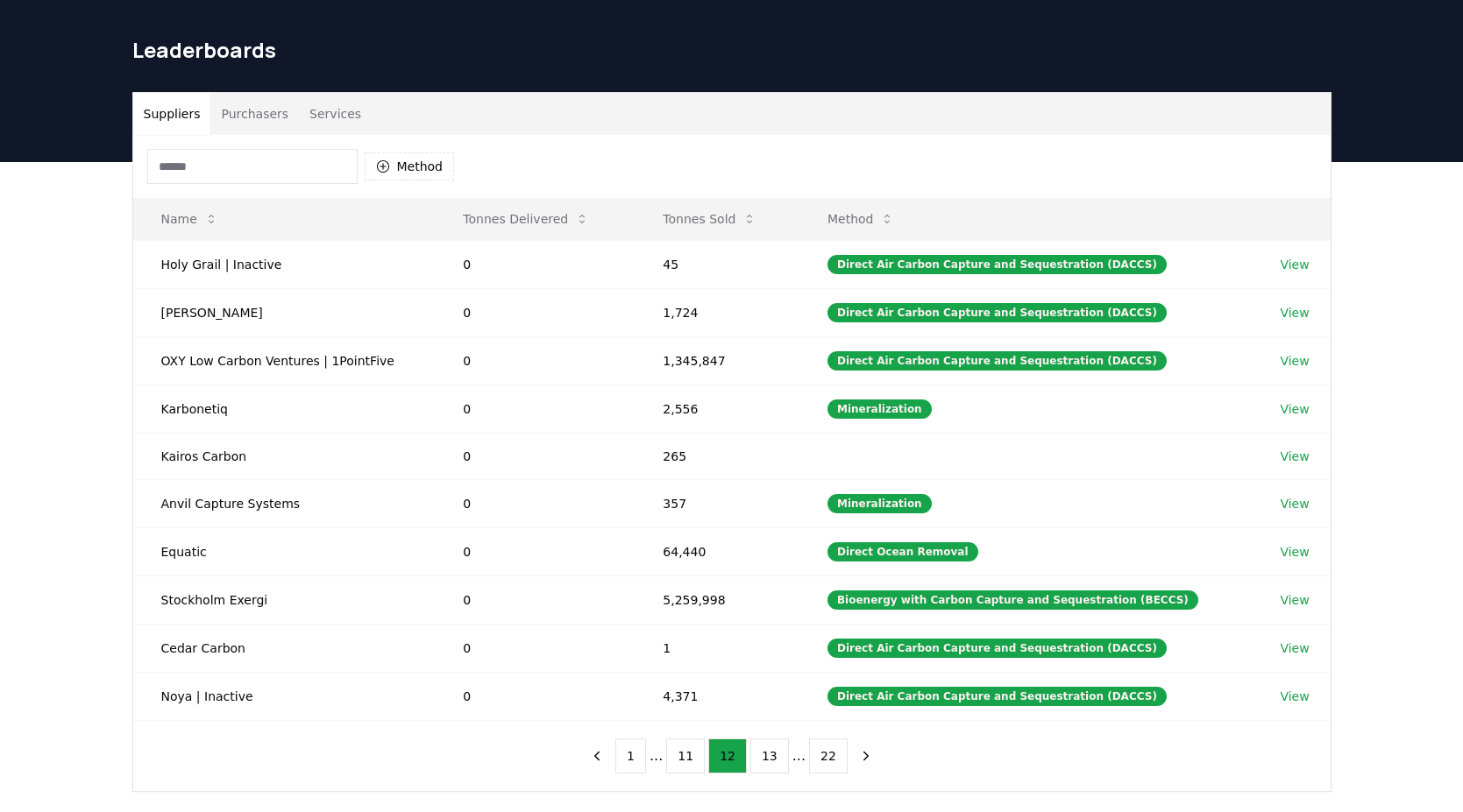
click at [751, 759] on button "13" at bounding box center [770, 755] width 39 height 35
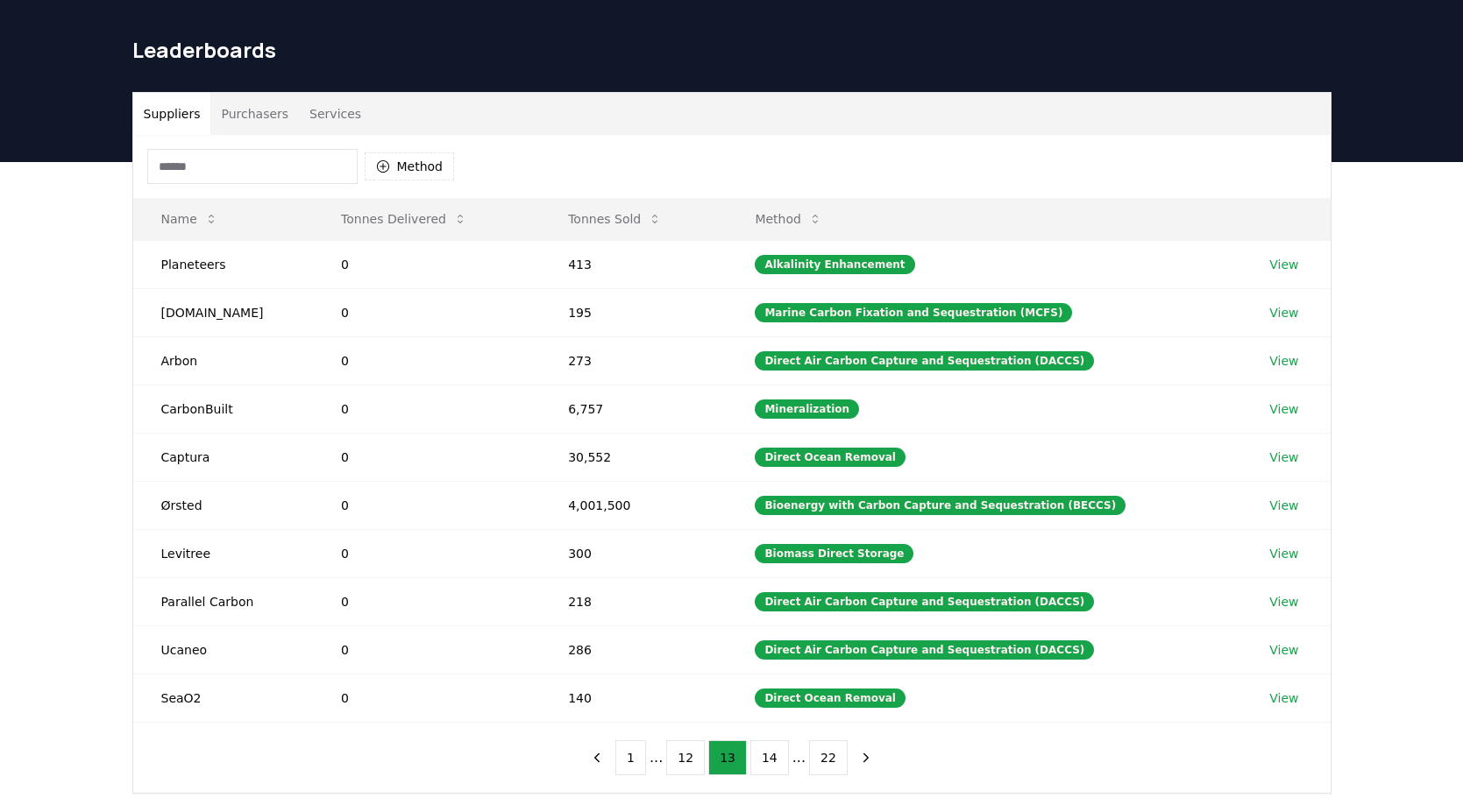
click at [751, 759] on button "14" at bounding box center [770, 757] width 39 height 35
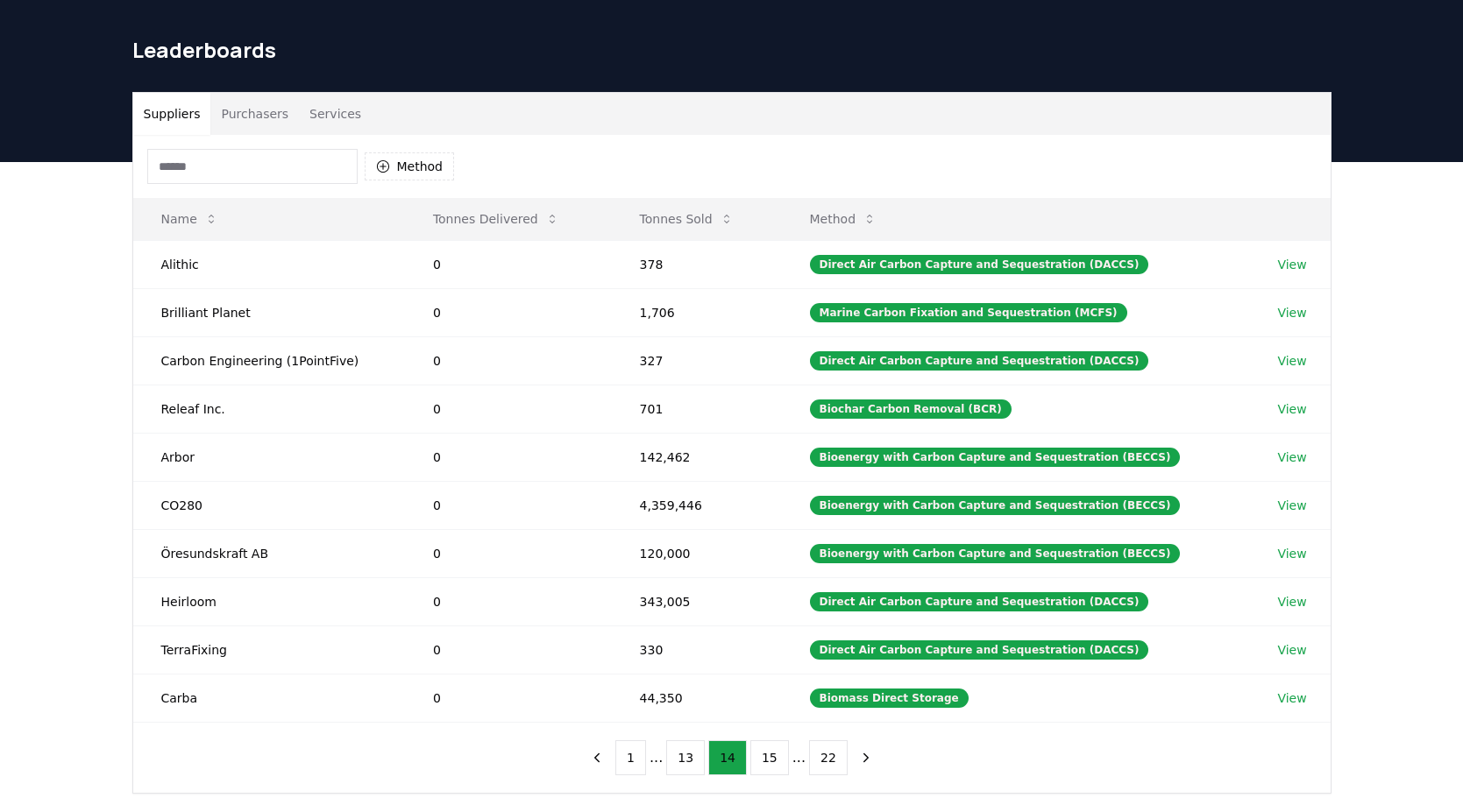
click at [751, 759] on button "15" at bounding box center [770, 757] width 39 height 35
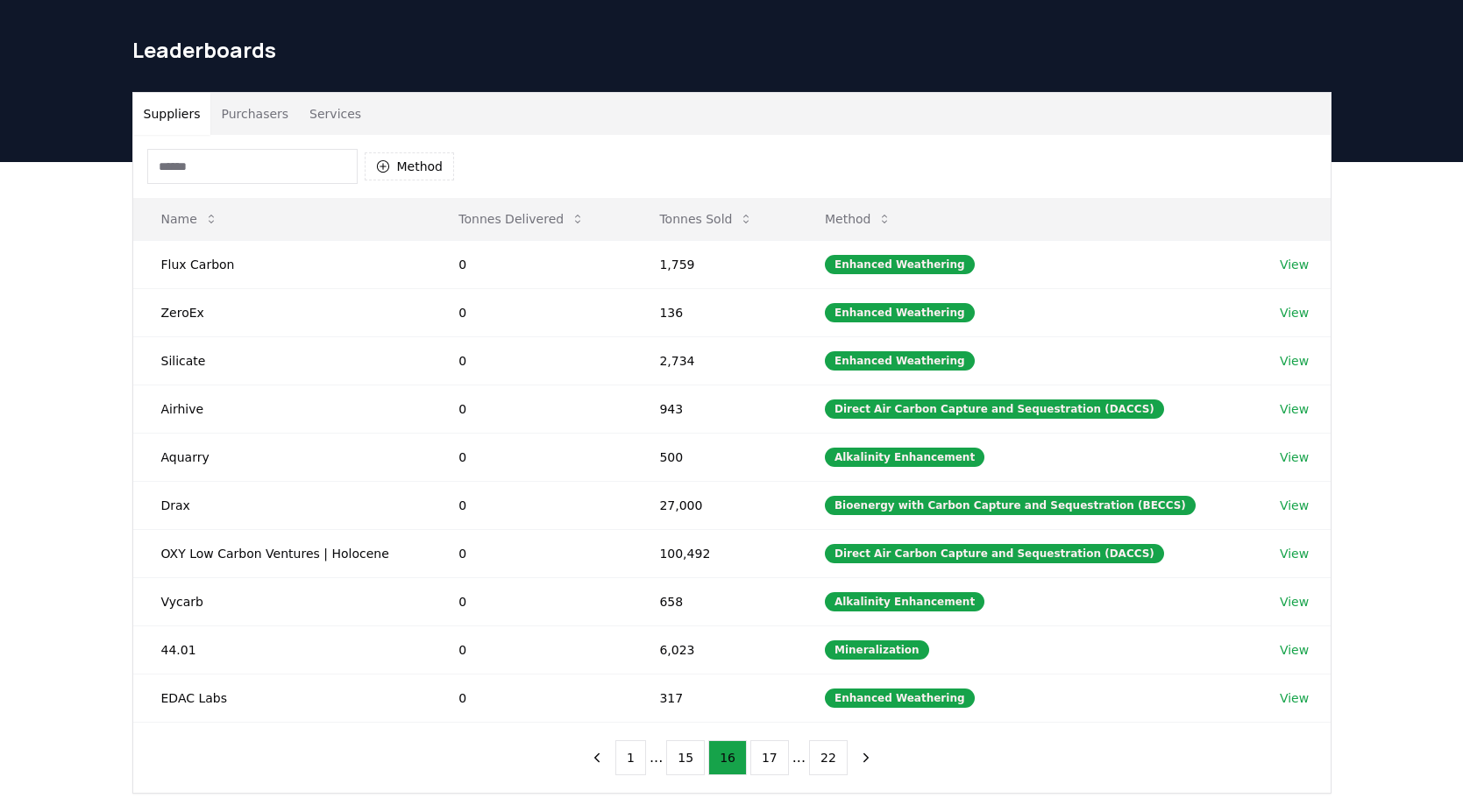
click at [751, 759] on button "17" at bounding box center [770, 757] width 39 height 35
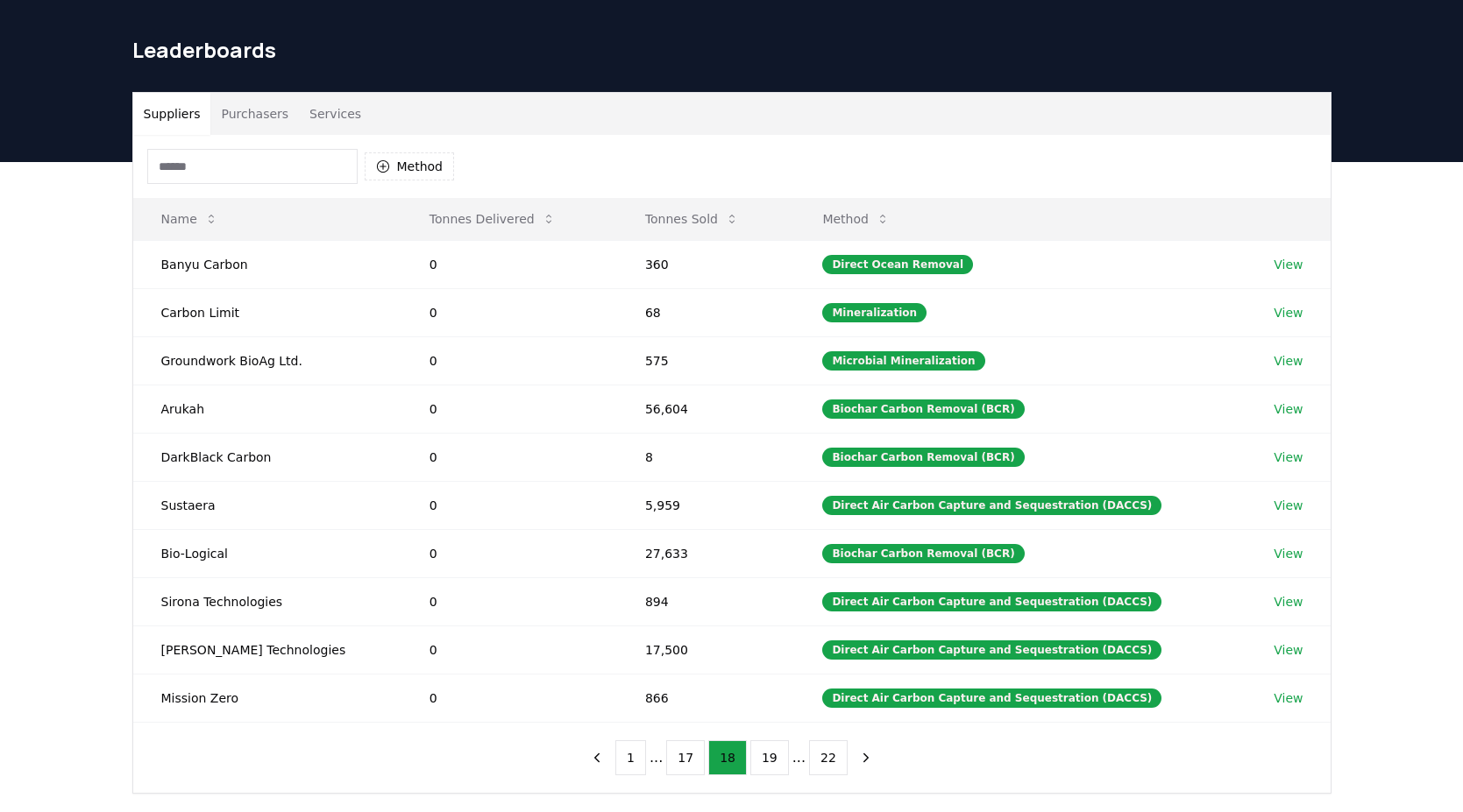
click at [751, 759] on button "19" at bounding box center [770, 757] width 39 height 35
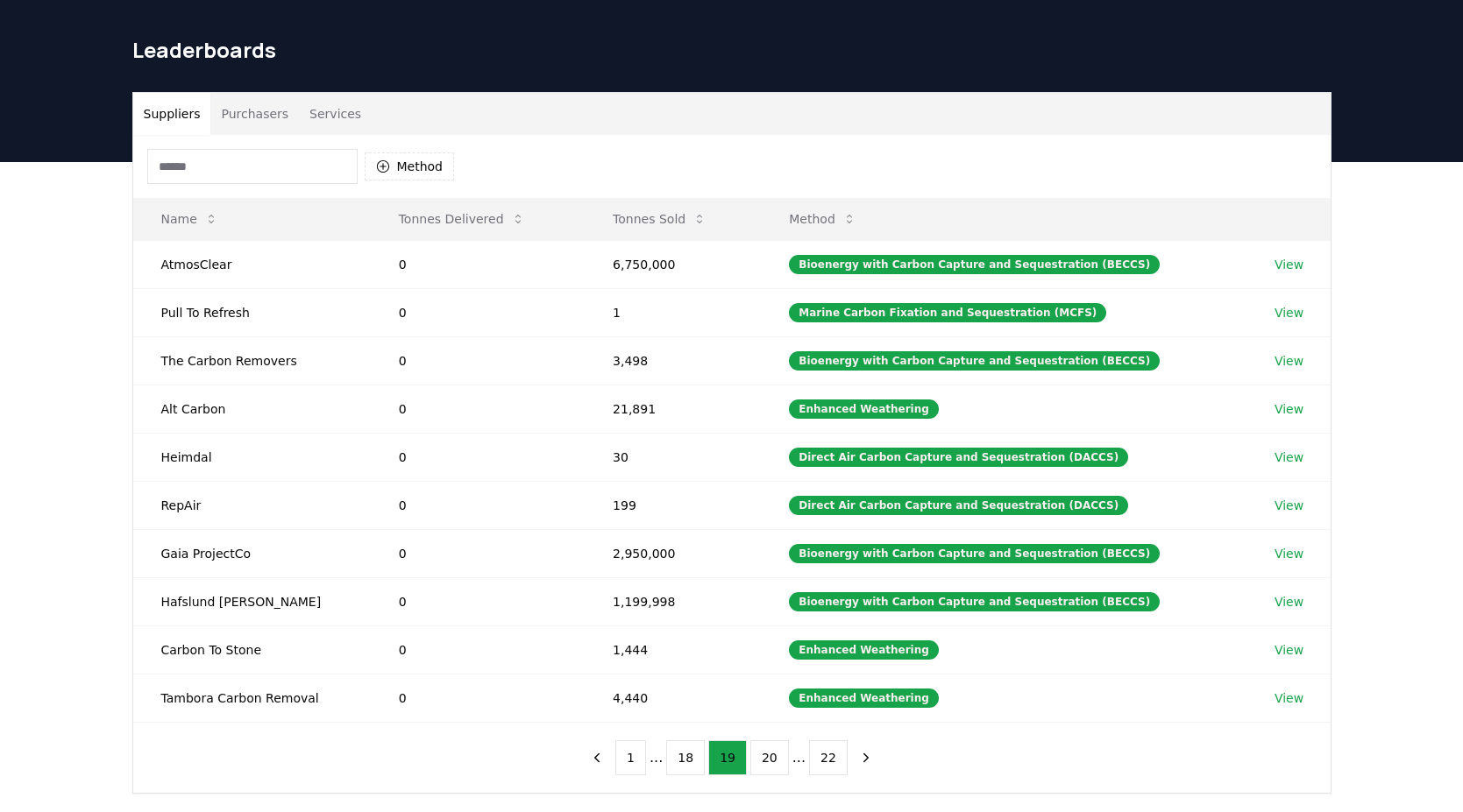
click at [751, 759] on button "20" at bounding box center [770, 757] width 39 height 35
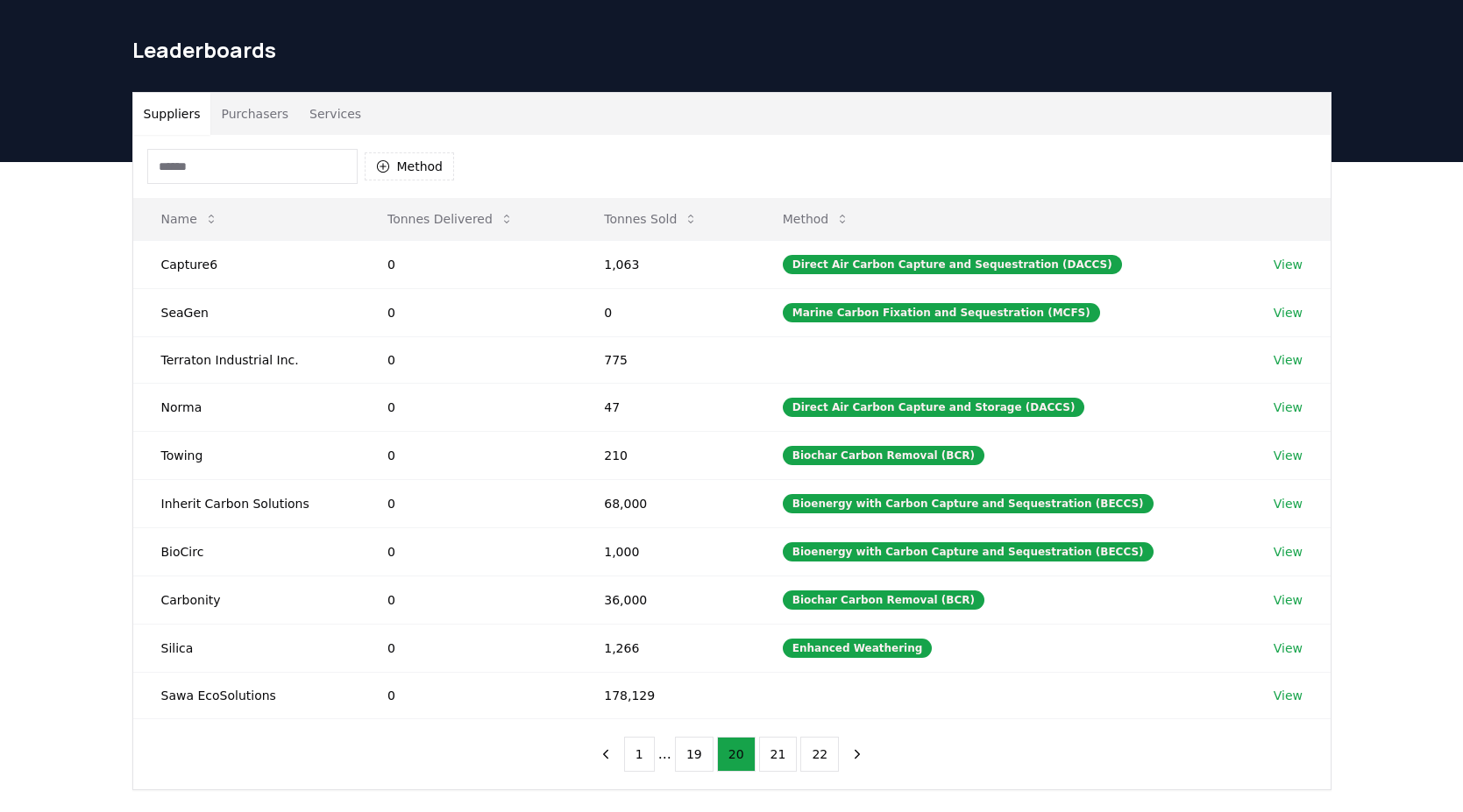
click at [751, 759] on button "20" at bounding box center [736, 754] width 39 height 35
click at [634, 757] on button "1" at bounding box center [639, 754] width 30 height 35
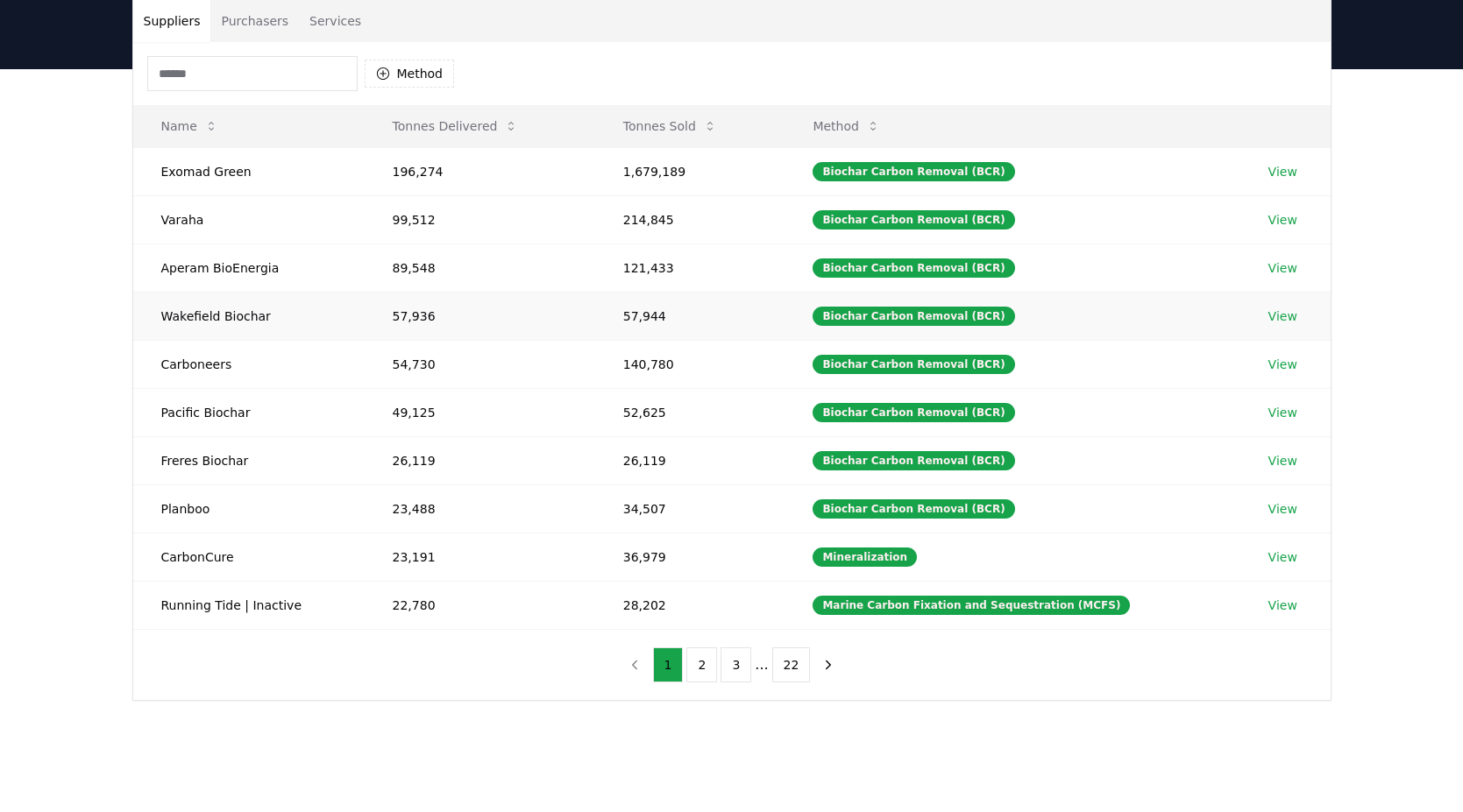
scroll to position [110, 0]
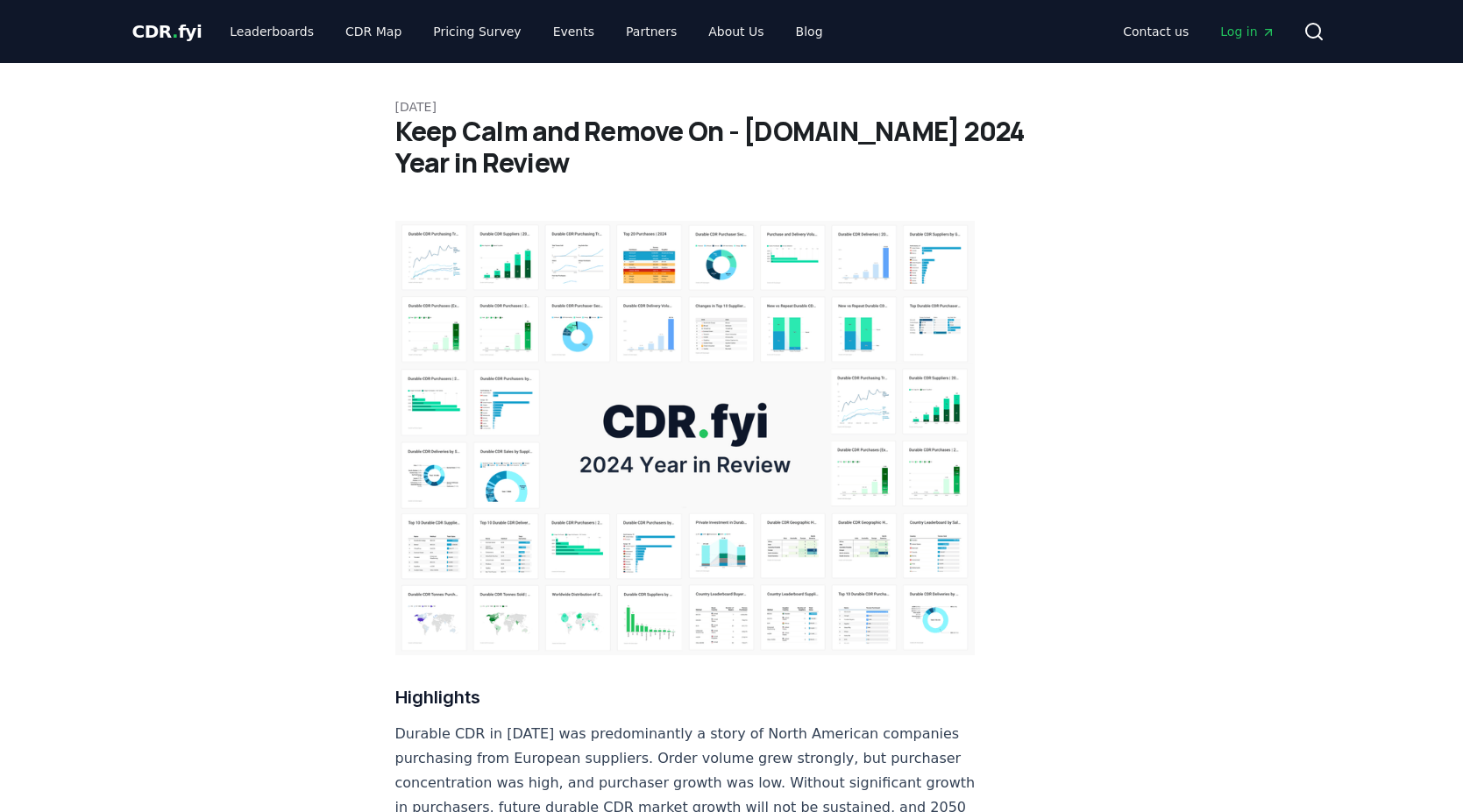
scroll to position [4281, 0]
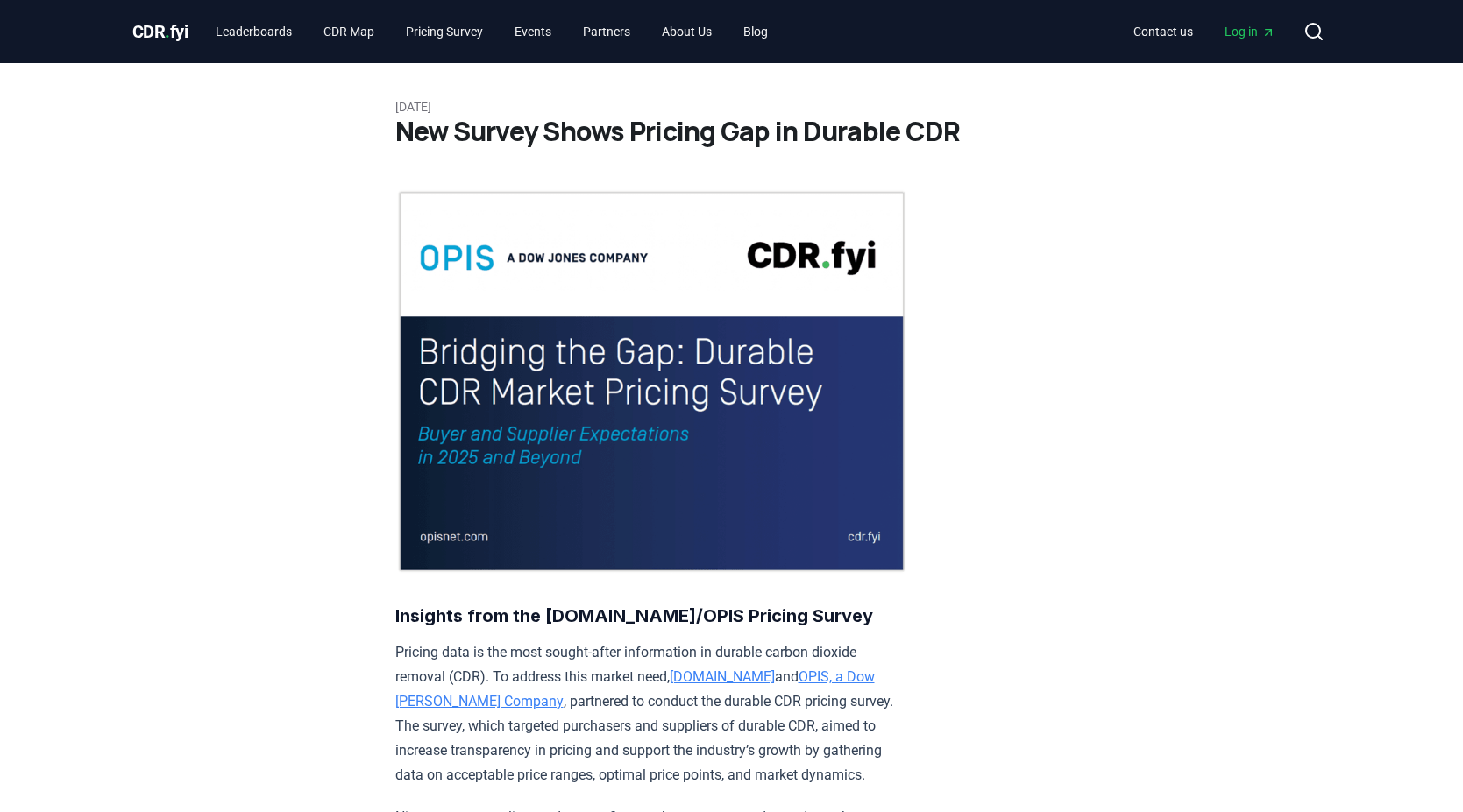
scroll to position [920, 0]
